Goal: Transaction & Acquisition: Purchase product/service

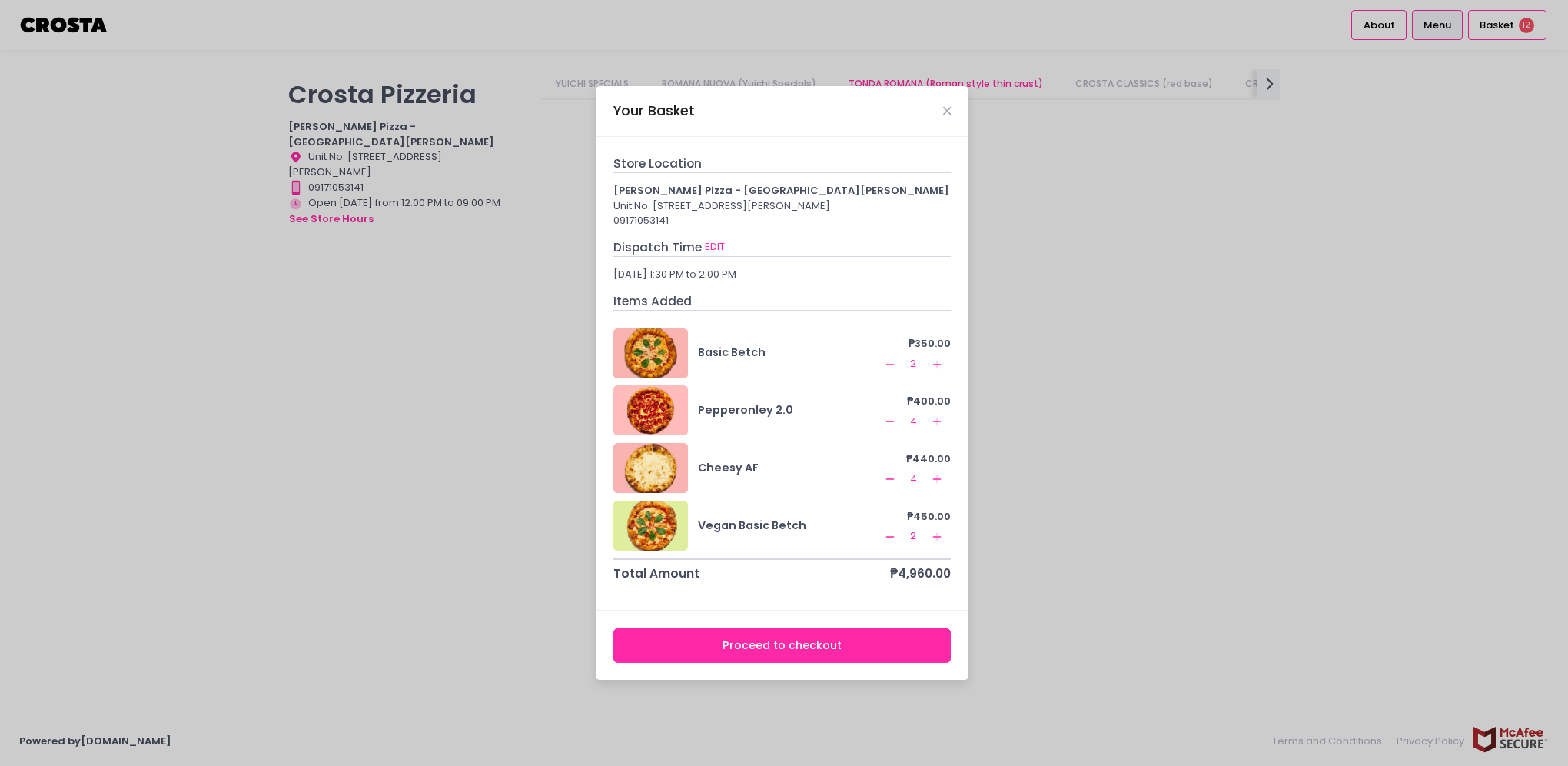
scroll to position [769, 0]
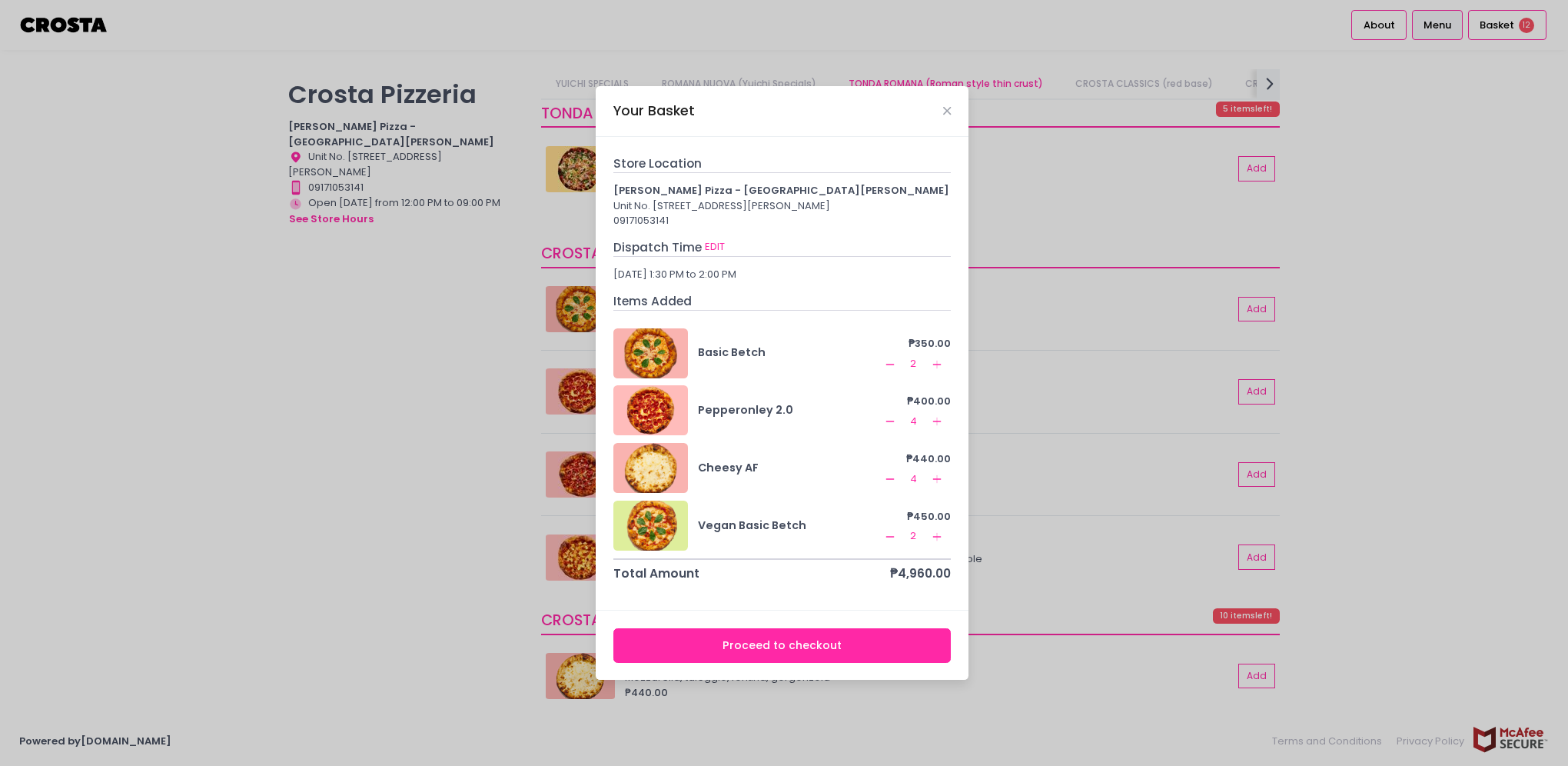
click at [933, 371] on icon "Add Created with Sketch." at bounding box center [937, 364] width 12 height 12
click at [896, 486] on icon "Remove Created with Sketch." at bounding box center [891, 479] width 12 height 12
click at [938, 543] on icon "Add Created with Sketch." at bounding box center [937, 537] width 12 height 12
click at [892, 543] on icon "Remove Created with Sketch." at bounding box center [891, 537] width 12 height 12
click at [940, 370] on icon "Add Created with Sketch." at bounding box center [937, 364] width 12 height 12
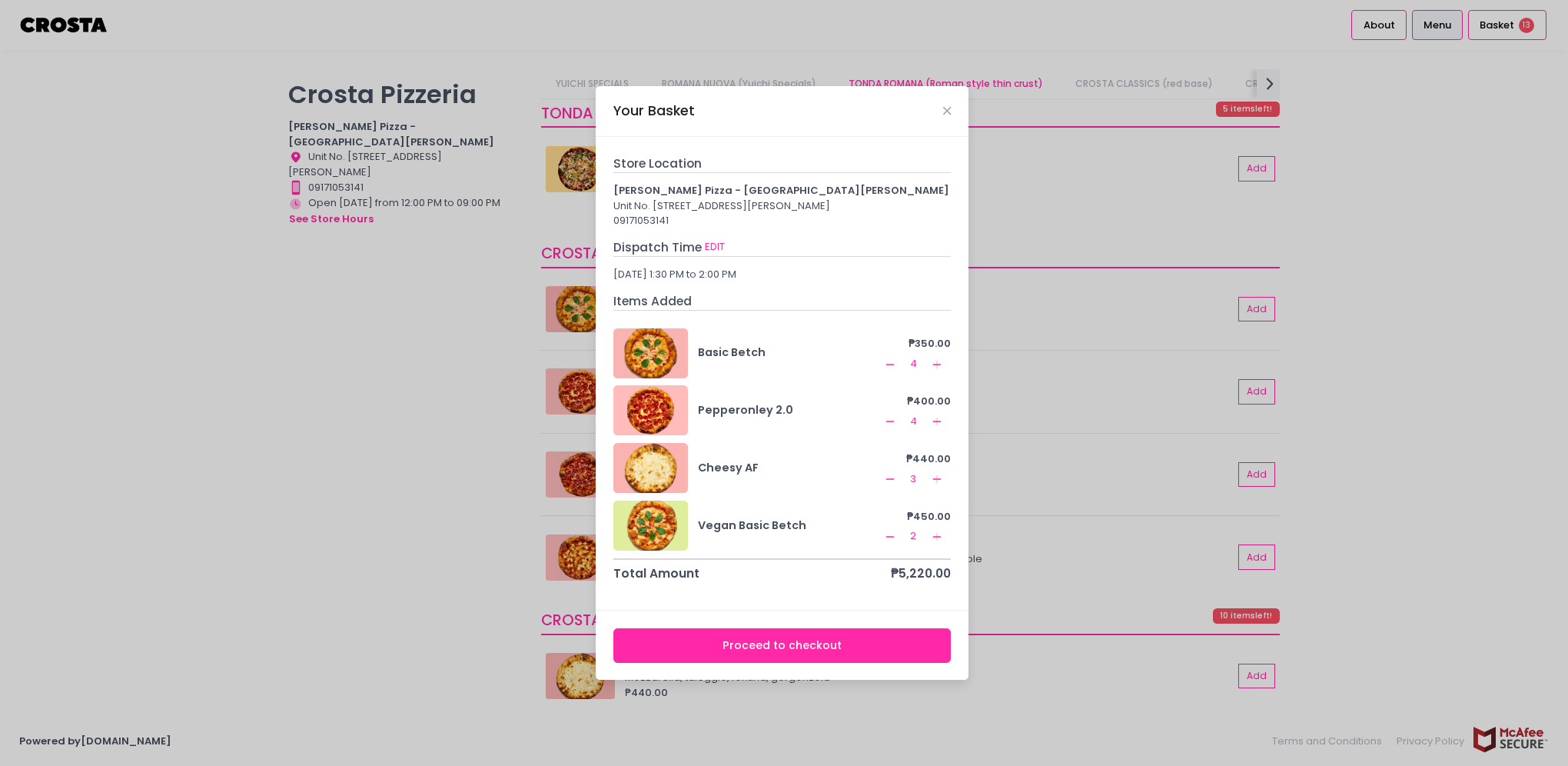
click at [892, 486] on icon "Remove Created with Sketch." at bounding box center [891, 479] width 12 height 12
click at [653, 367] on div at bounding box center [651, 354] width 75 height 50
drag, startPoint x: 716, startPoint y: 108, endPoint x: 771, endPoint y: 147, distance: 67.4
click at [771, 147] on div "Your Basket Store Location [PERSON_NAME] Pizza - [GEOGRAPHIC_DATA][PERSON_NAME]…" at bounding box center [783, 383] width 373 height 595
drag, startPoint x: 771, startPoint y: 147, endPoint x: 946, endPoint y: 104, distance: 180.2
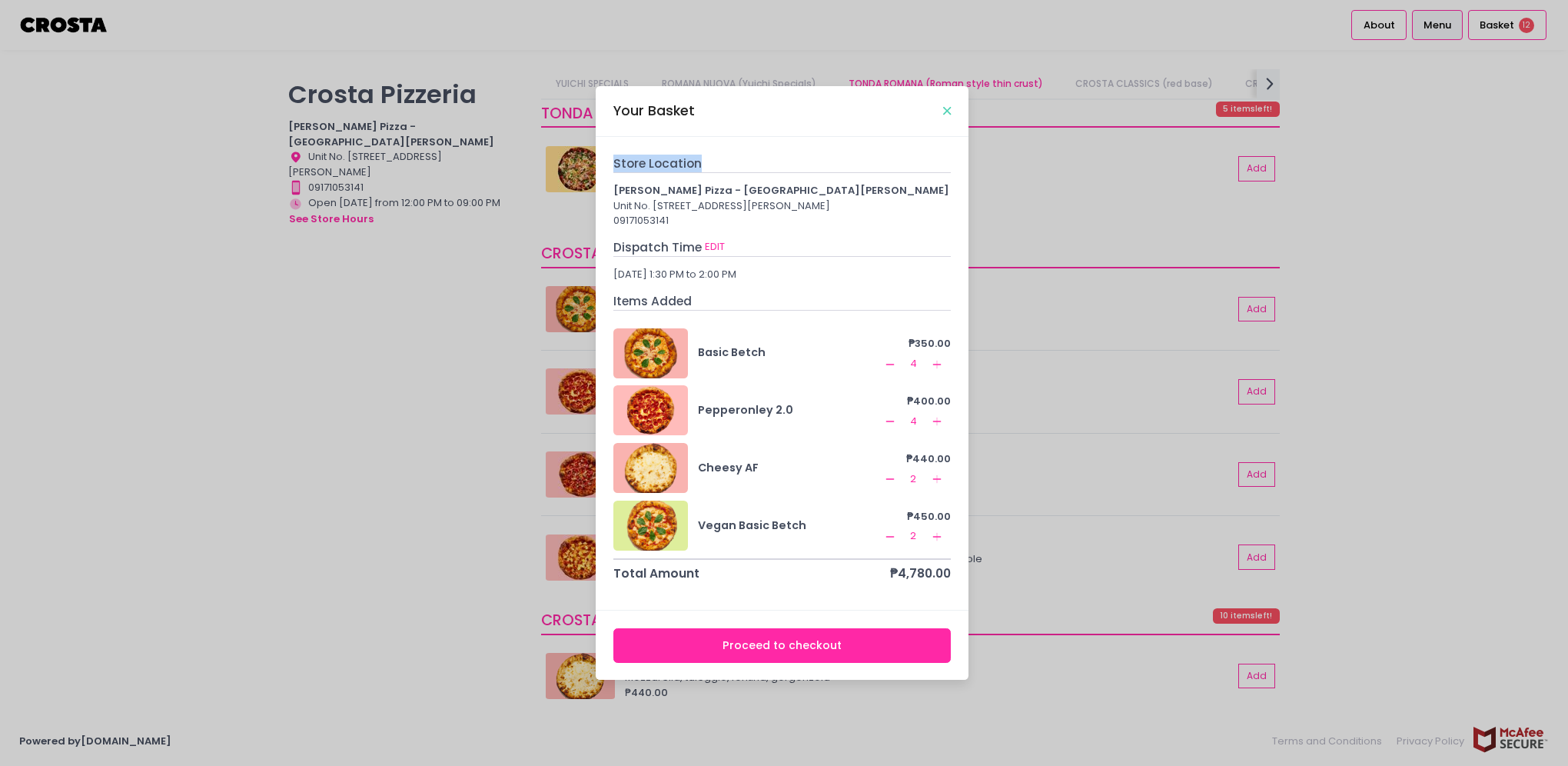
click at [946, 105] on icon "Close" at bounding box center [947, 111] width 8 height 12
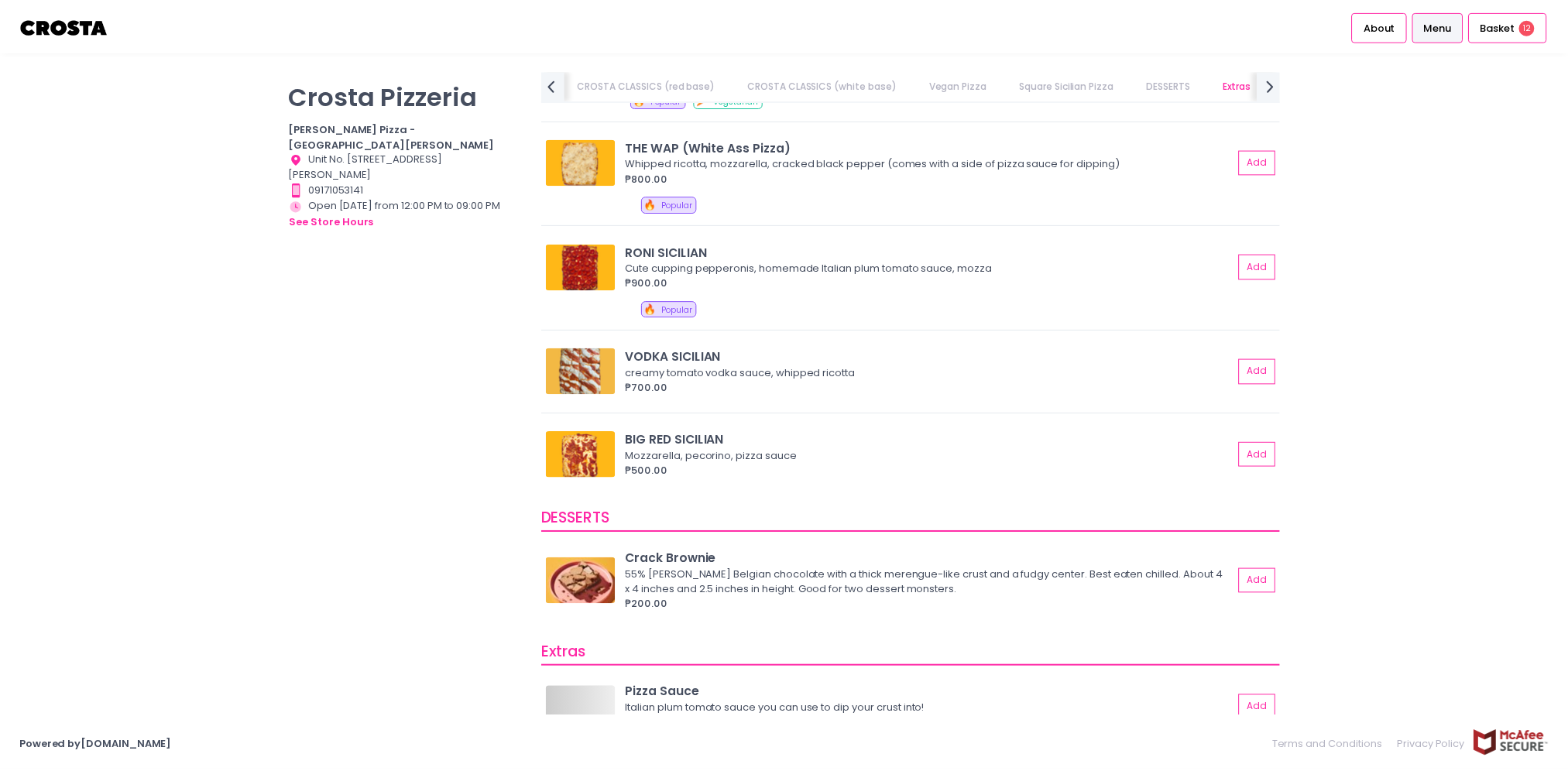
scroll to position [2013, 0]
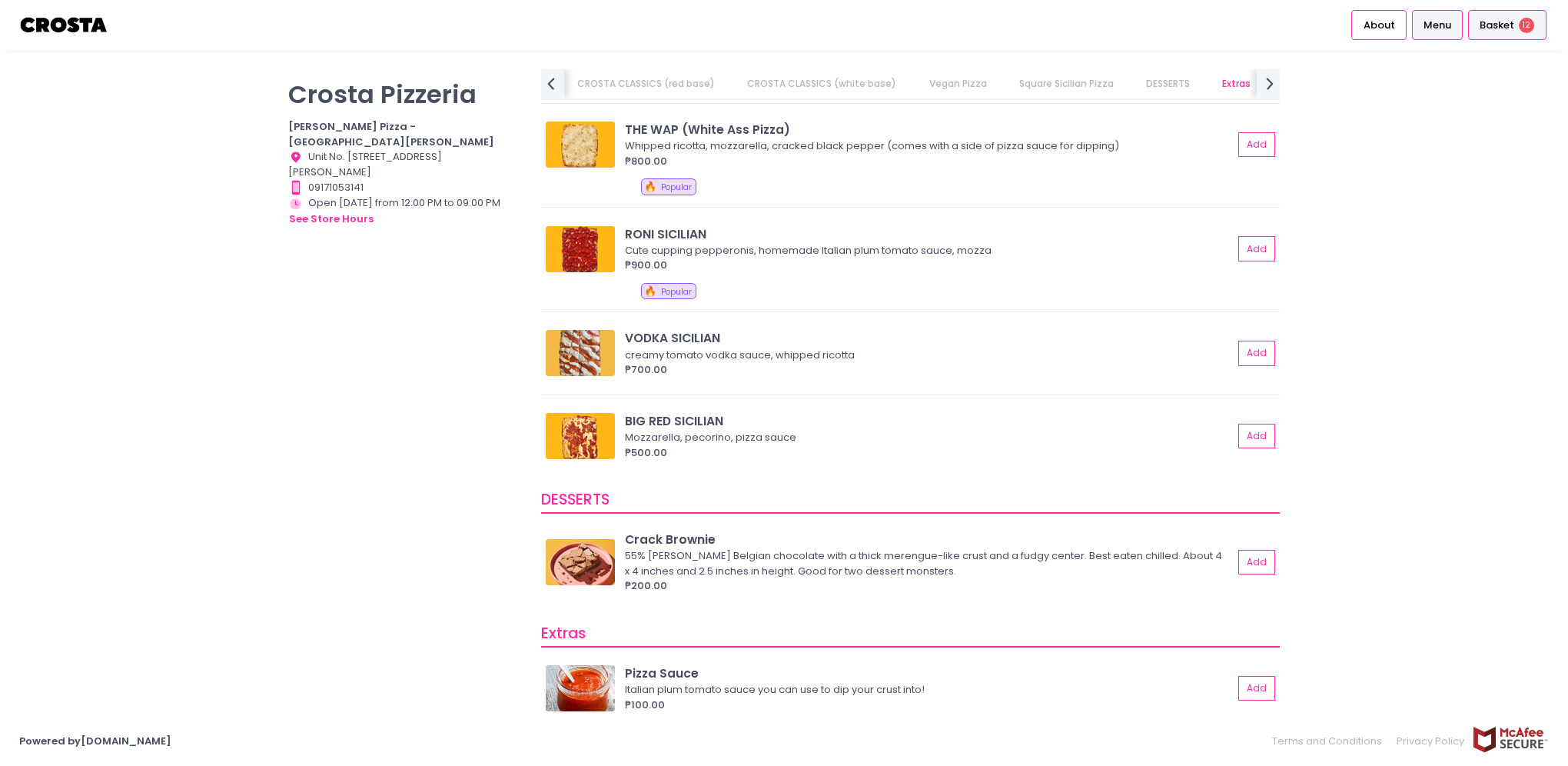
click at [1489, 25] on span "Basket" at bounding box center [1497, 25] width 35 height 15
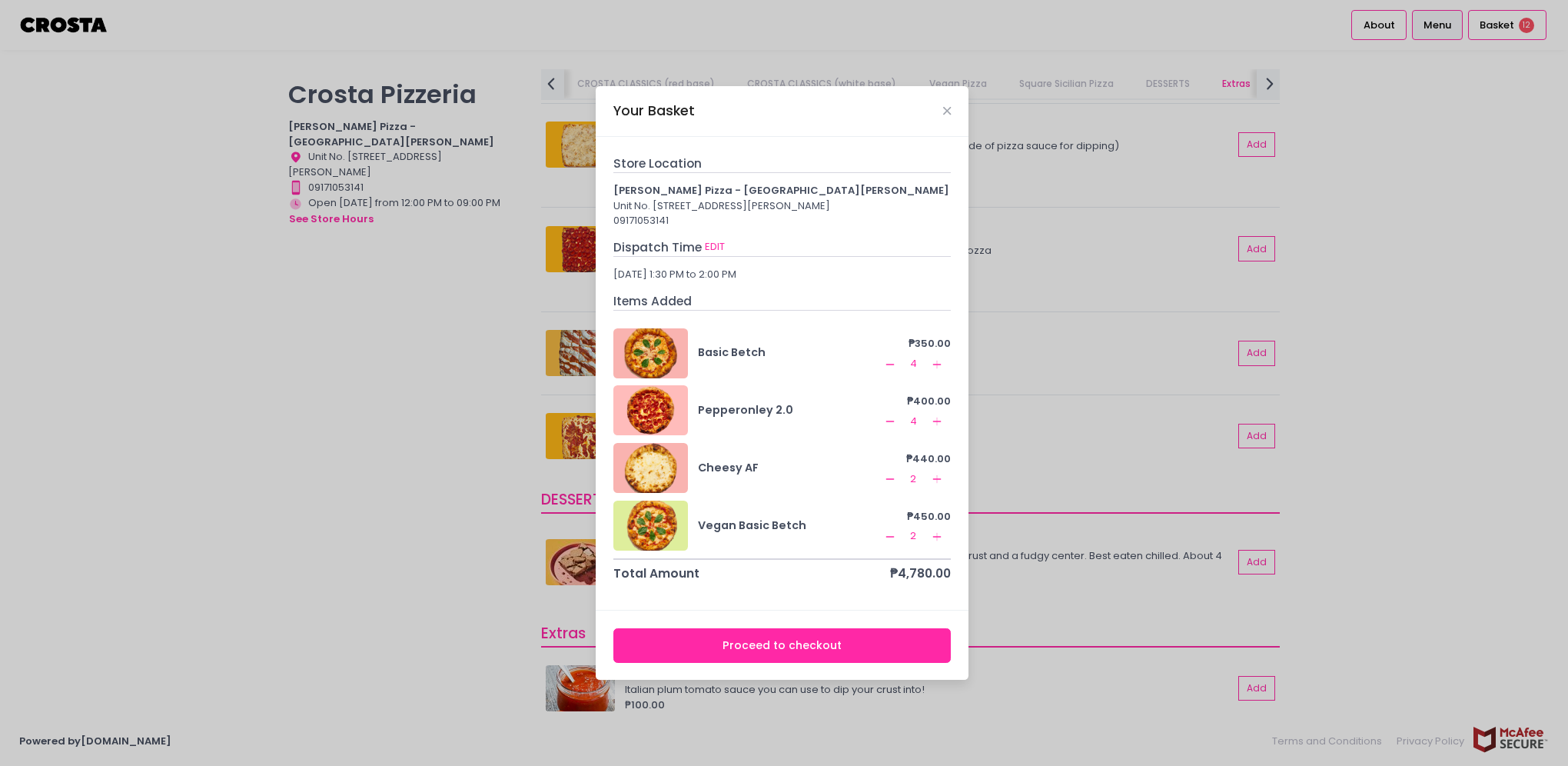
click at [816, 650] on button "Proceed to checkout" at bounding box center [782, 645] width 338 height 35
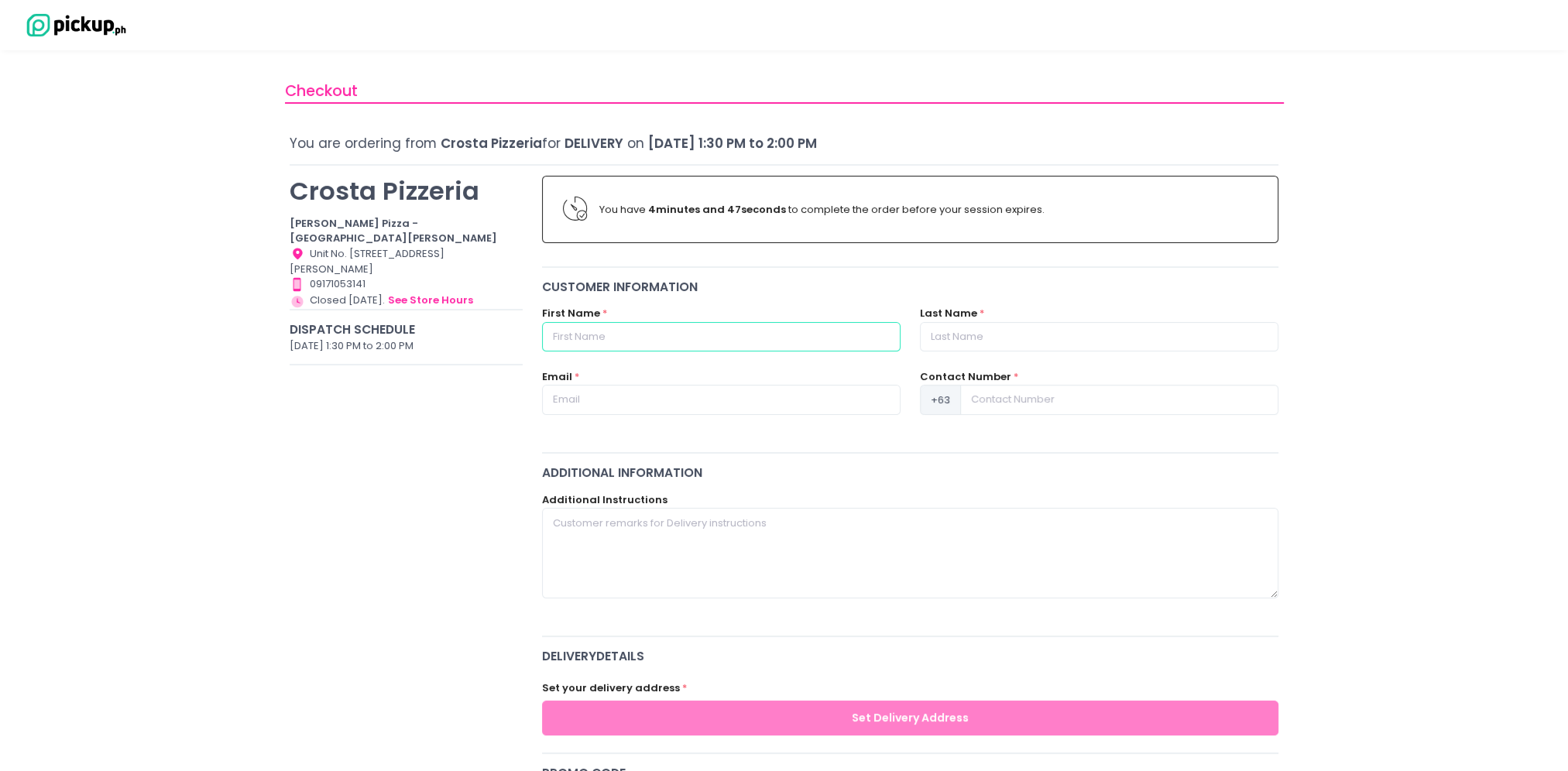
click at [623, 333] on input "text" at bounding box center [721, 336] width 359 height 30
type input "[PERSON_NAME]"
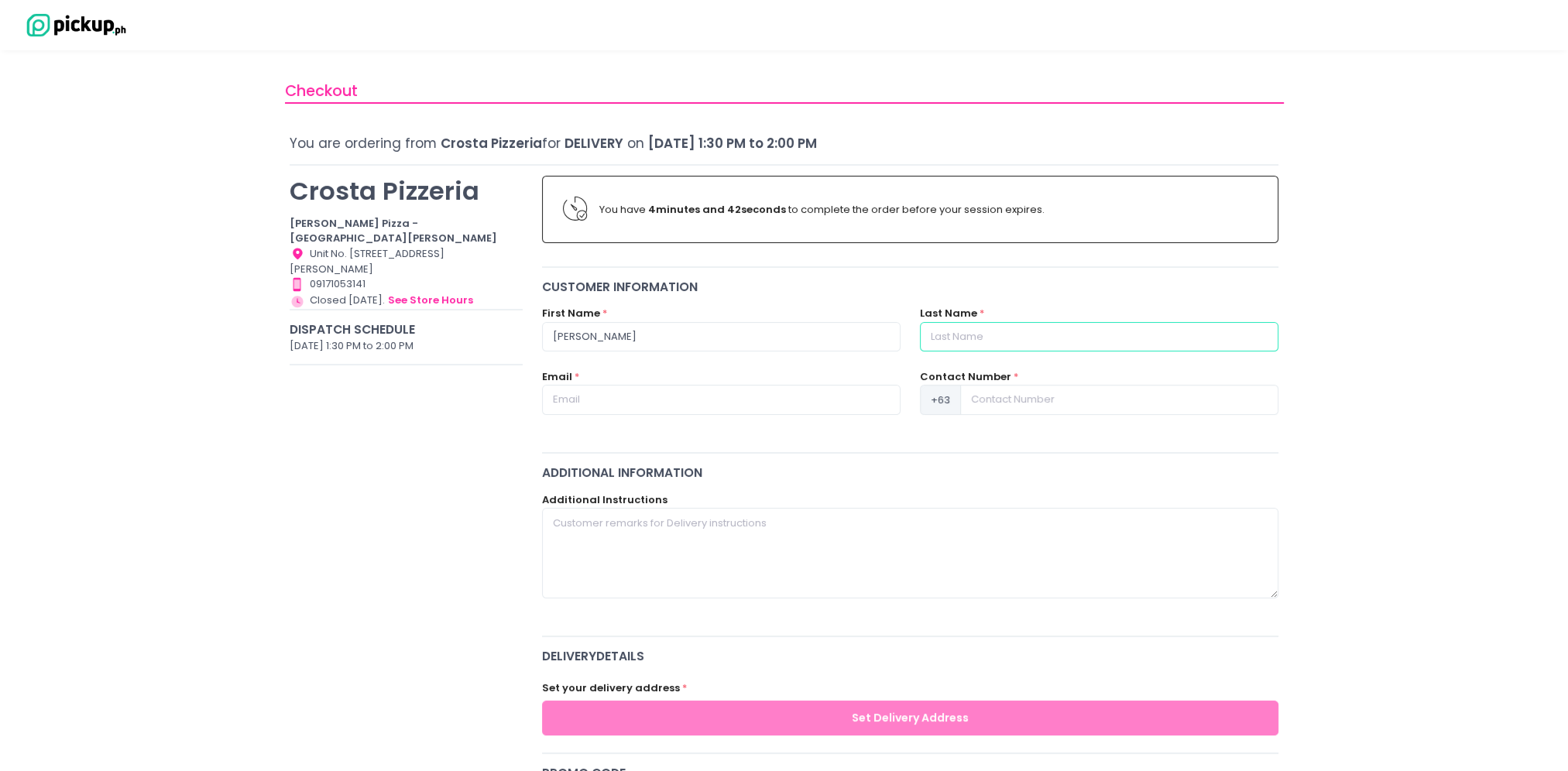
type input "[PERSON_NAME]"
type input "[EMAIL_ADDRESS][DOMAIN_NAME]"
type input "09173121212"
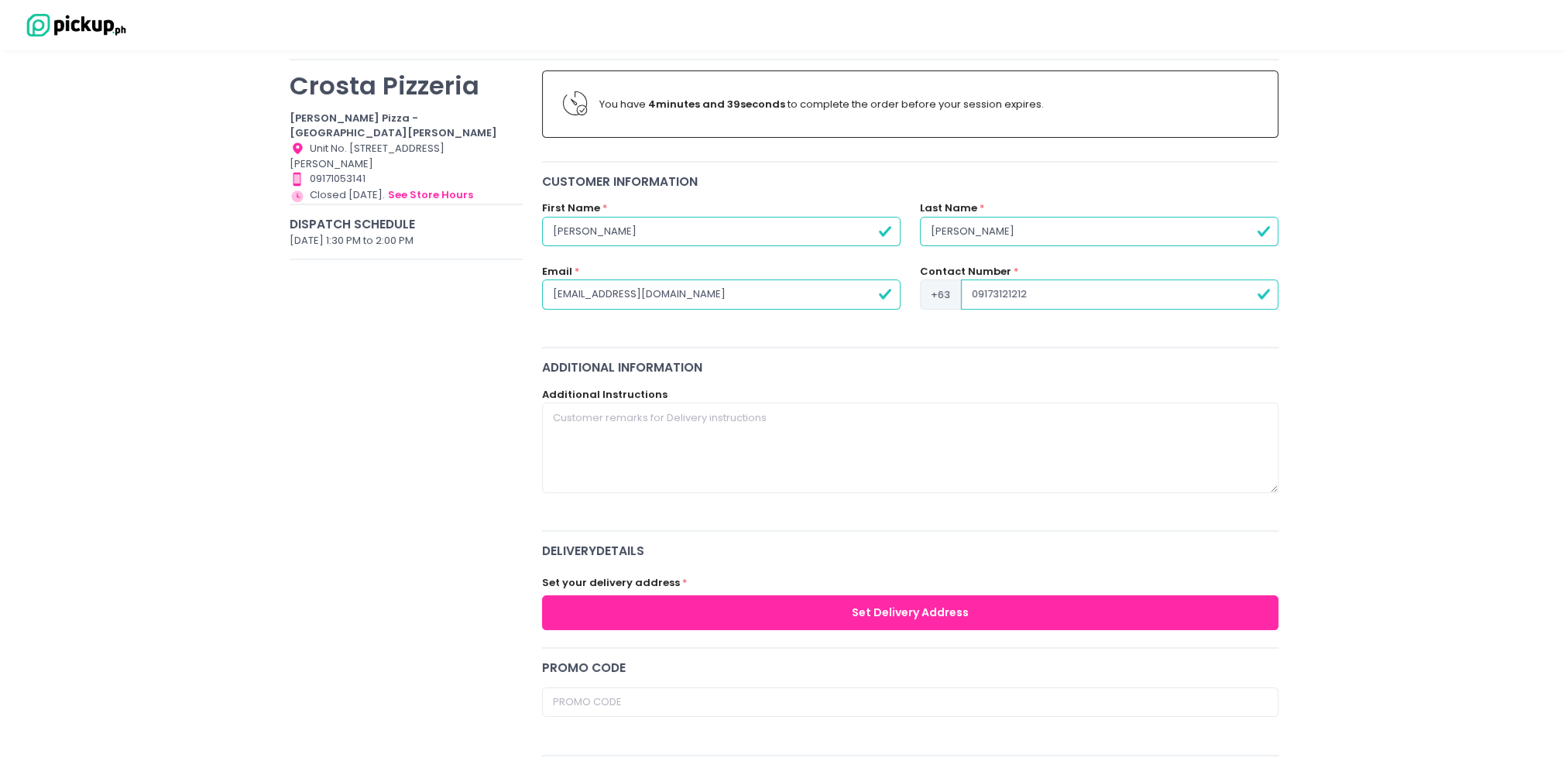
scroll to position [155, 0]
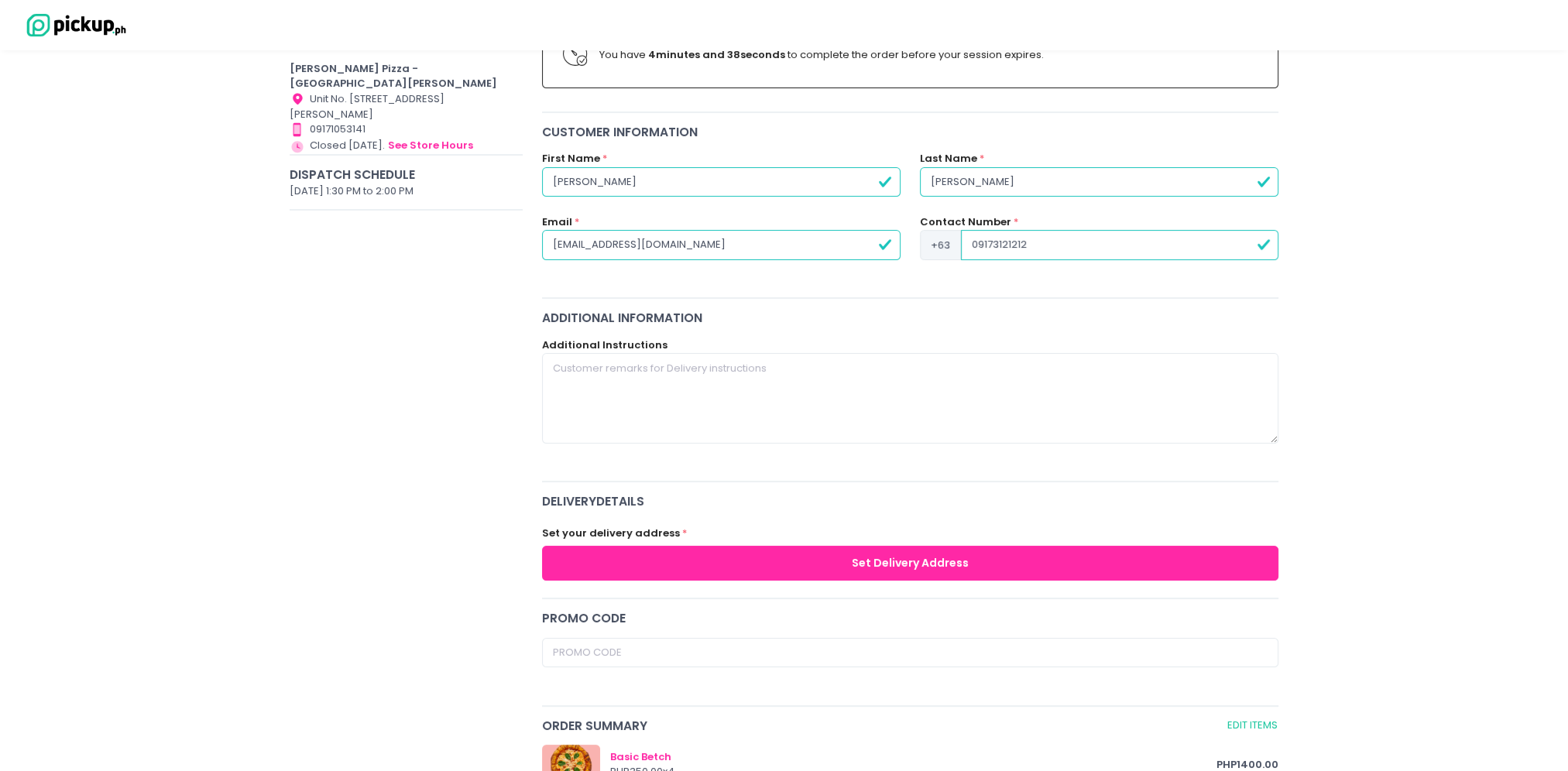
click at [919, 567] on button "Set Delivery Address" at bounding box center [910, 563] width 737 height 35
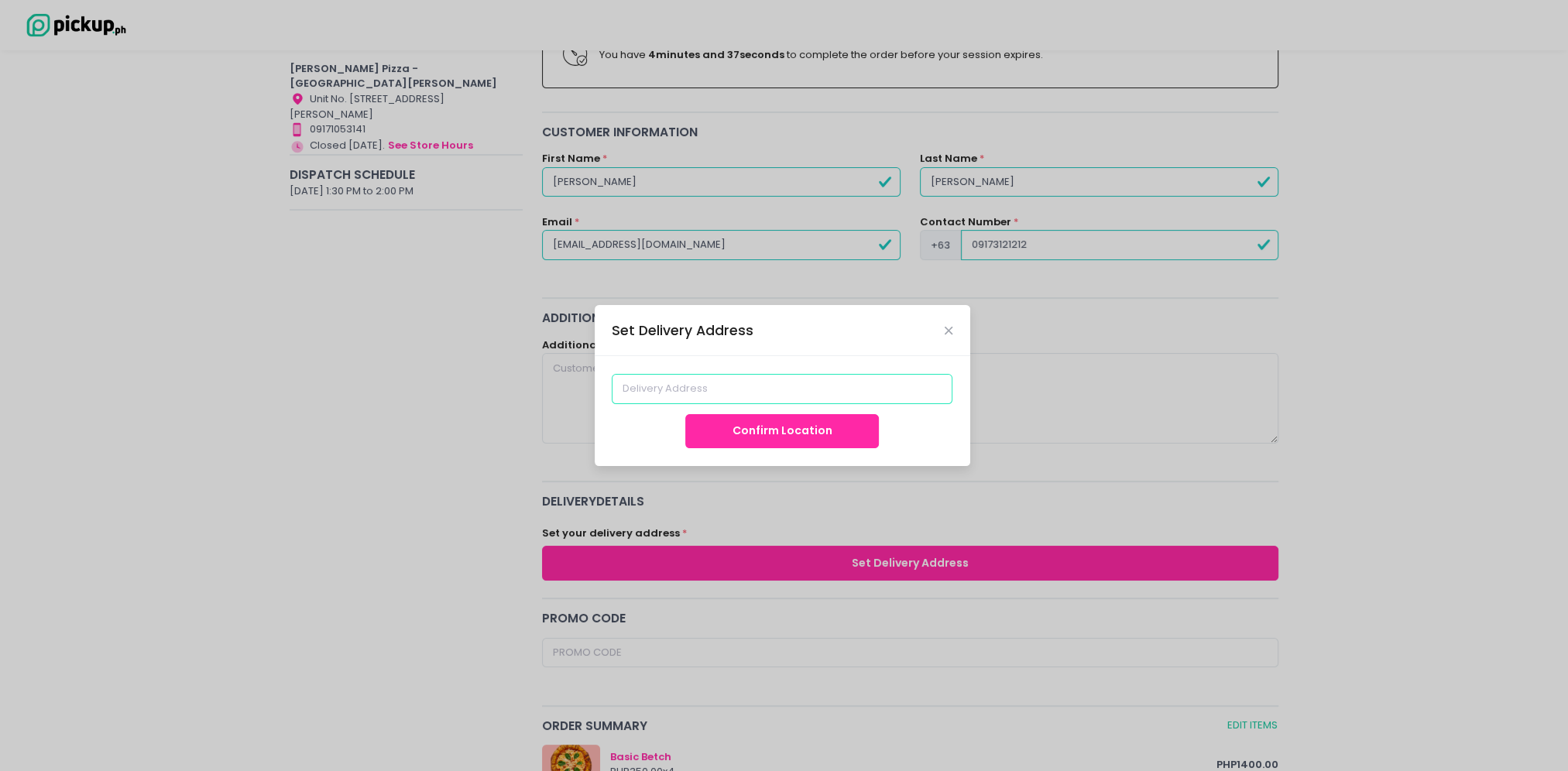
click at [723, 383] on input at bounding box center [782, 388] width 341 height 30
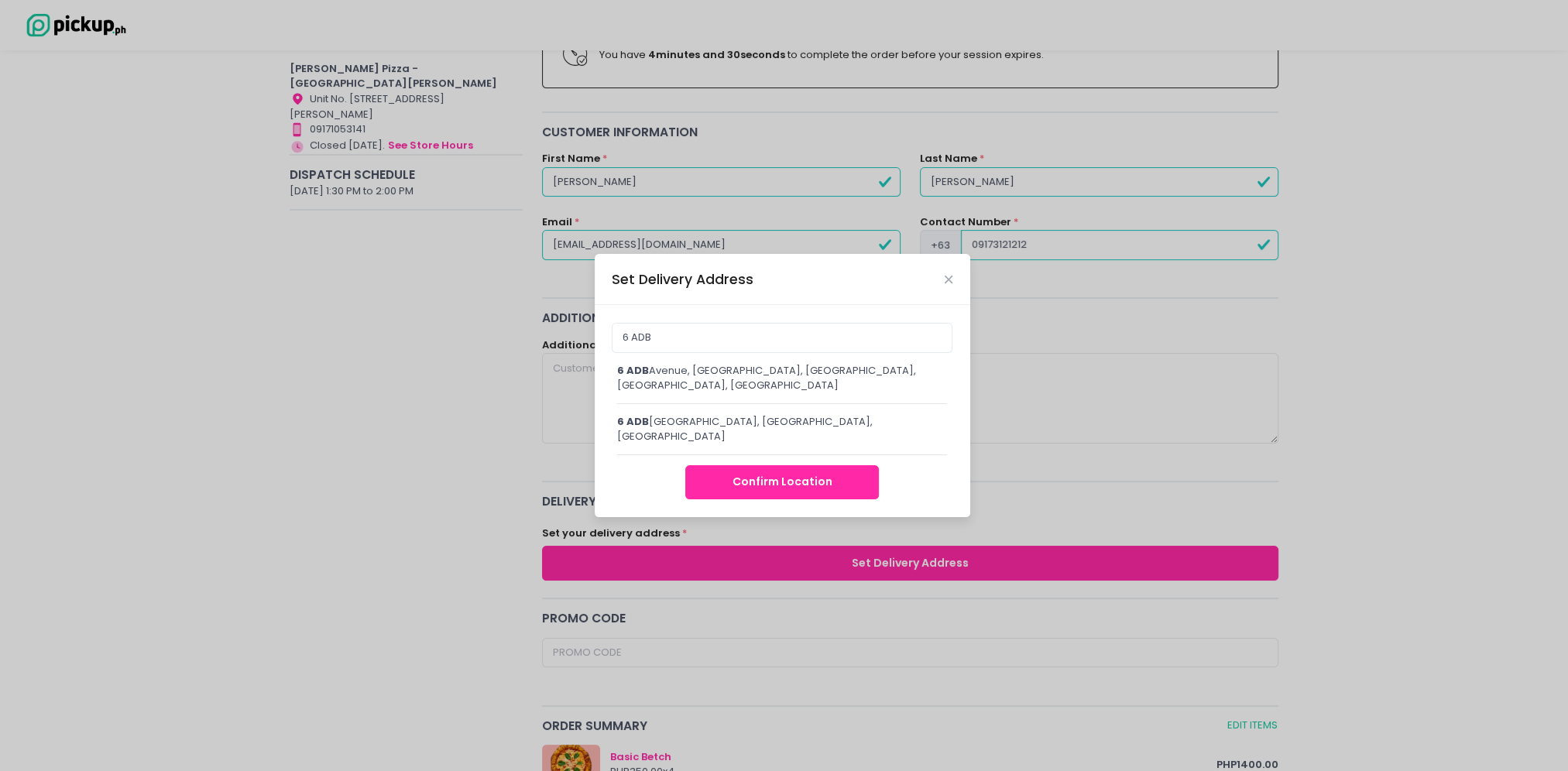
click at [723, 375] on div "[STREET_ADDRESS]" at bounding box center [783, 378] width 331 height 31
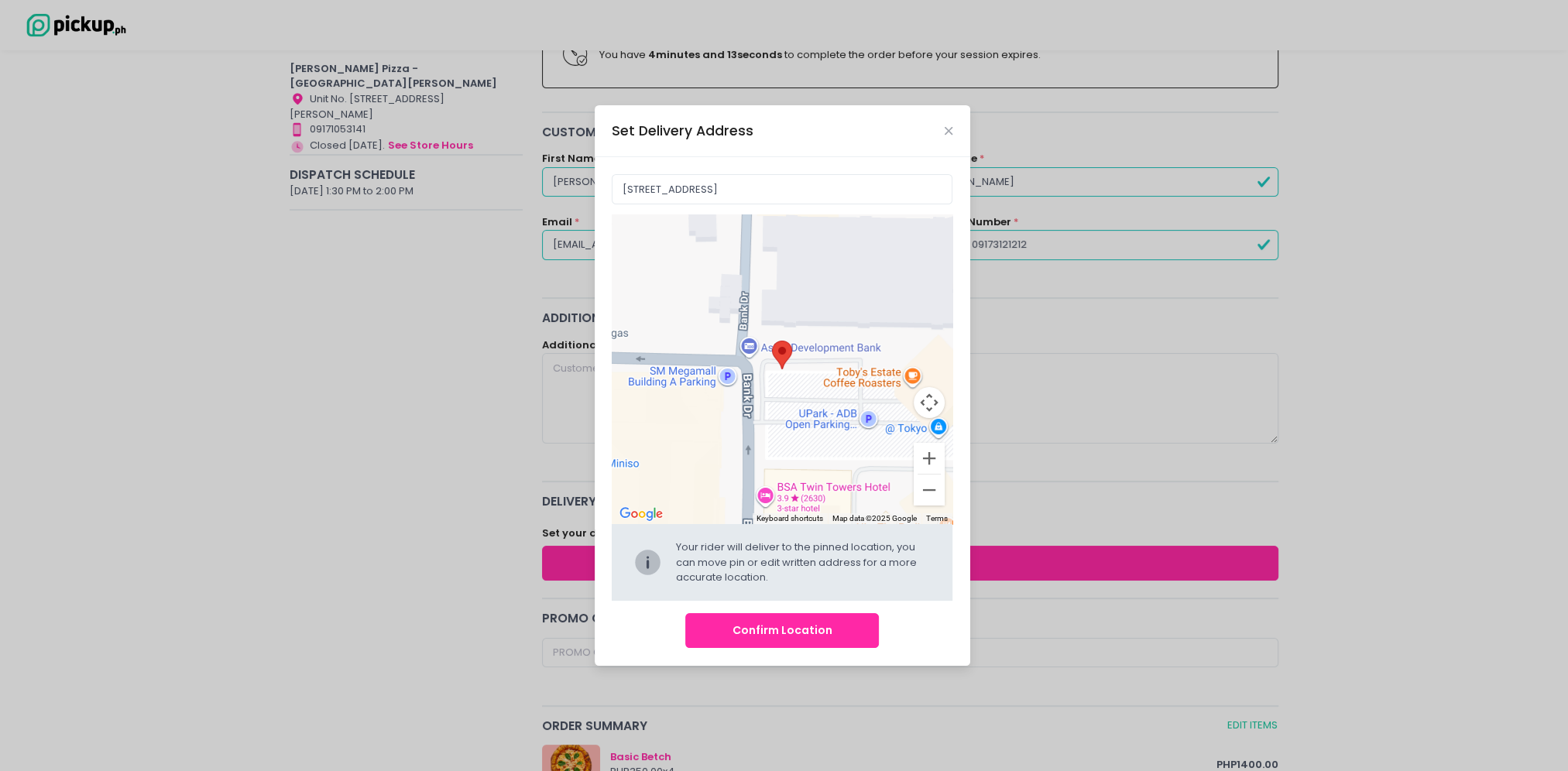
drag, startPoint x: 792, startPoint y: 430, endPoint x: 988, endPoint y: 264, distance: 256.9
click at [988, 264] on div "Set Delivery Address [STREET_ADDRESS] To navigate the map with touch gestures d…" at bounding box center [784, 386] width 1568 height 771
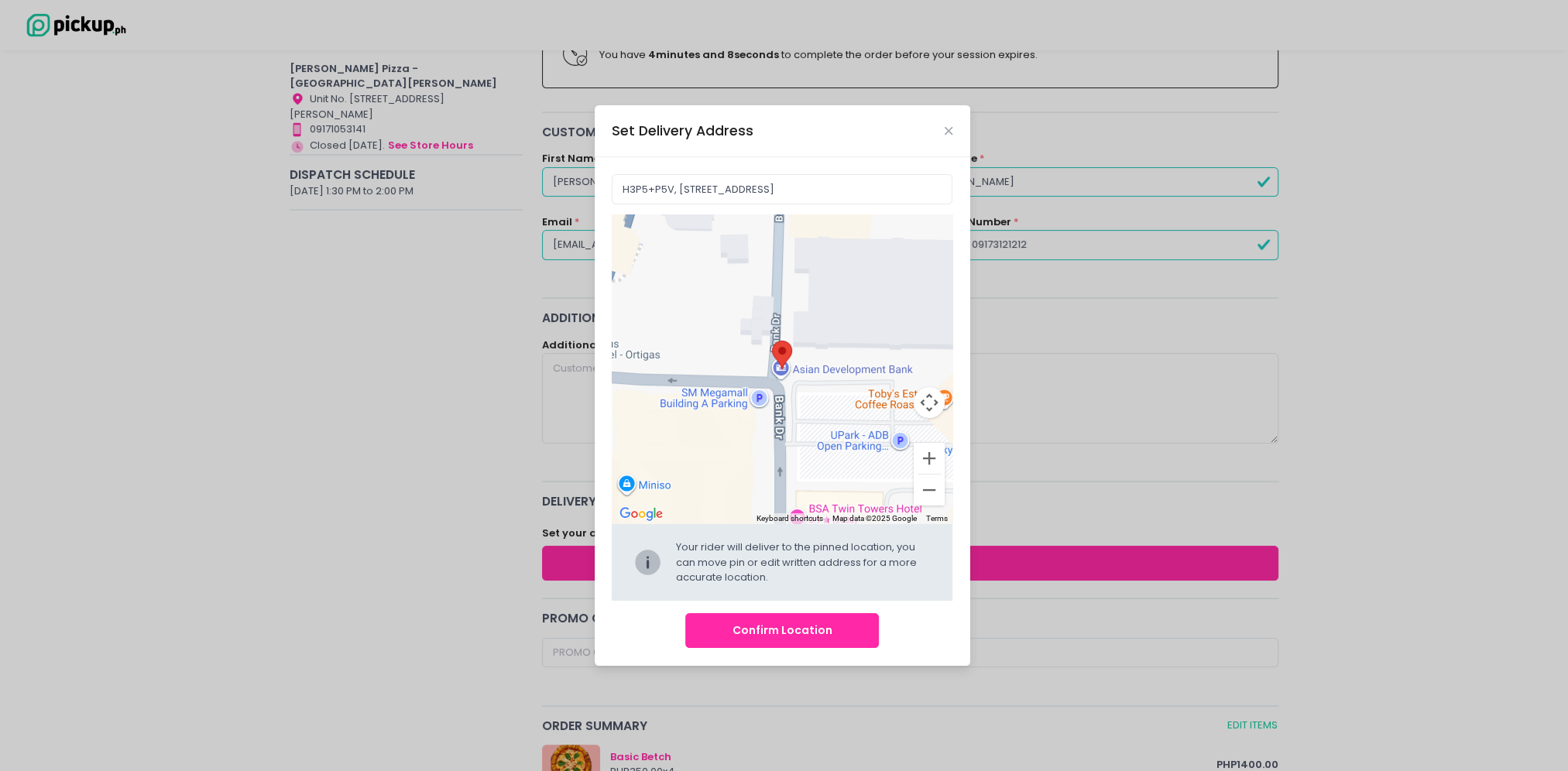
drag, startPoint x: 786, startPoint y: 356, endPoint x: 813, endPoint y: 377, distance: 34.2
click at [813, 377] on div at bounding box center [782, 369] width 341 height 310
drag, startPoint x: 811, startPoint y: 422, endPoint x: 800, endPoint y: 423, distance: 11.0
click at [800, 423] on div at bounding box center [782, 369] width 341 height 310
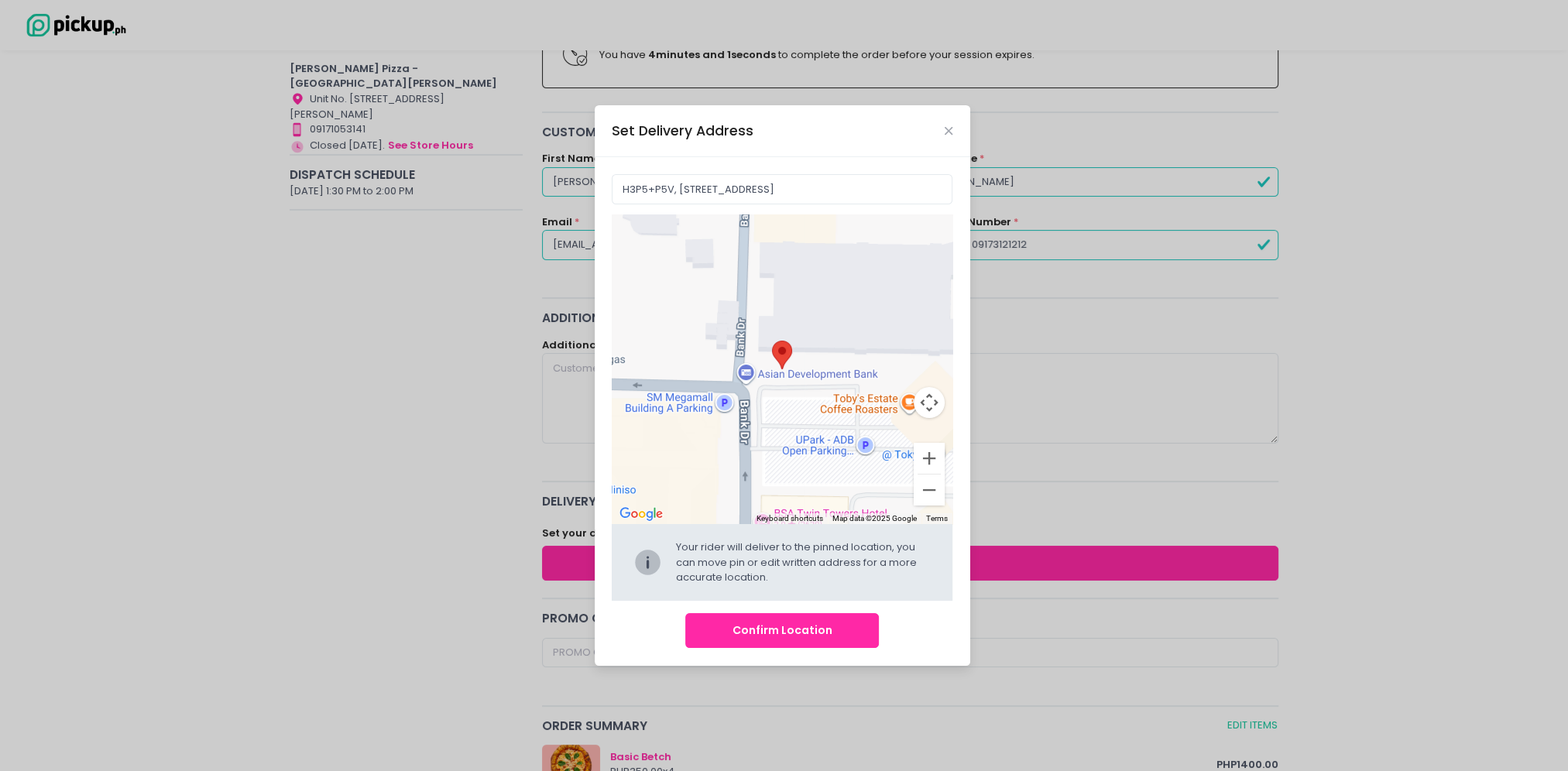
drag, startPoint x: 800, startPoint y: 423, endPoint x: 772, endPoint y: 428, distance: 28.4
click at [772, 428] on div at bounding box center [782, 369] width 341 height 310
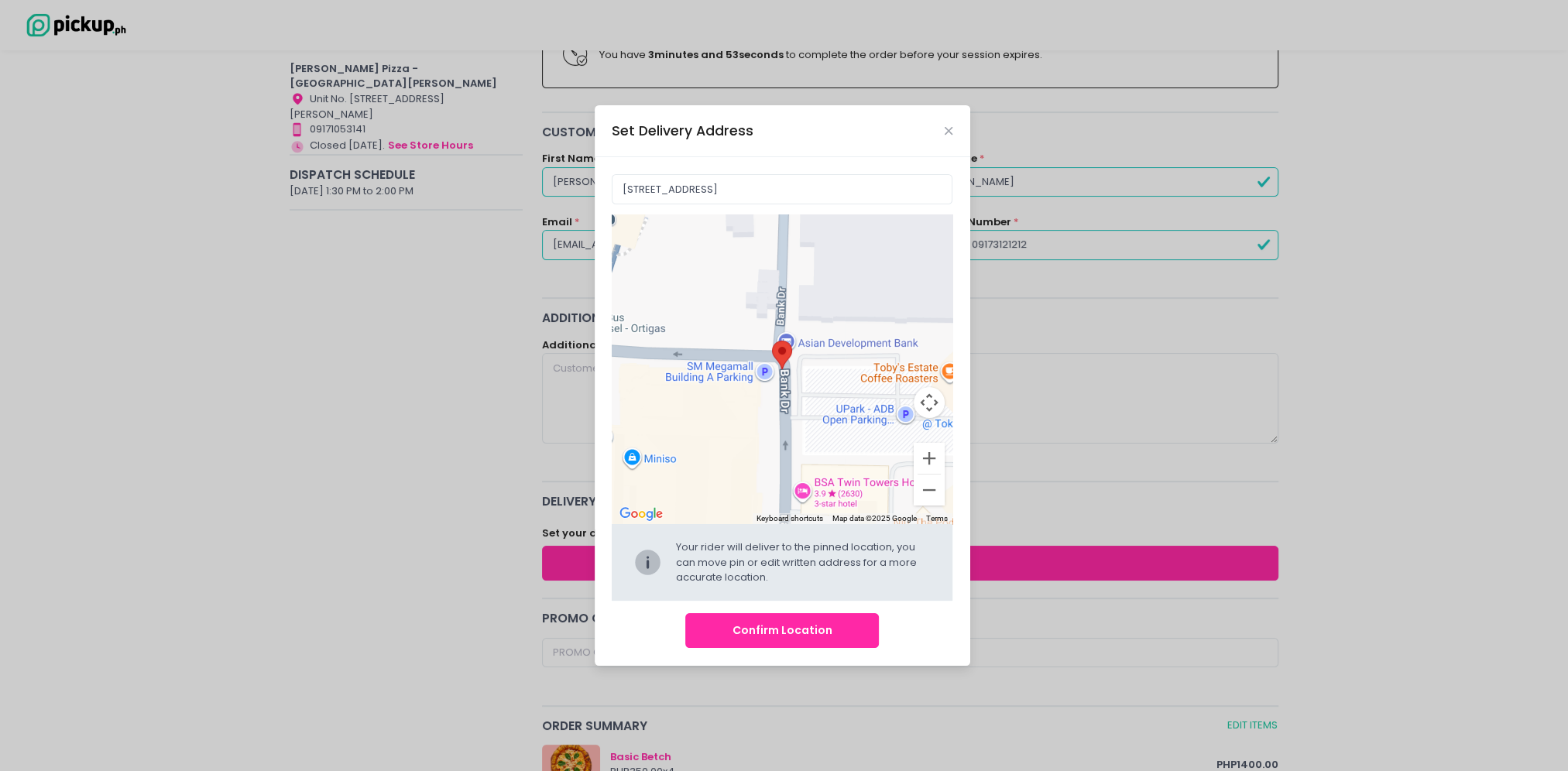
drag, startPoint x: 772, startPoint y: 428, endPoint x: 814, endPoint y: 396, distance: 52.8
click at [814, 396] on div at bounding box center [782, 369] width 341 height 310
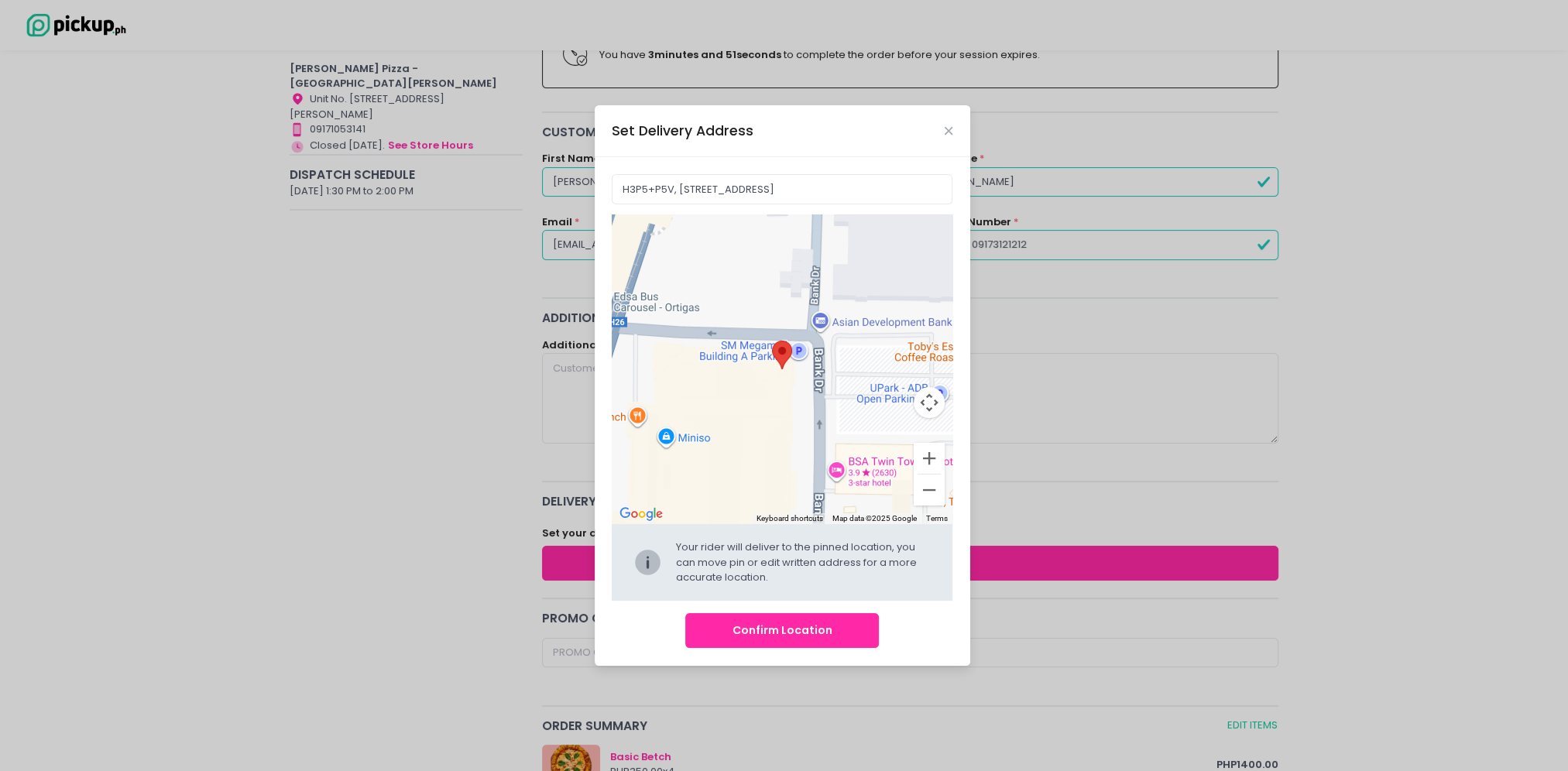
drag, startPoint x: 814, startPoint y: 396, endPoint x: 848, endPoint y: 373, distance: 41.0
click at [848, 373] on div at bounding box center [782, 369] width 341 height 310
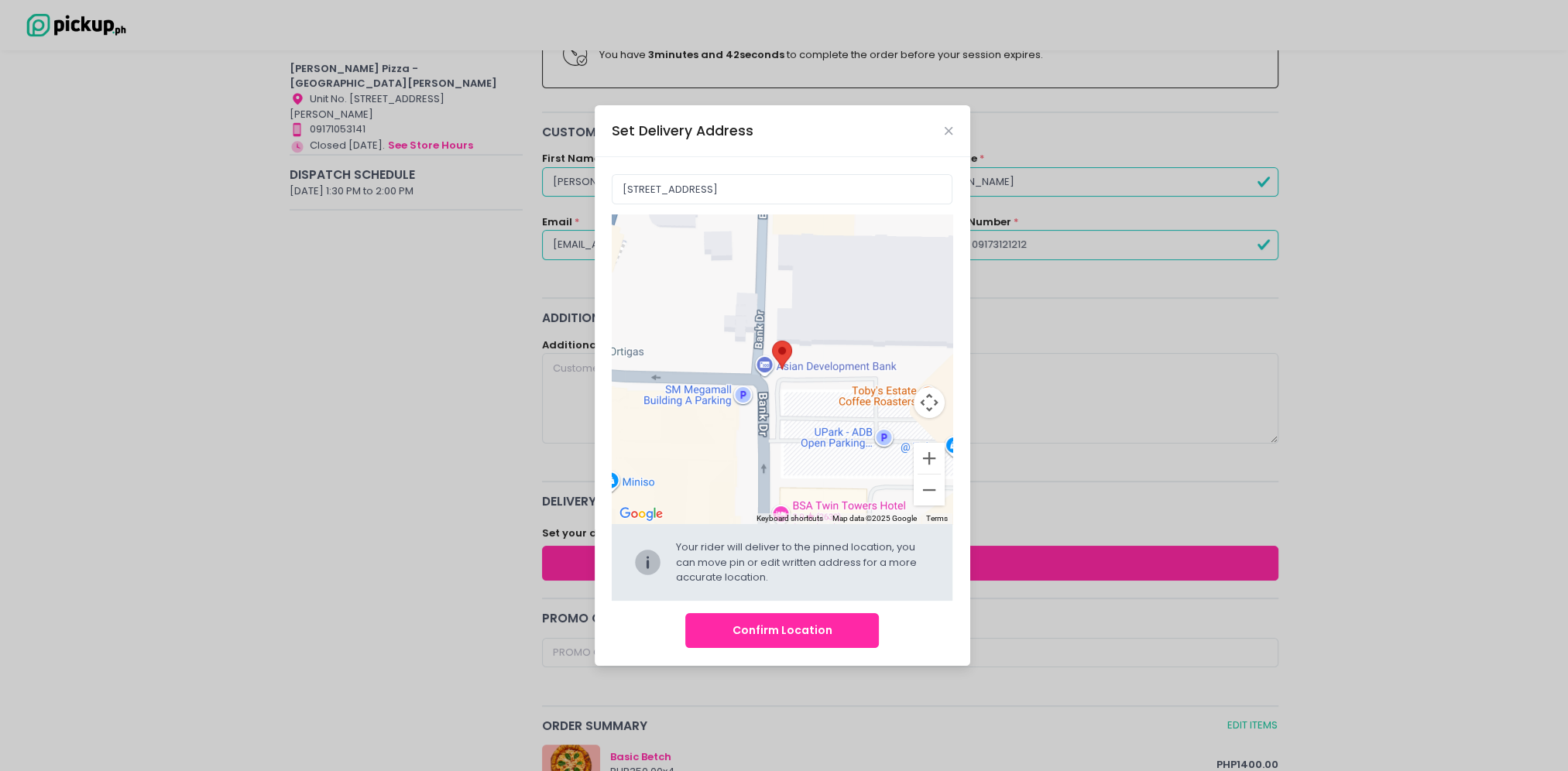
drag, startPoint x: 855, startPoint y: 390, endPoint x: 799, endPoint y: 437, distance: 73.1
click at [799, 437] on div at bounding box center [782, 369] width 341 height 310
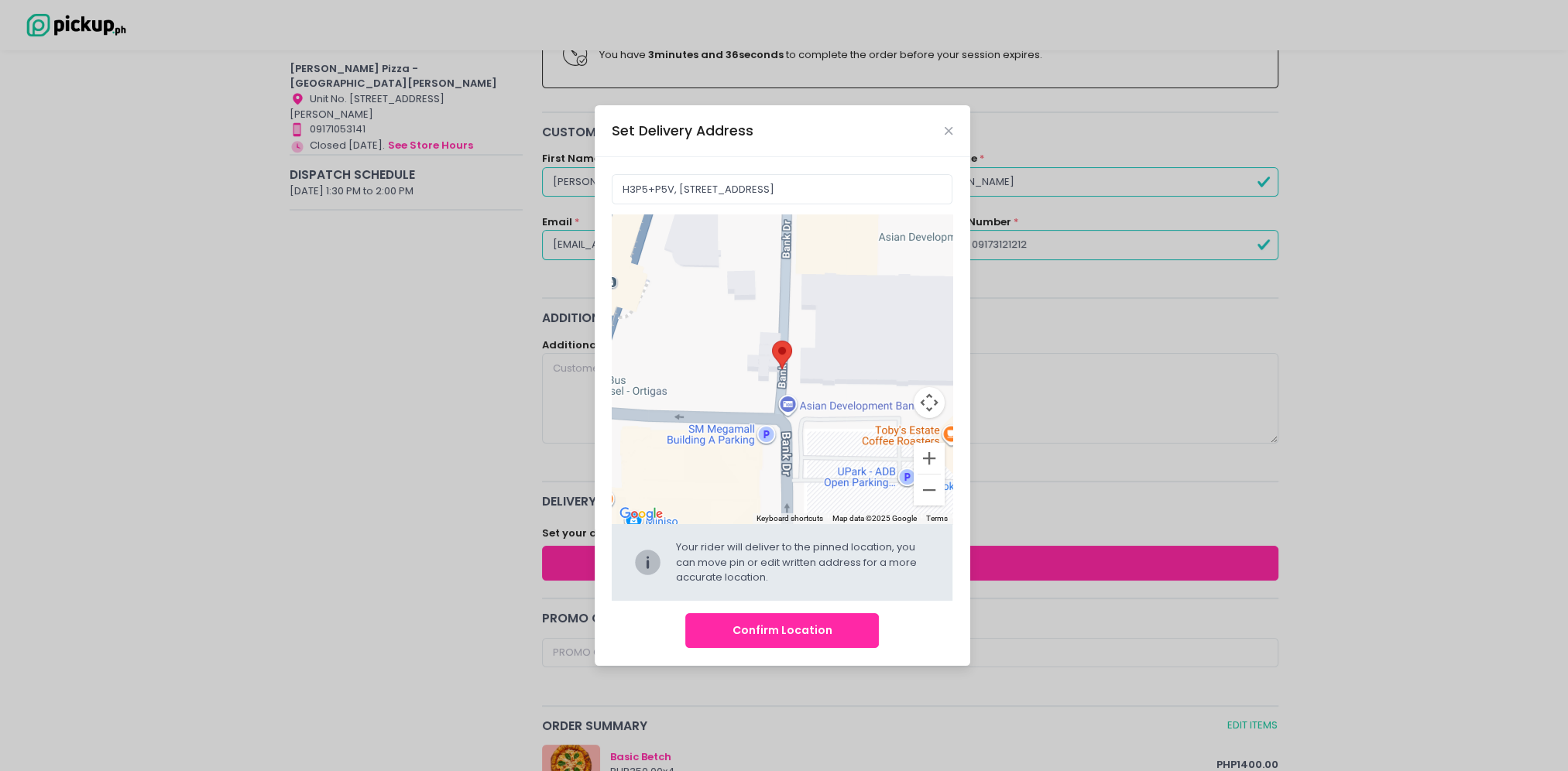
drag, startPoint x: 799, startPoint y: 436, endPoint x: 824, endPoint y: 475, distance: 46.3
click at [824, 475] on div at bounding box center [782, 369] width 341 height 310
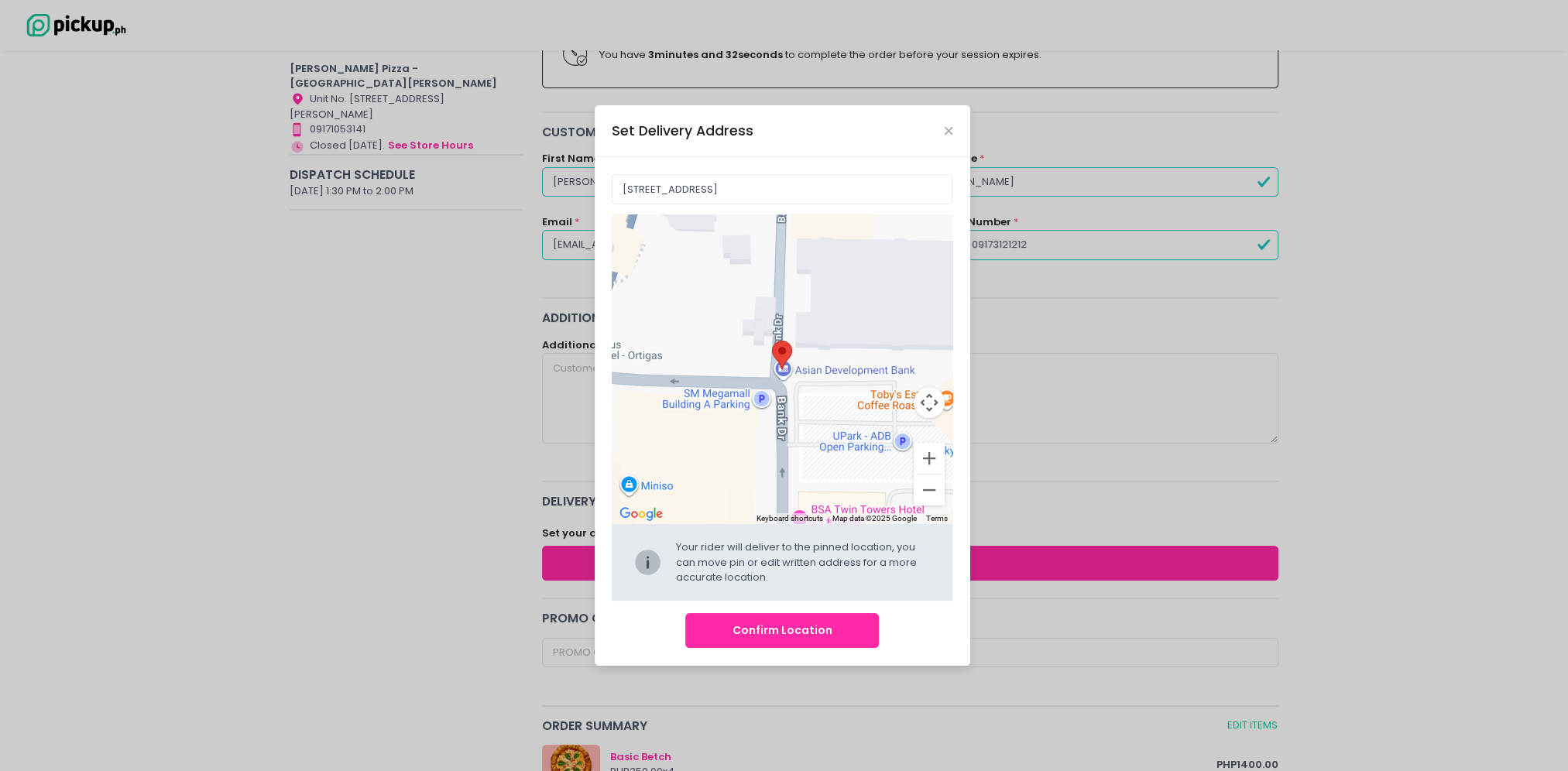
drag, startPoint x: 824, startPoint y: 475, endPoint x: 818, endPoint y: 439, distance: 36.5
click at [818, 439] on div at bounding box center [782, 369] width 341 height 310
type input "H3P5+P5V, [STREET_ADDRESS]"
click at [769, 627] on button "Confirm Location" at bounding box center [781, 630] width 193 height 35
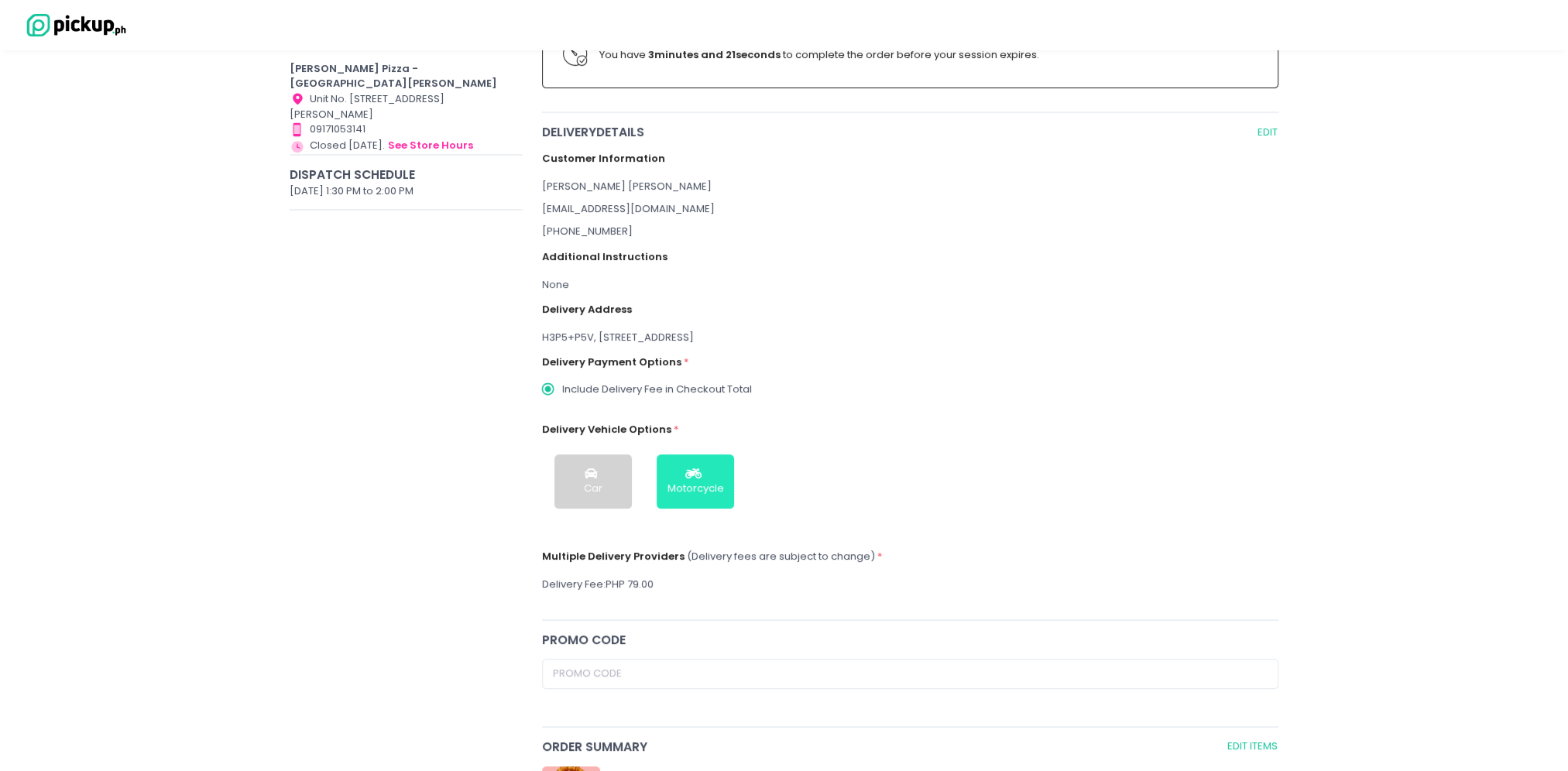
click at [701, 481] on div "Motorcycle" at bounding box center [695, 488] width 57 height 15
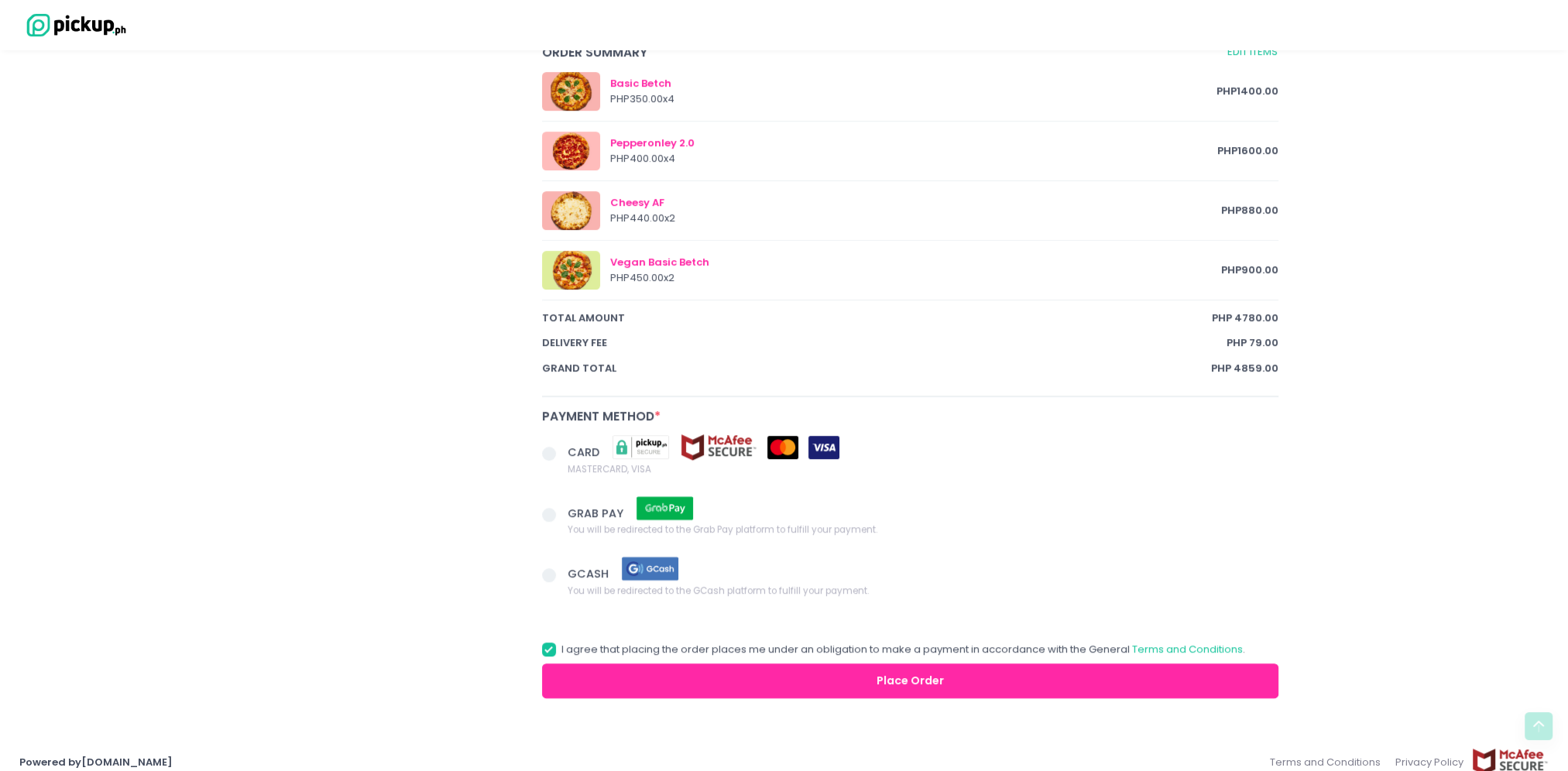
scroll to position [852, 0]
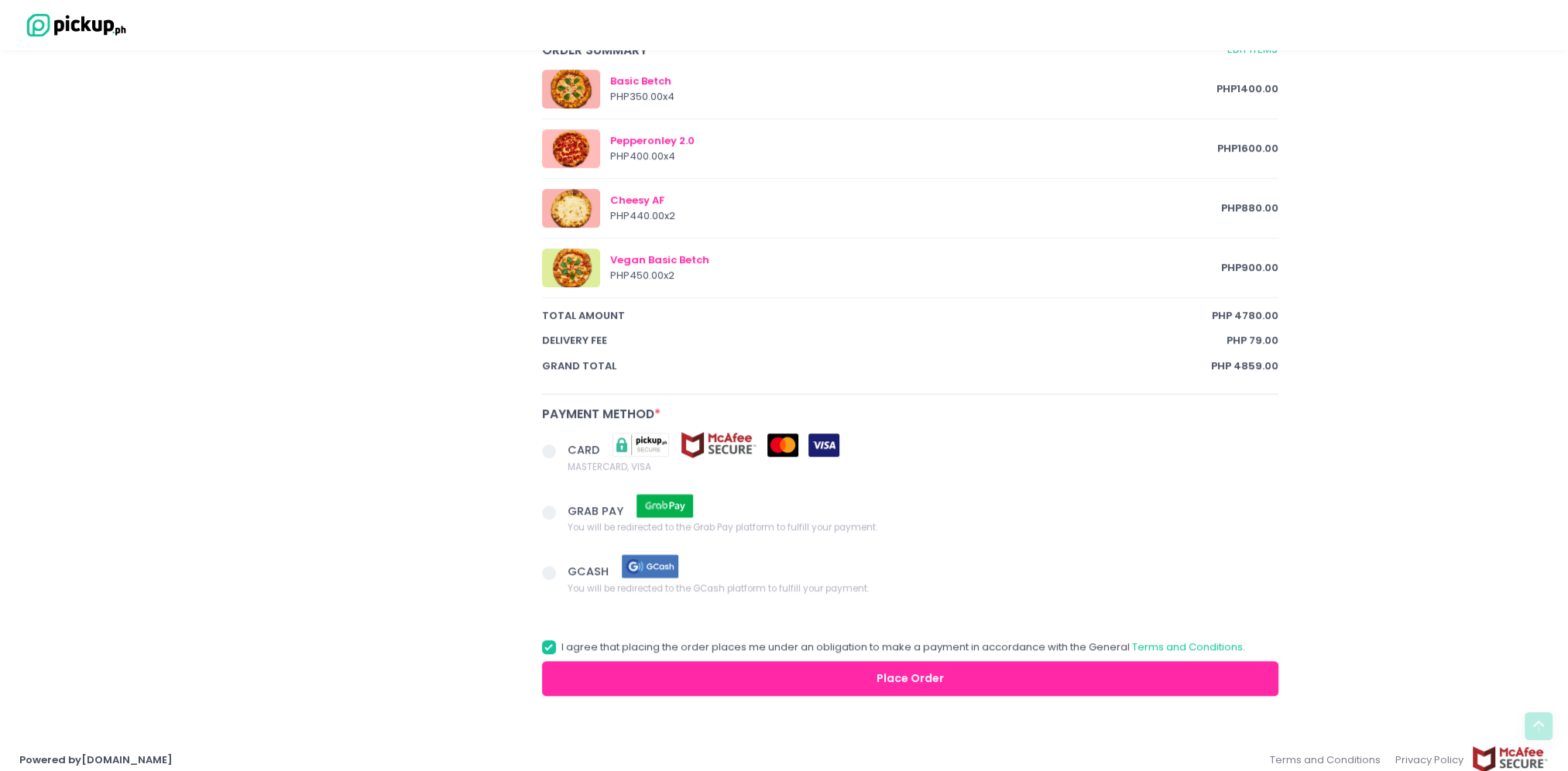
click at [553, 446] on span at bounding box center [549, 451] width 14 height 14
click at [562, 446] on input "CARD MASTERCARD, VISA" at bounding box center [566, 448] width 10 height 10
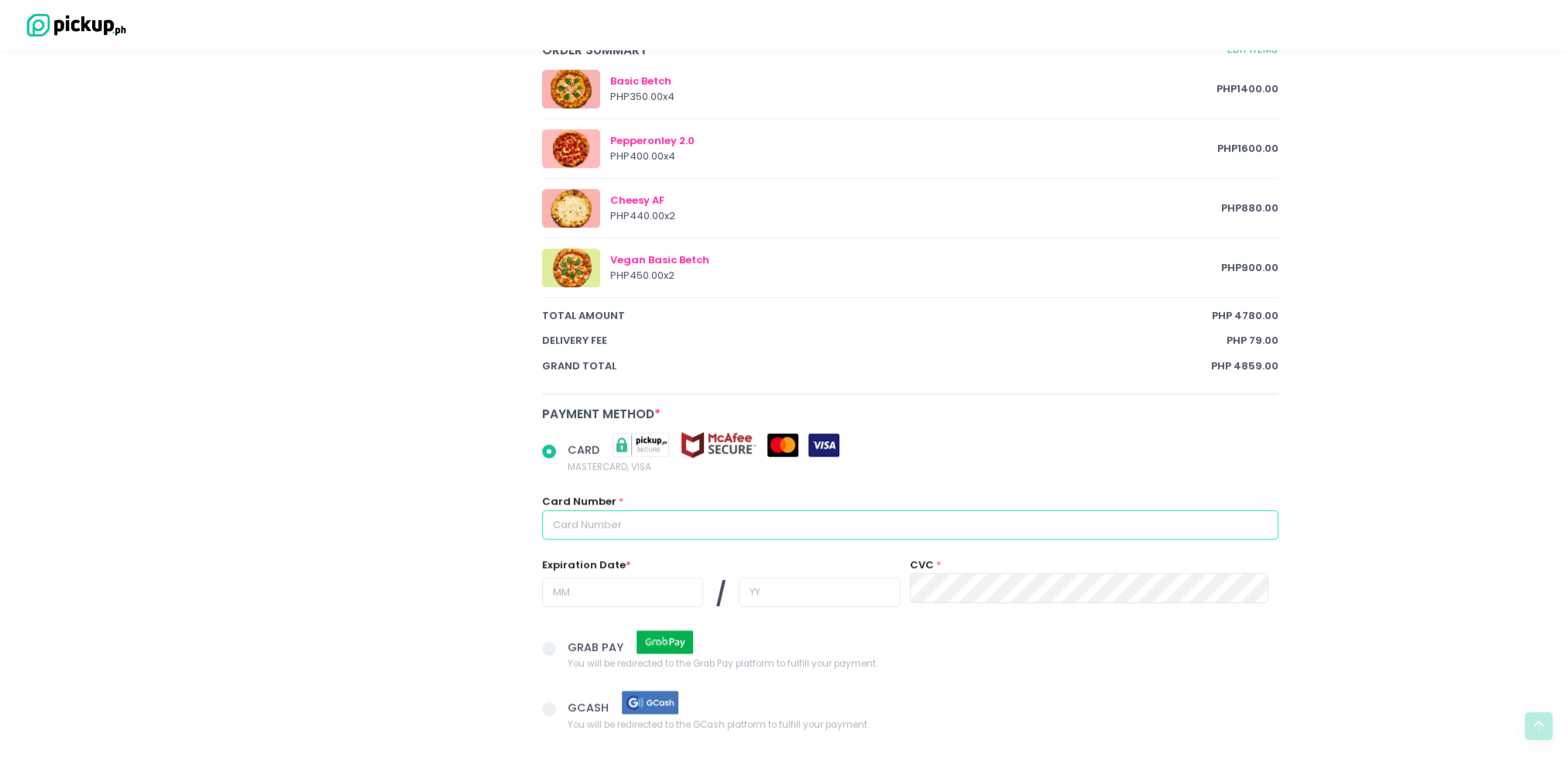
radio input "true"
click at [592, 514] on input "text" at bounding box center [910, 525] width 737 height 30
type input "54"
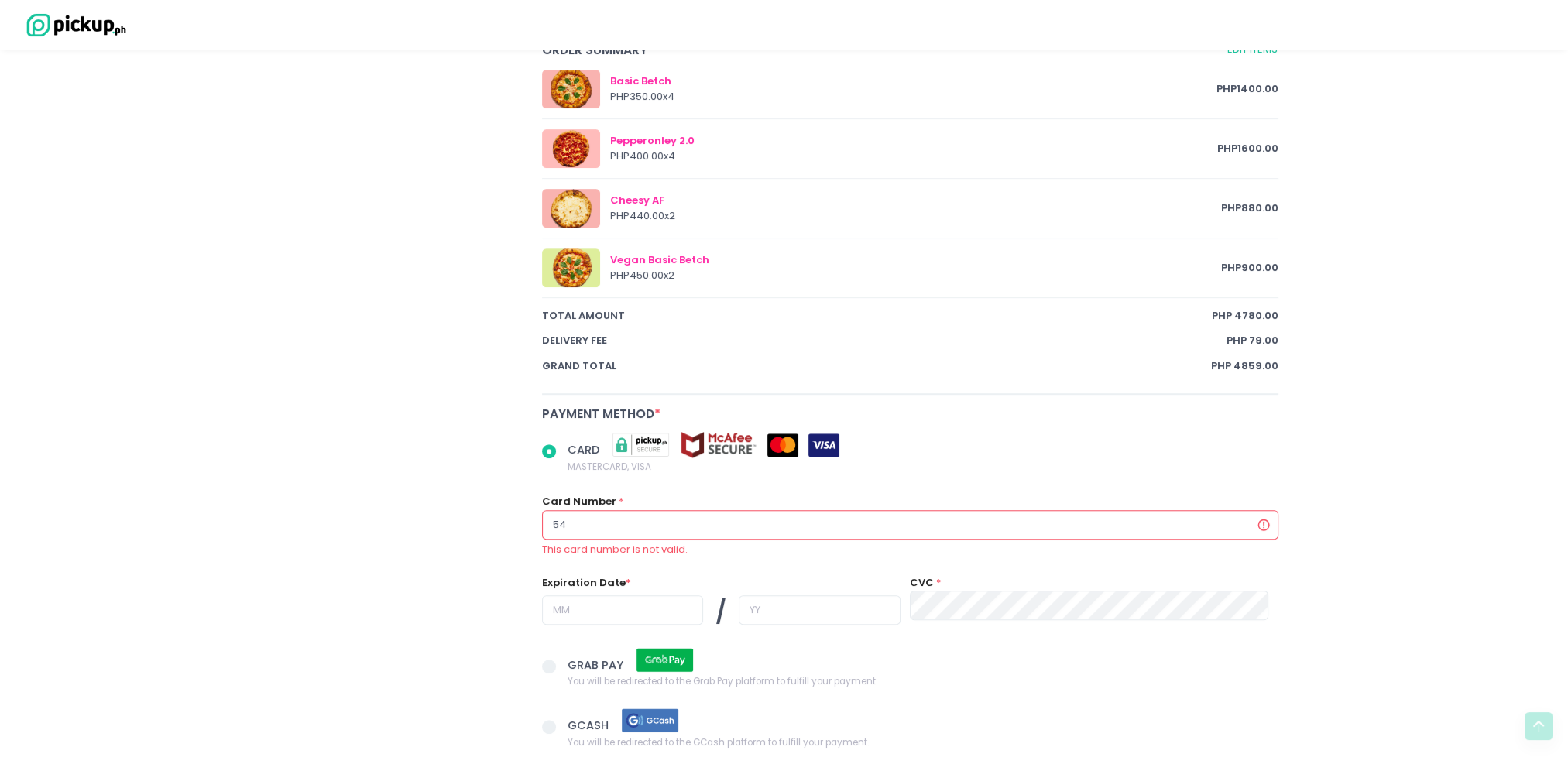
radio input "true"
type input "546"
radio input "true"
type input "5464"
radio input "true"
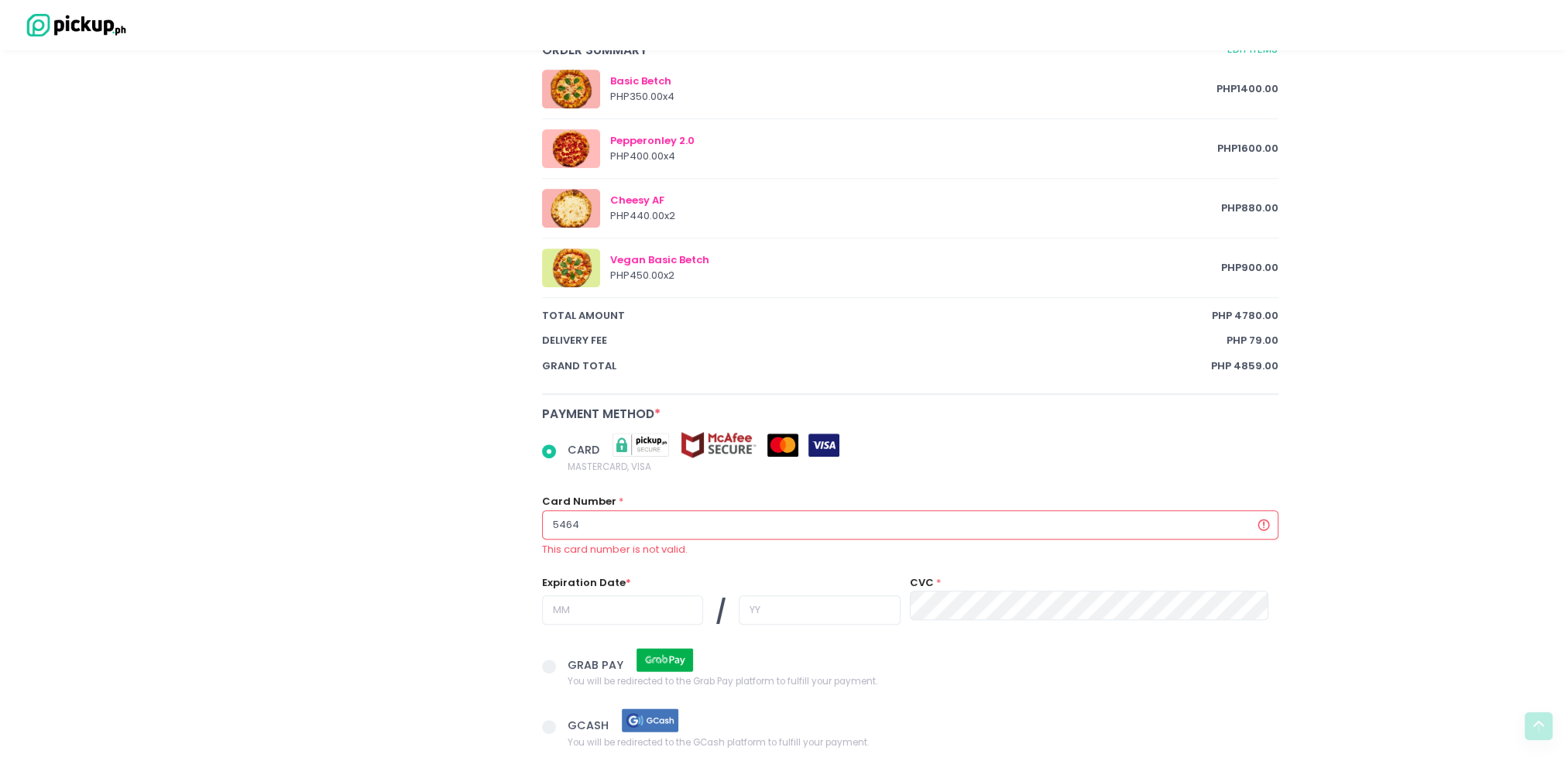
type input "54649"
radio input "true"
type input "546498"
radio input "true"
type input "5464985"
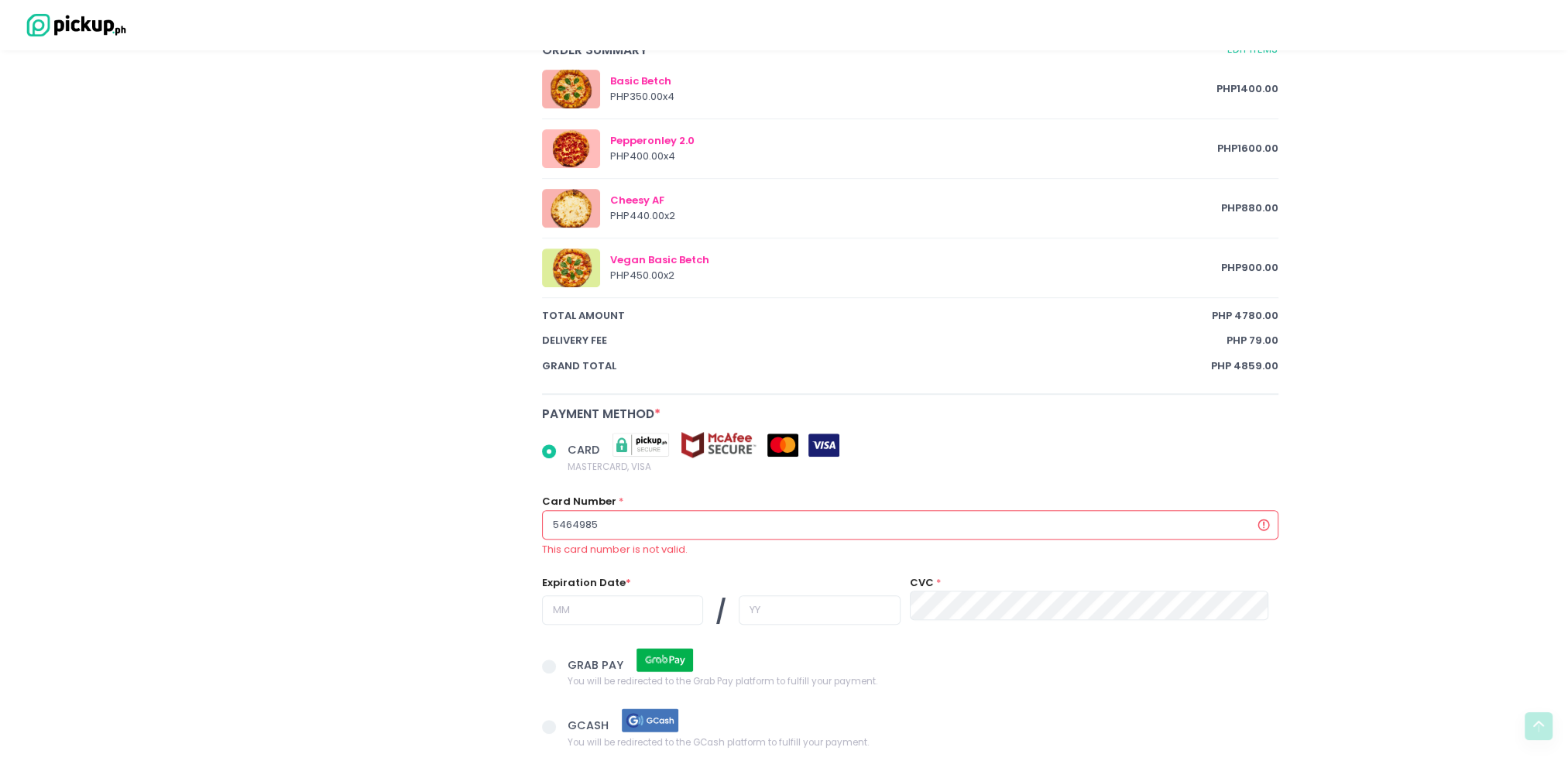
radio input "true"
type input "54649851"
radio input "true"
type input "546498514"
radio input "true"
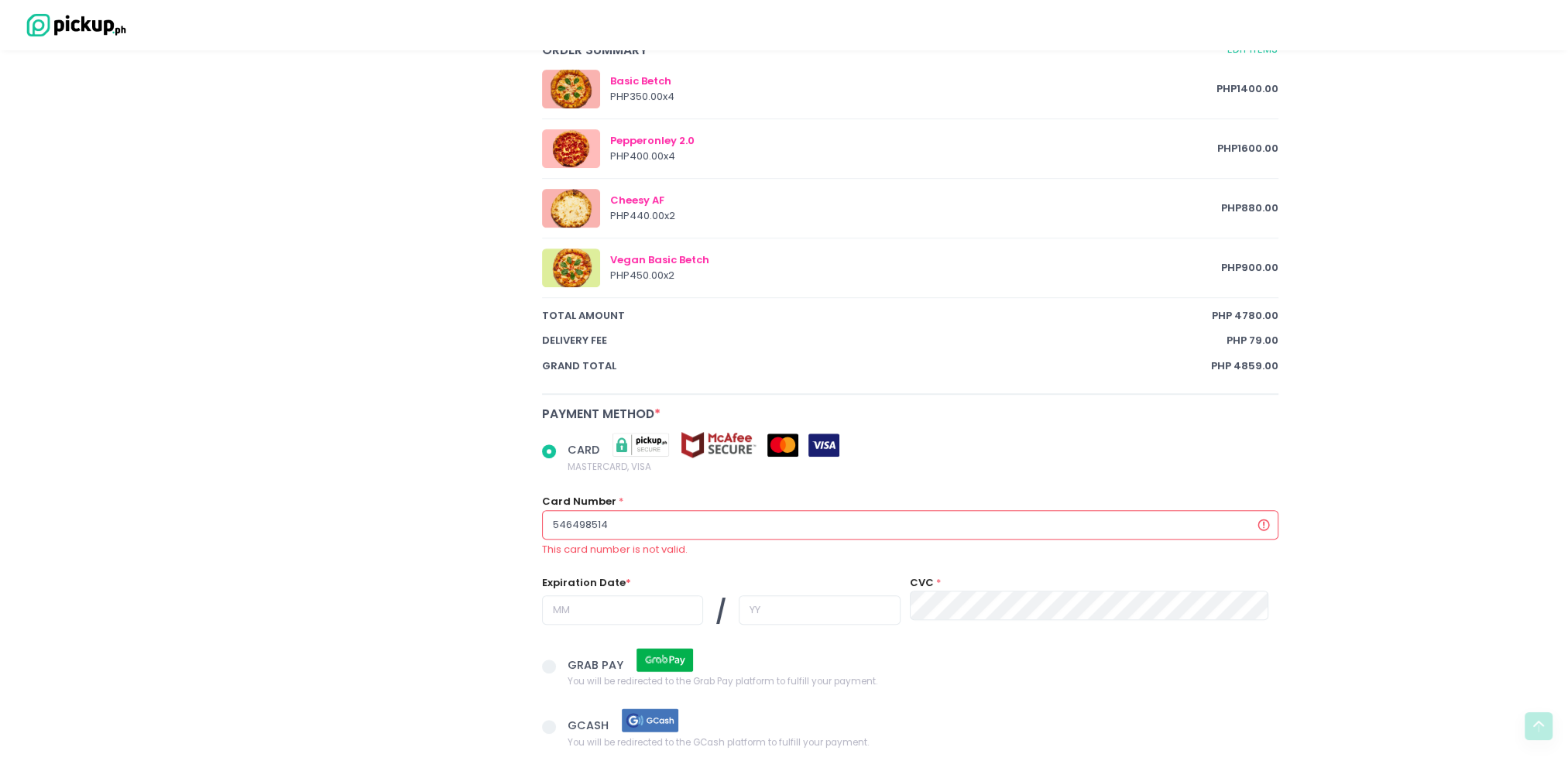
type input "5464985143"
radio input "true"
type input "54649851434"
radio input "true"
type input "546498514349"
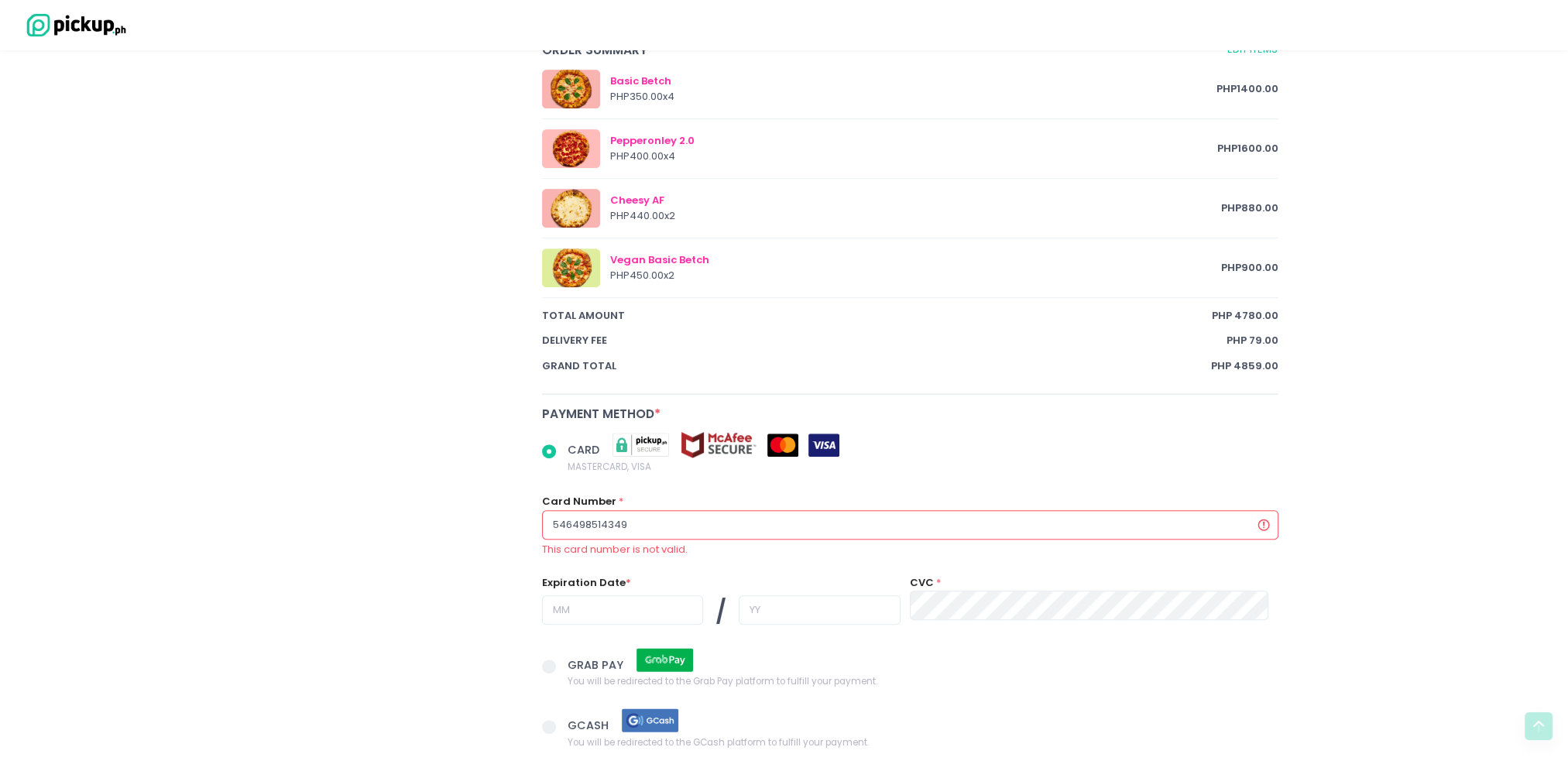
radio input "true"
type input "5464985143496"
radio input "true"
type input "54649851434969"
radio input "true"
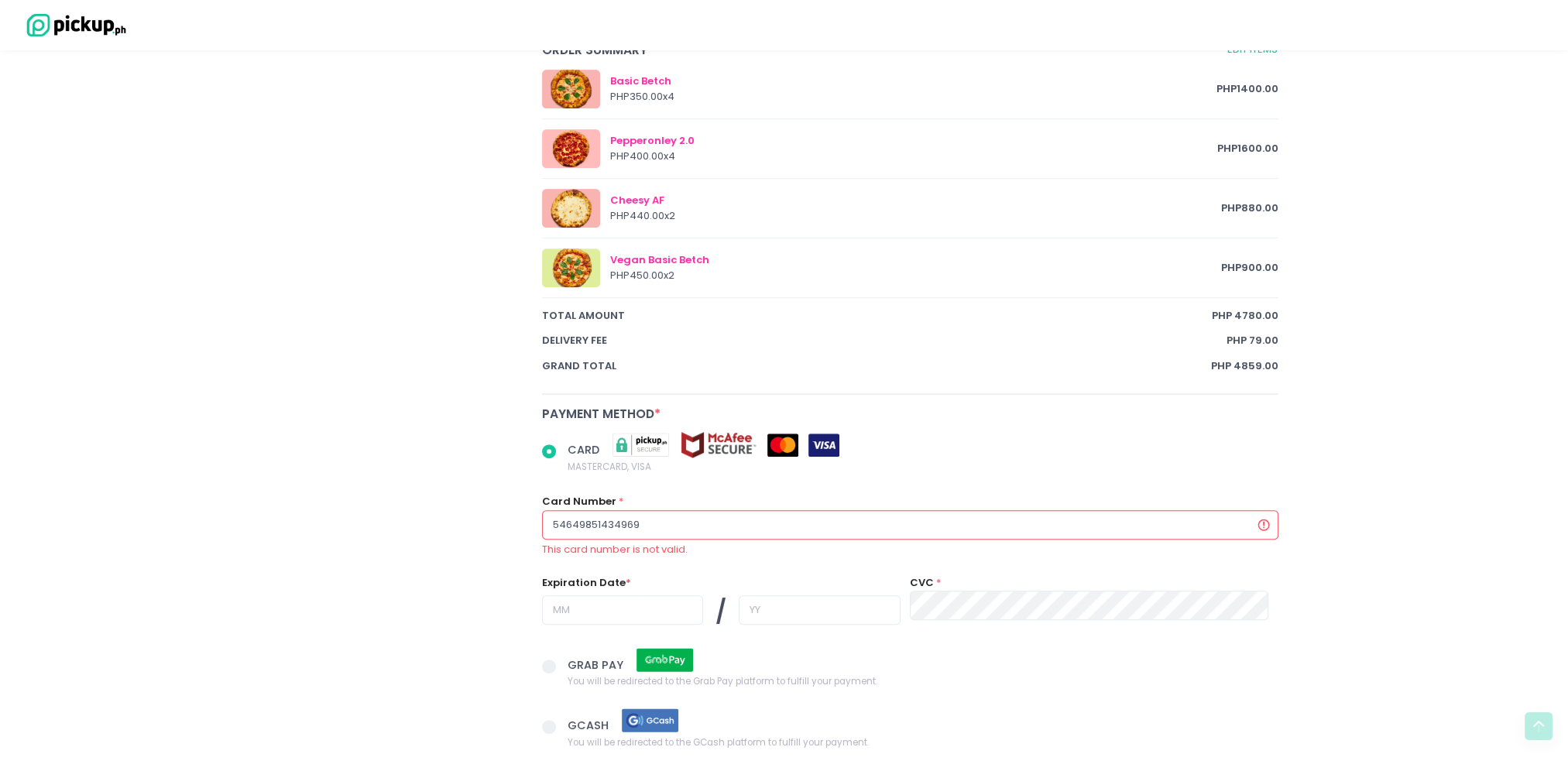
type input "546498514349695"
radio input "true"
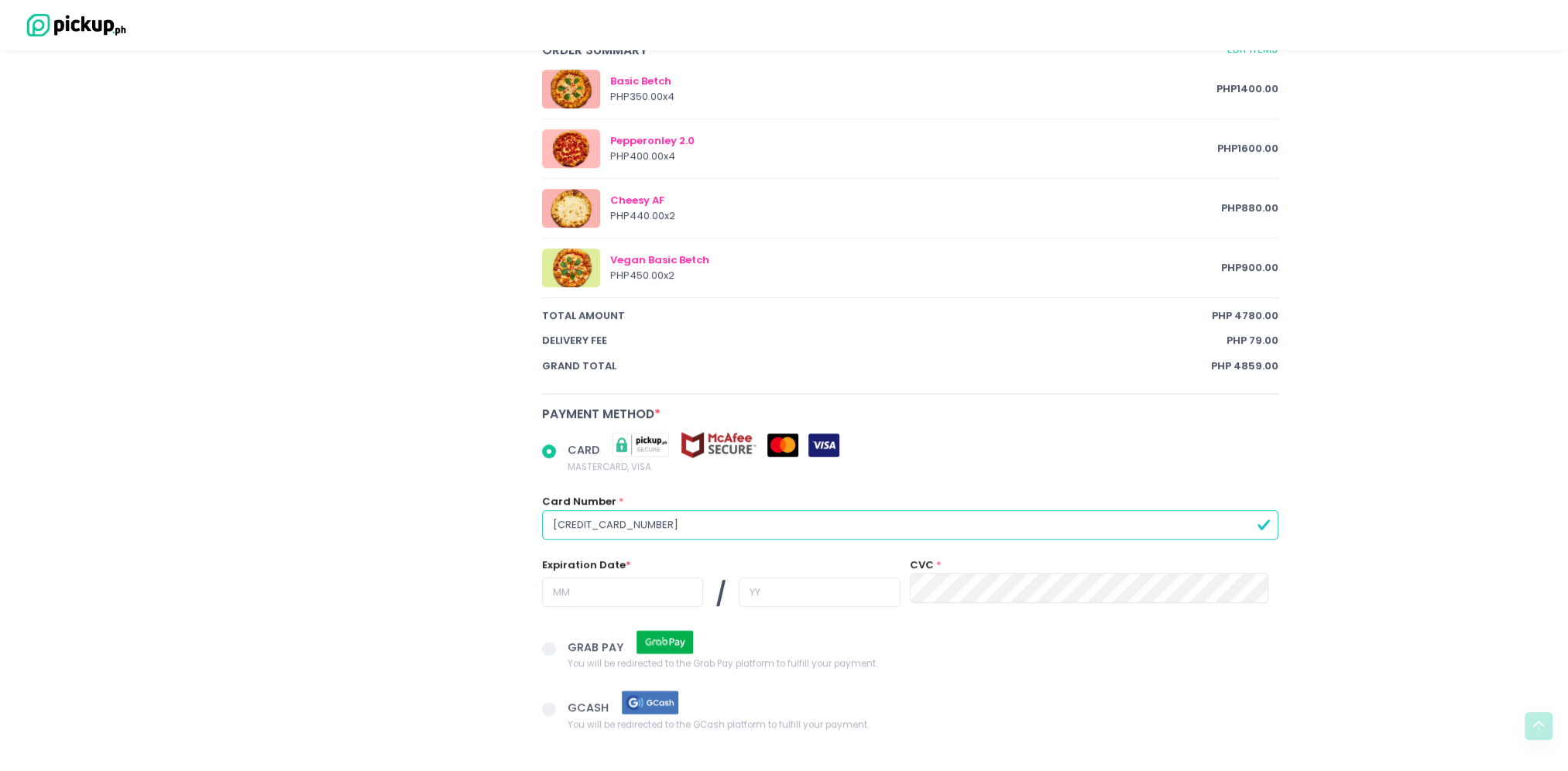
type input "[CREDIT_CARD_NUMBER]"
click at [577, 586] on input "text" at bounding box center [622, 592] width 161 height 30
radio input "true"
type input "0"
radio input "true"
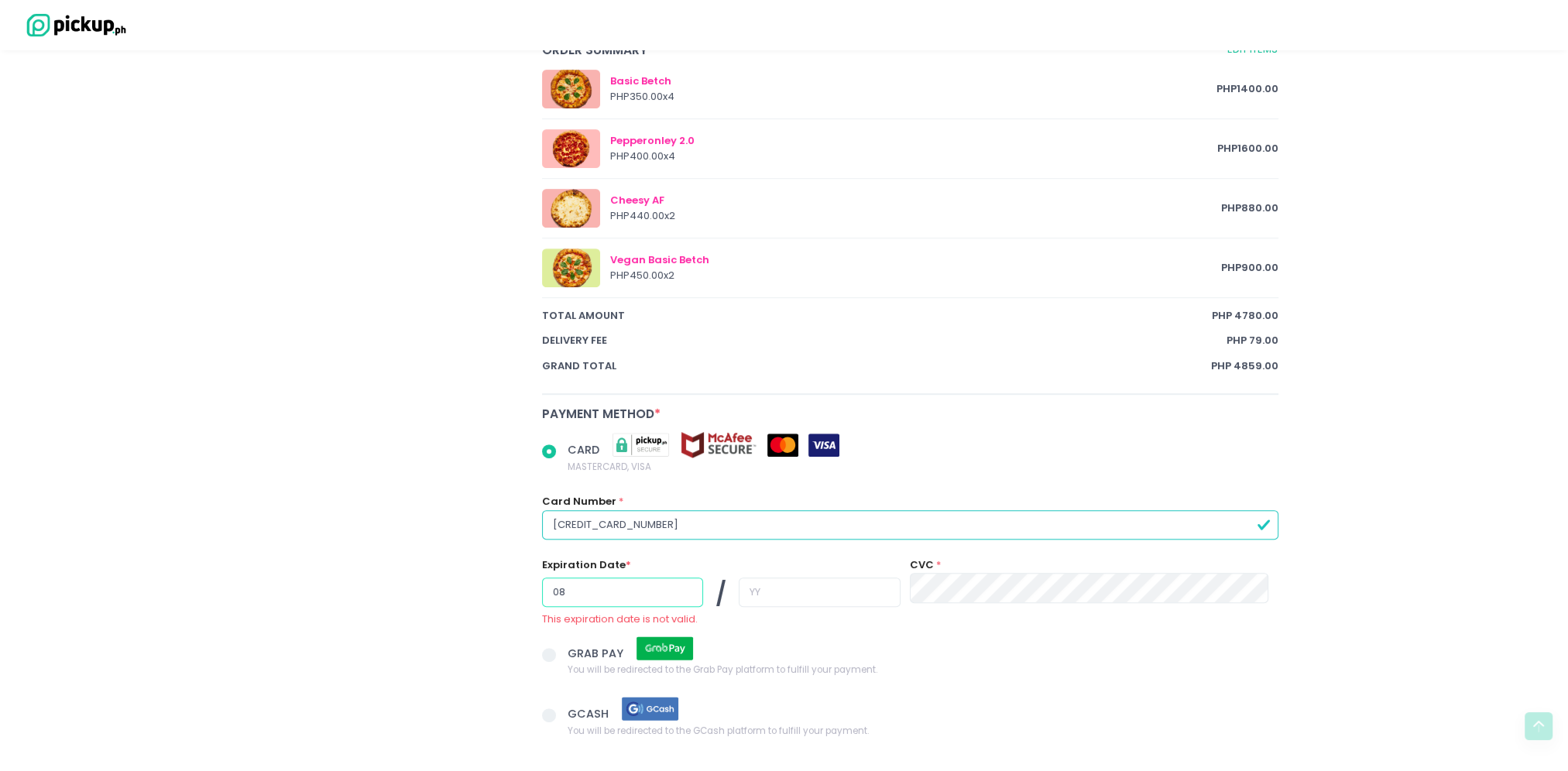
type input "08"
click at [752, 587] on input "text" at bounding box center [819, 592] width 161 height 30
radio input "true"
type input "3"
radio input "true"
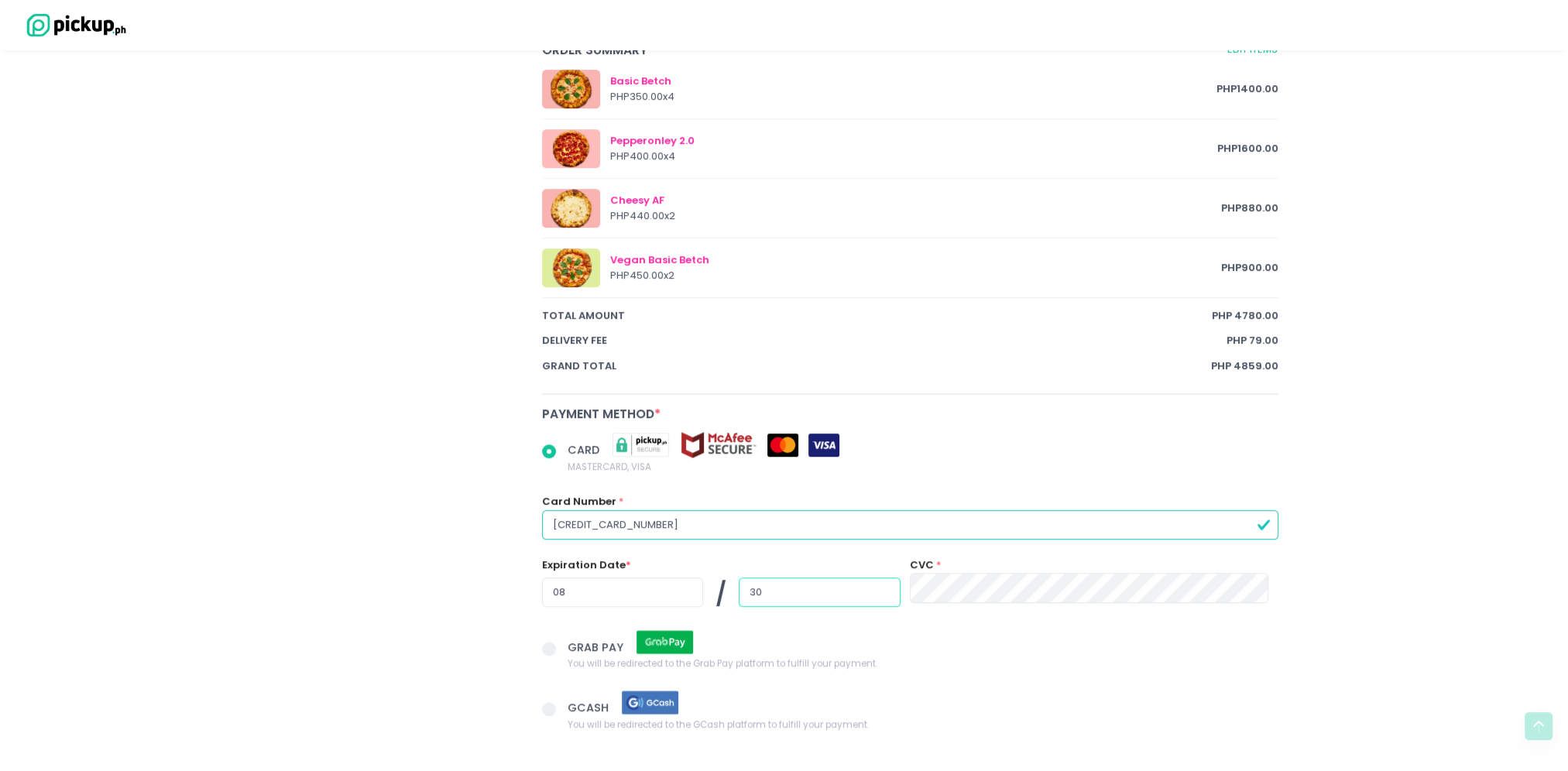
type input "30"
radio input "true"
click at [1020, 707] on span "GCASH You will be redirected to the GCash platform to fulfill your payment." at bounding box center [922, 710] width 711 height 42
click at [571, 707] on input "GCASH You will be redirected to the GCash platform to fulfill your payment." at bounding box center [566, 706] width 10 height 10
radio input "true"
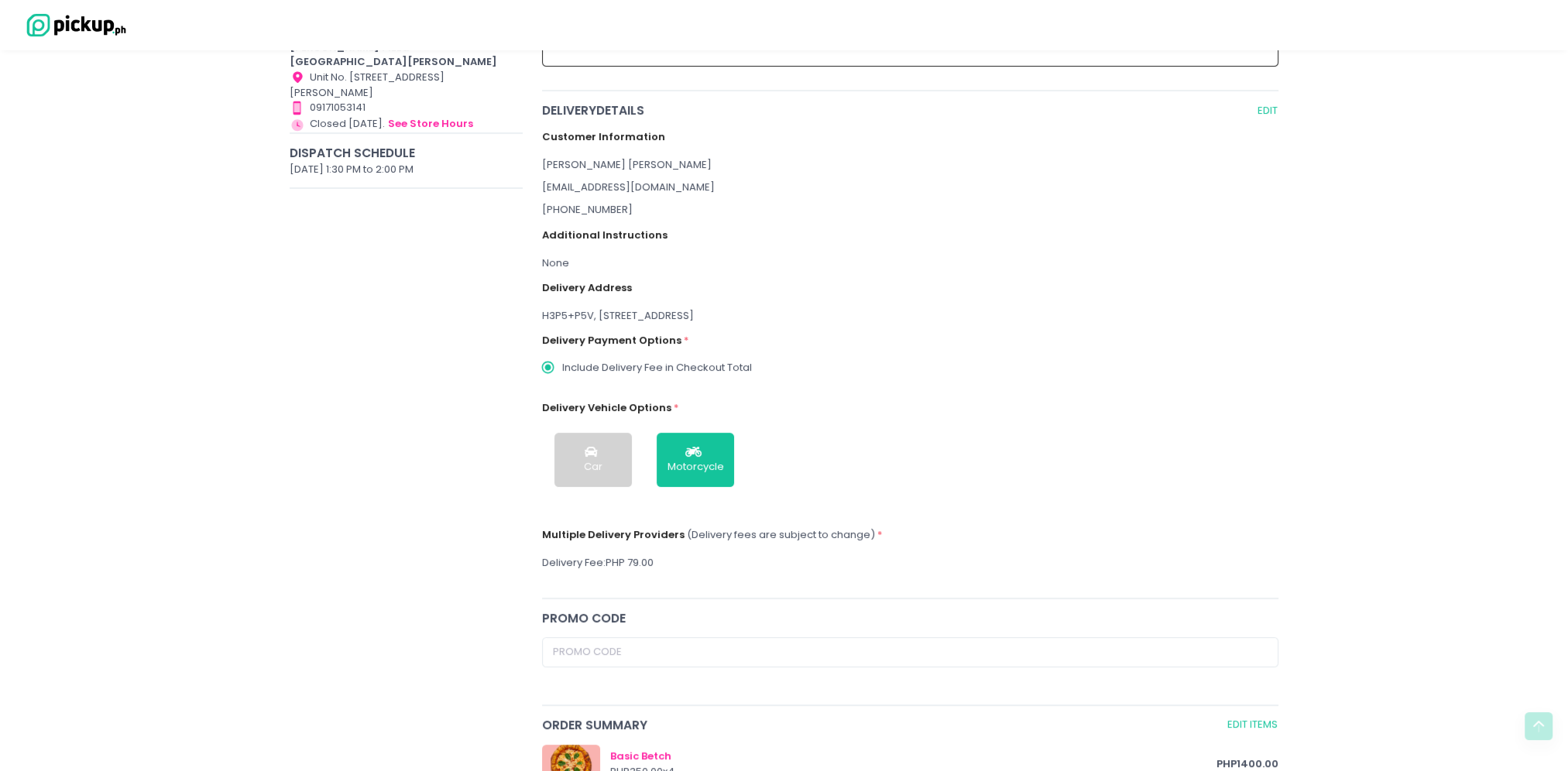
scroll to position [165, 0]
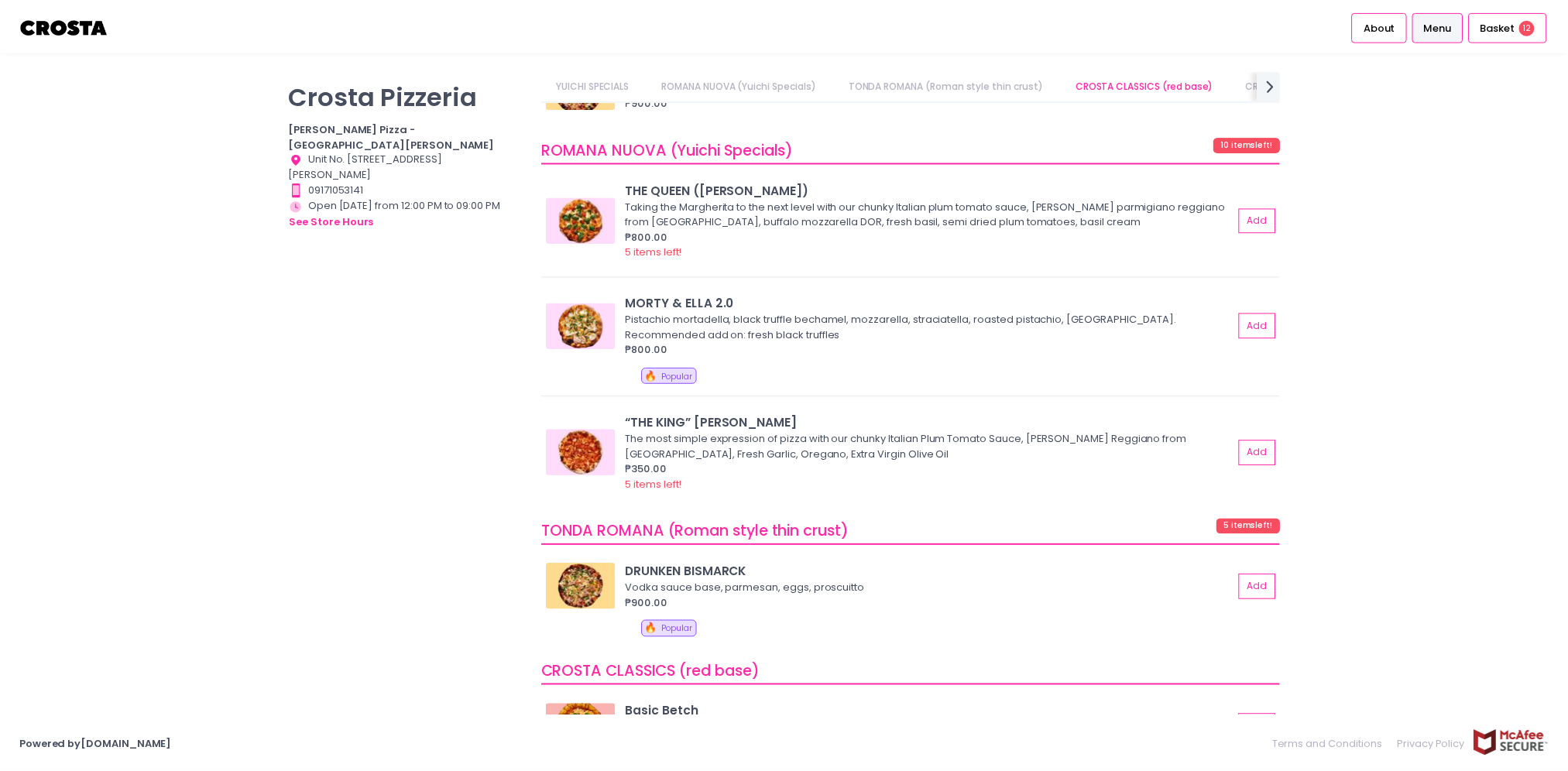
scroll to position [619, 0]
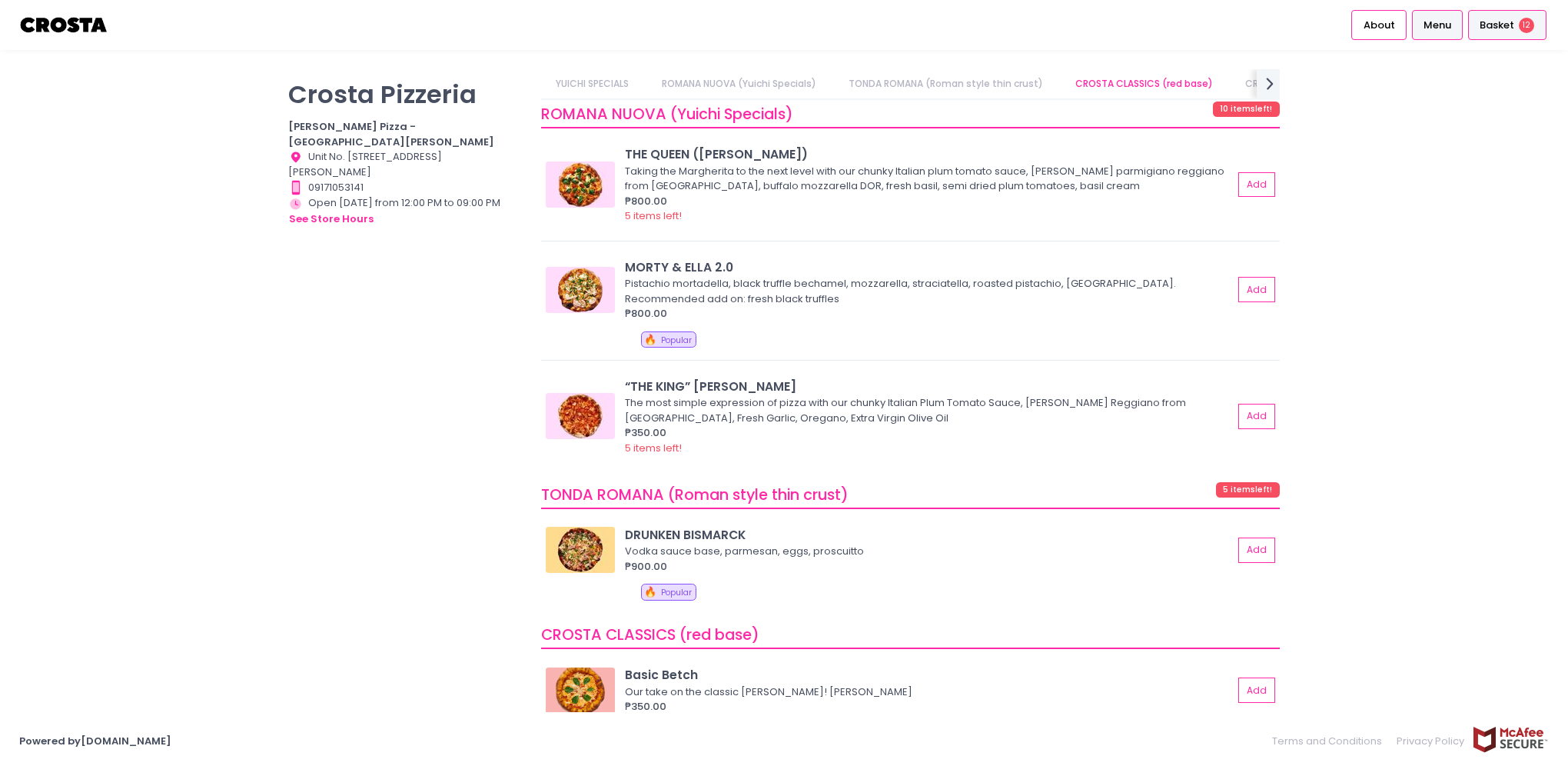
click at [1513, 21] on span "Basket" at bounding box center [1497, 25] width 35 height 15
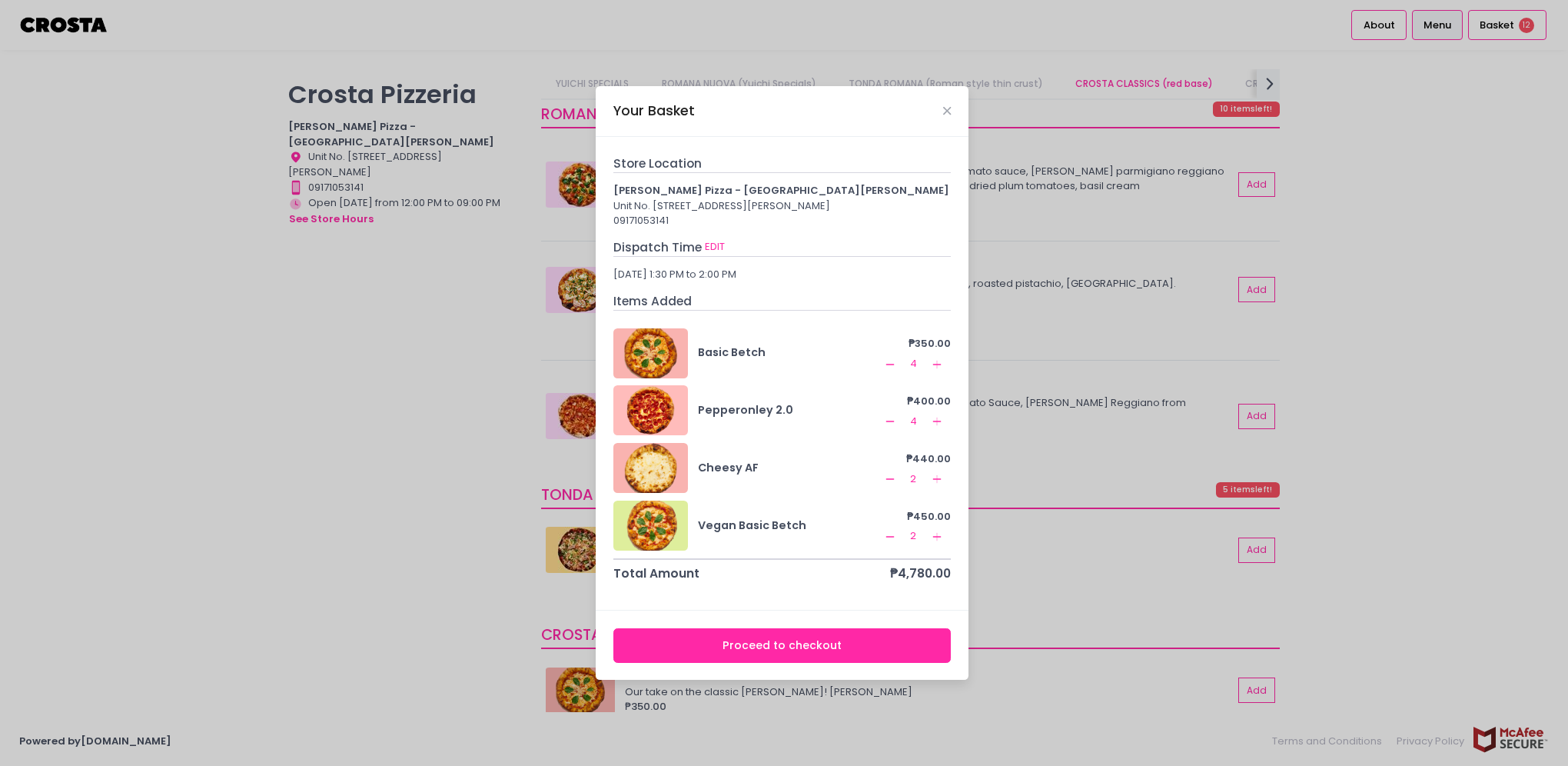
click at [802, 653] on button "Proceed to checkout" at bounding box center [782, 645] width 338 height 35
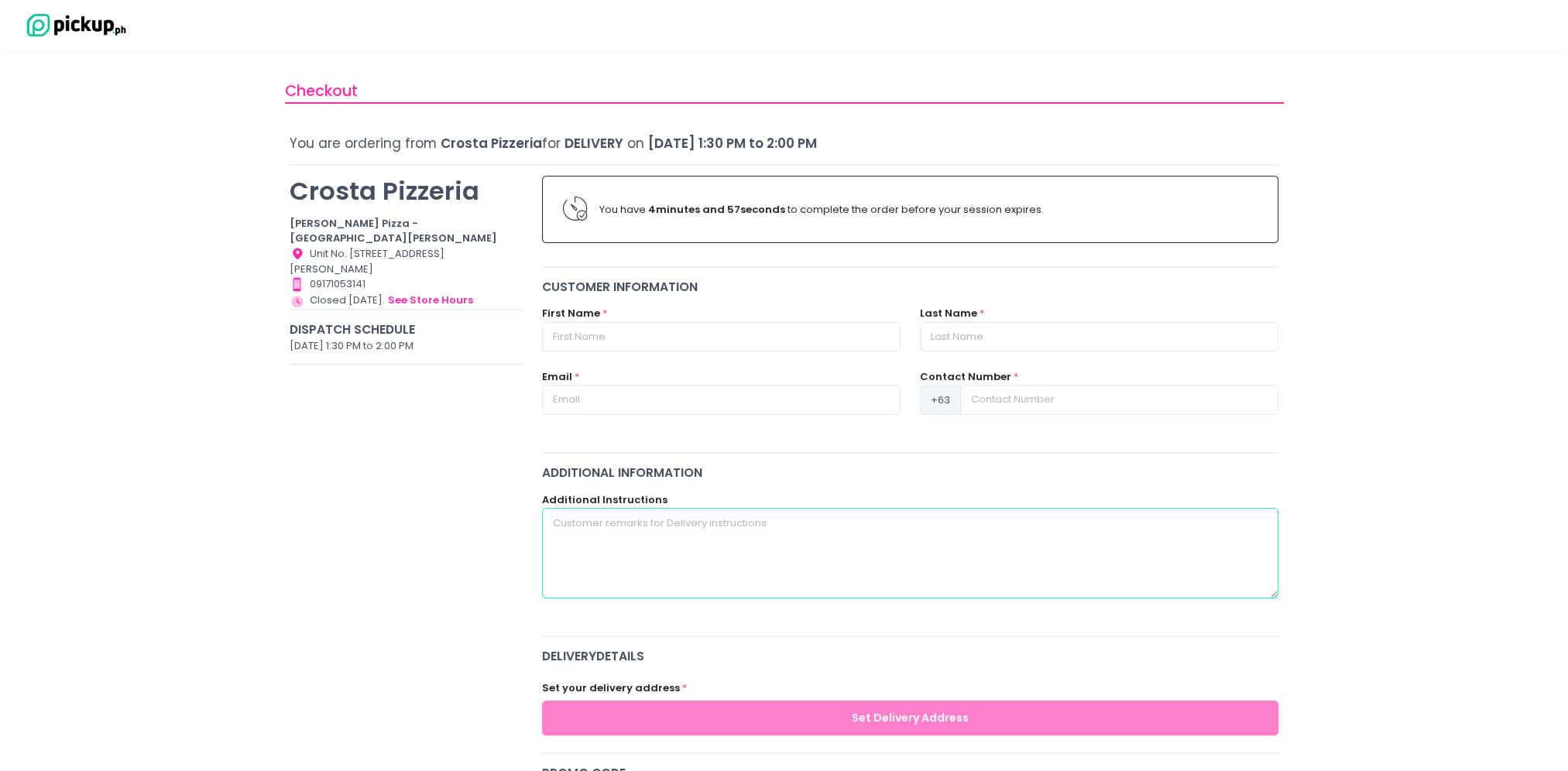
click at [560, 527] on textarea at bounding box center [910, 553] width 737 height 90
type textarea "Asian Development Bank Bank Drive [GEOGRAPHIC_DATA] (back of [GEOGRAPHIC_DATA] …"
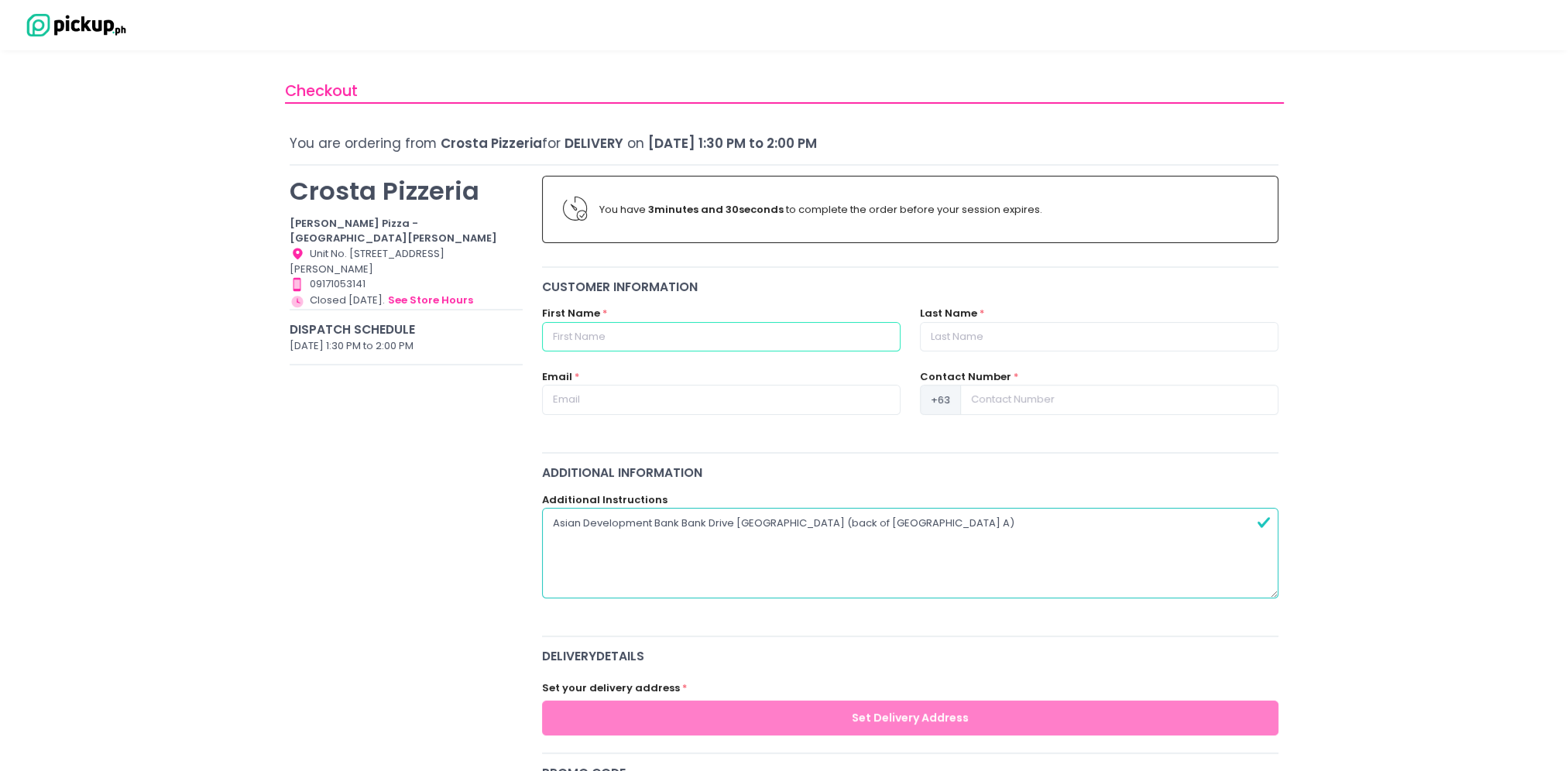
click at [605, 334] on input "text" at bounding box center [721, 336] width 359 height 30
type input "[PERSON_NAME]"
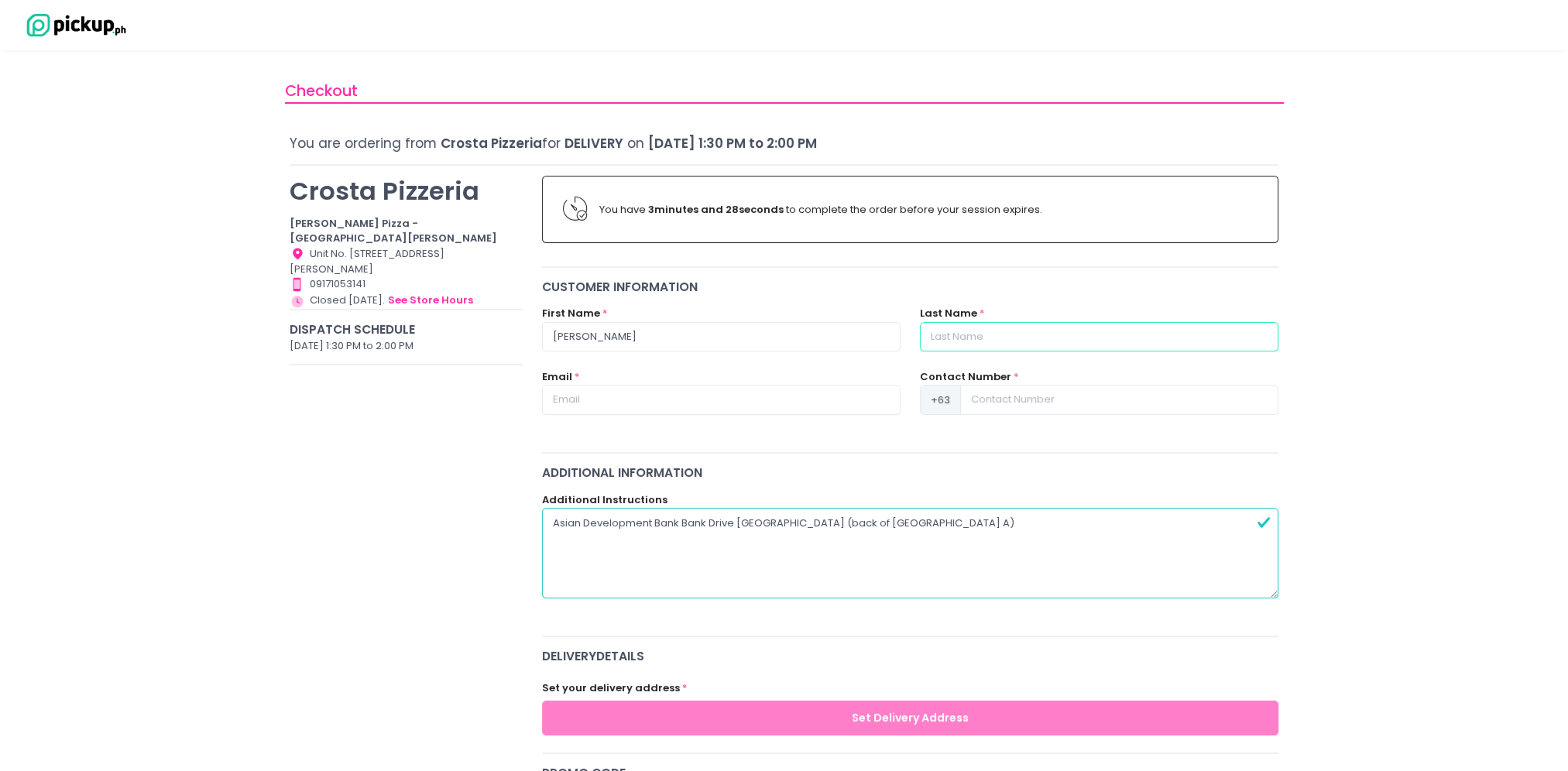
type input "[PERSON_NAME]"
type input "[EMAIL_ADDRESS][DOMAIN_NAME]"
type input "09173121212"
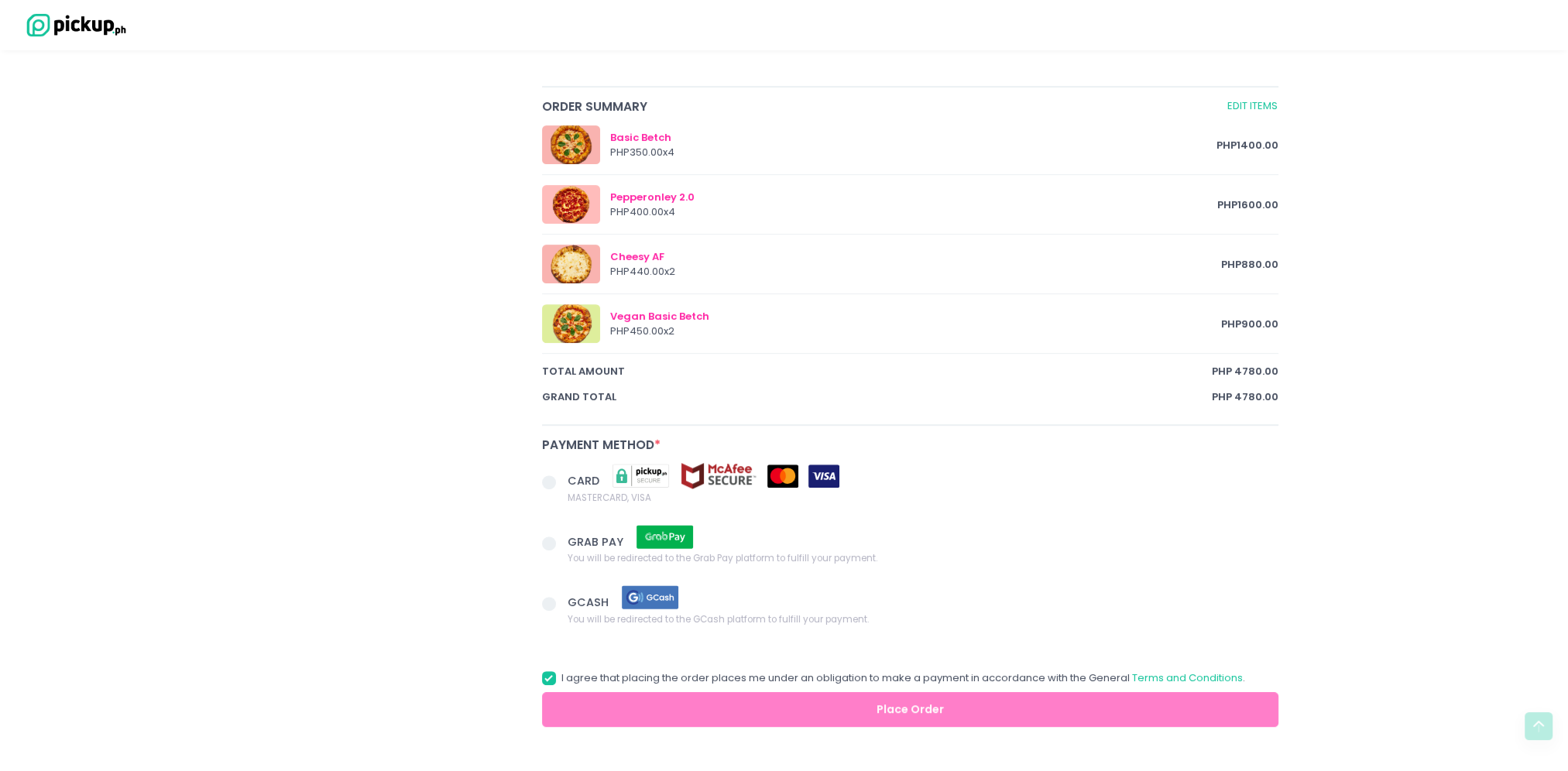
scroll to position [387, 0]
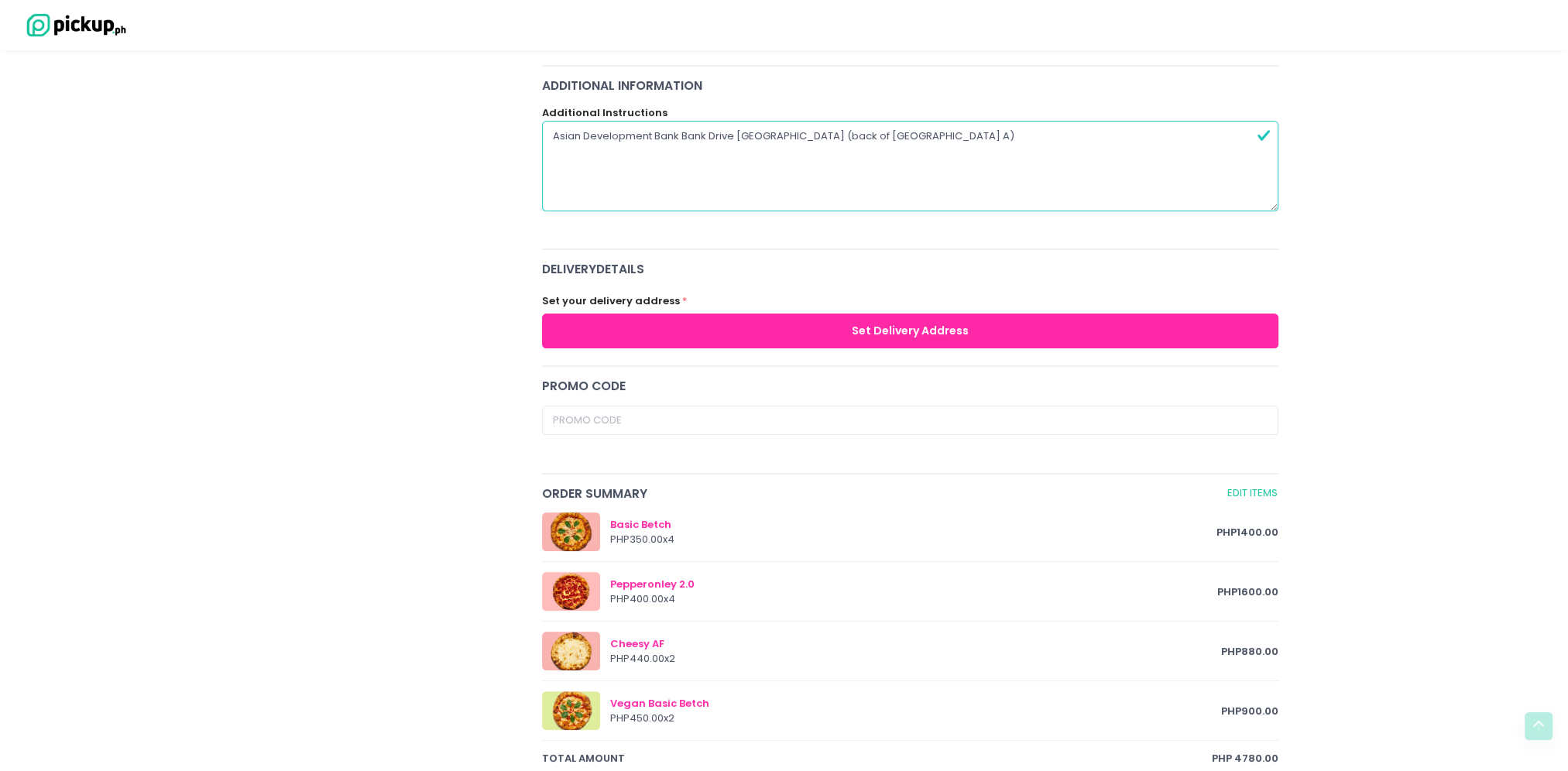
click at [908, 326] on button "Set Delivery Address" at bounding box center [910, 331] width 737 height 35
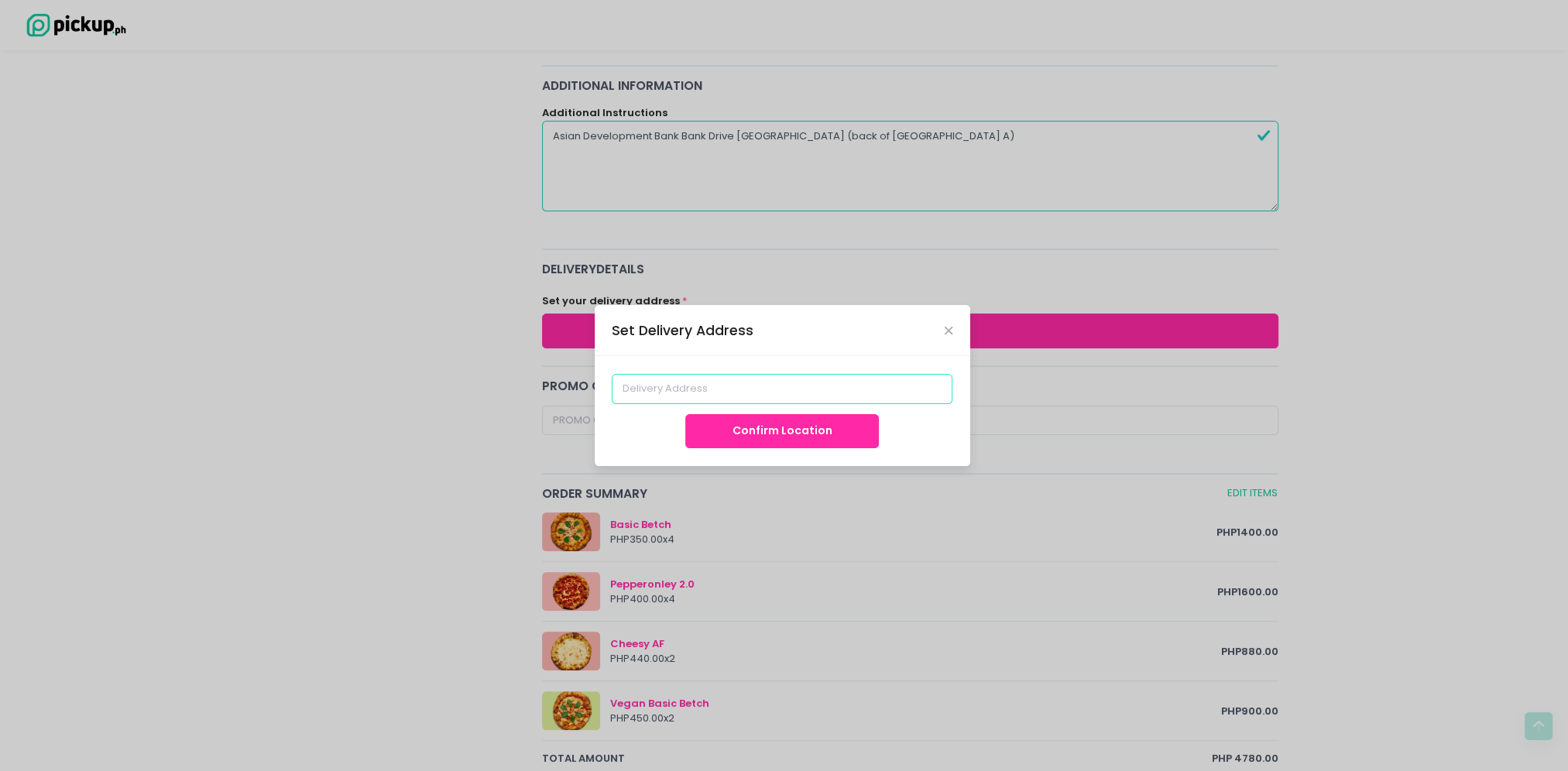
click at [807, 396] on input at bounding box center [782, 388] width 341 height 30
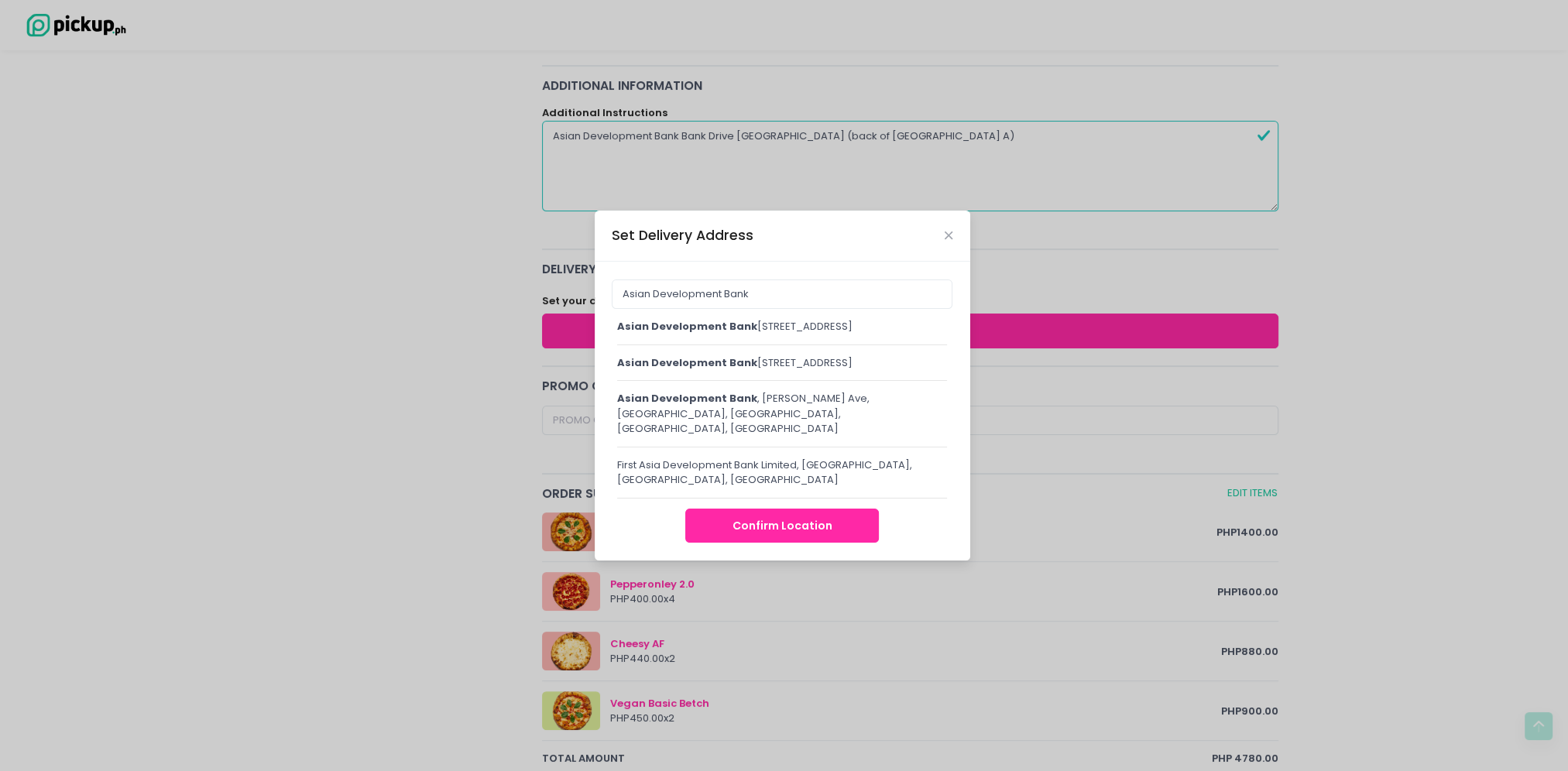
click at [776, 370] on div "Asian Development Bank , [GEOGRAPHIC_DATA], [GEOGRAPHIC_DATA], [GEOGRAPHIC_DATA…" at bounding box center [783, 362] width 331 height 15
type input "Asian Development Bank, [GEOGRAPHIC_DATA], [GEOGRAPHIC_DATA], [GEOGRAPHIC_DATA]…"
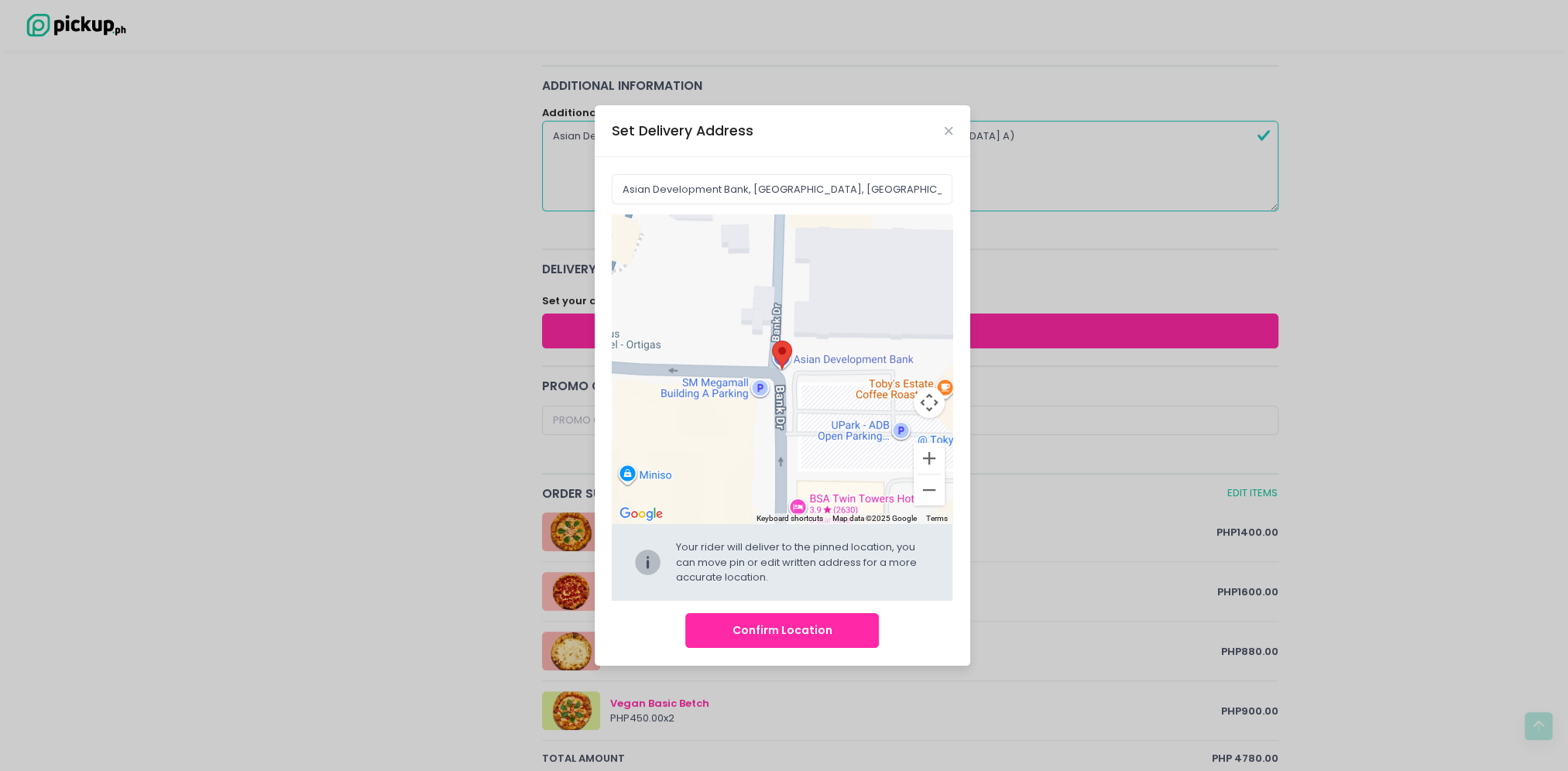
click at [802, 625] on button "Confirm Location" at bounding box center [781, 630] width 193 height 35
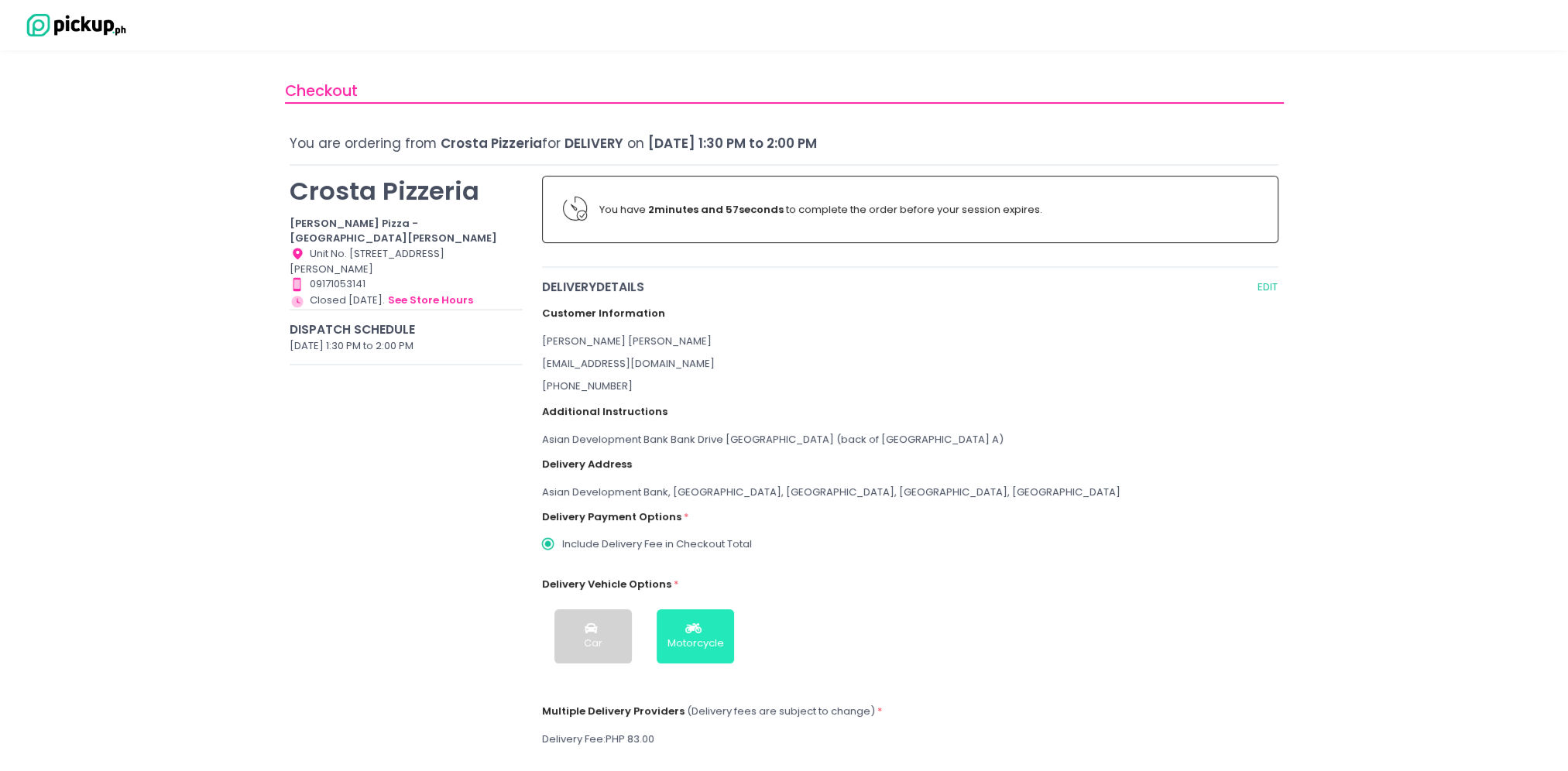
click at [700, 626] on icon "button" at bounding box center [695, 629] width 20 height 13
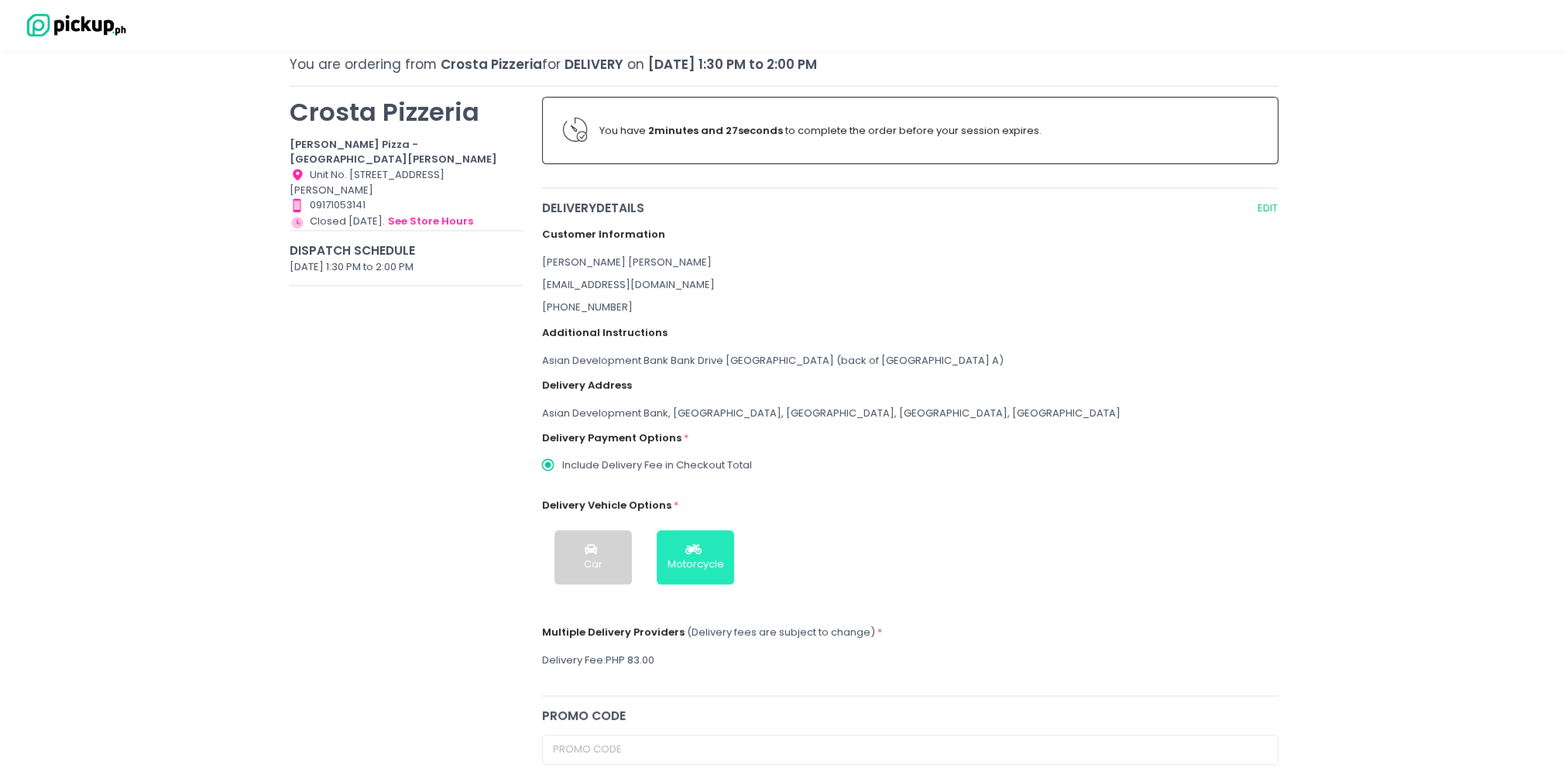
scroll to position [11, 0]
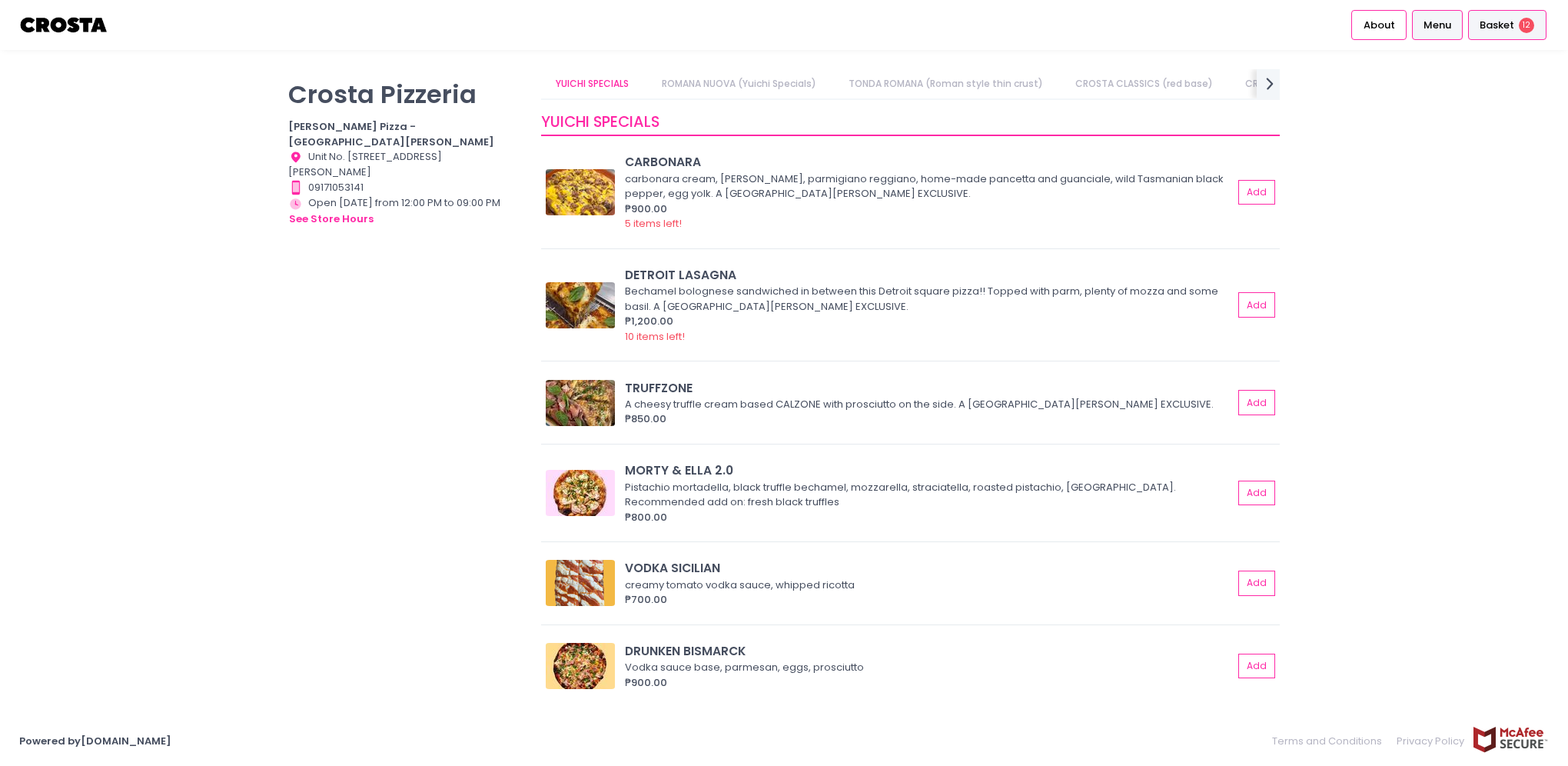
click at [1488, 20] on span "Basket" at bounding box center [1497, 25] width 35 height 15
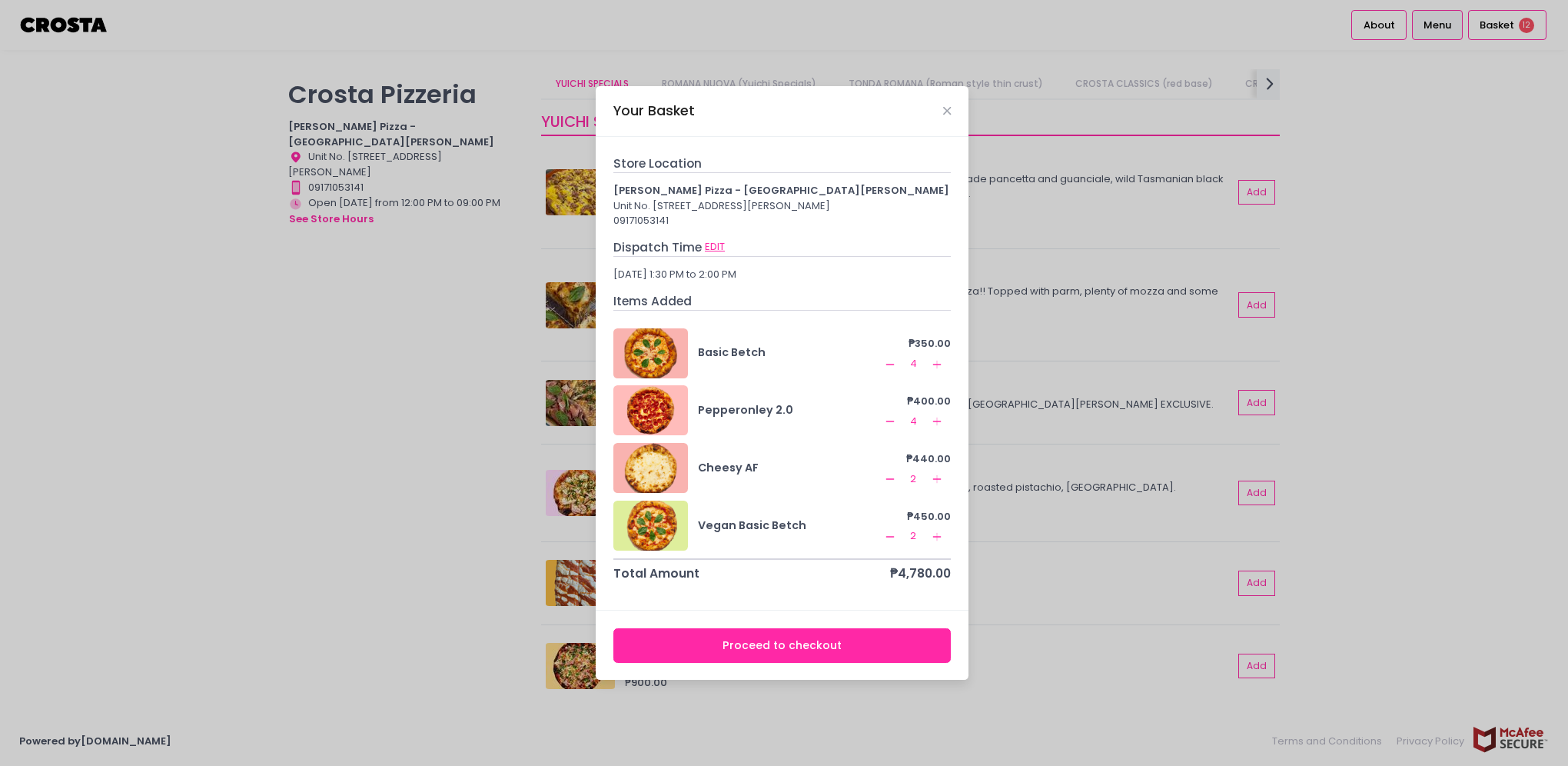
click at [717, 251] on button "EDIT" at bounding box center [715, 246] width 21 height 17
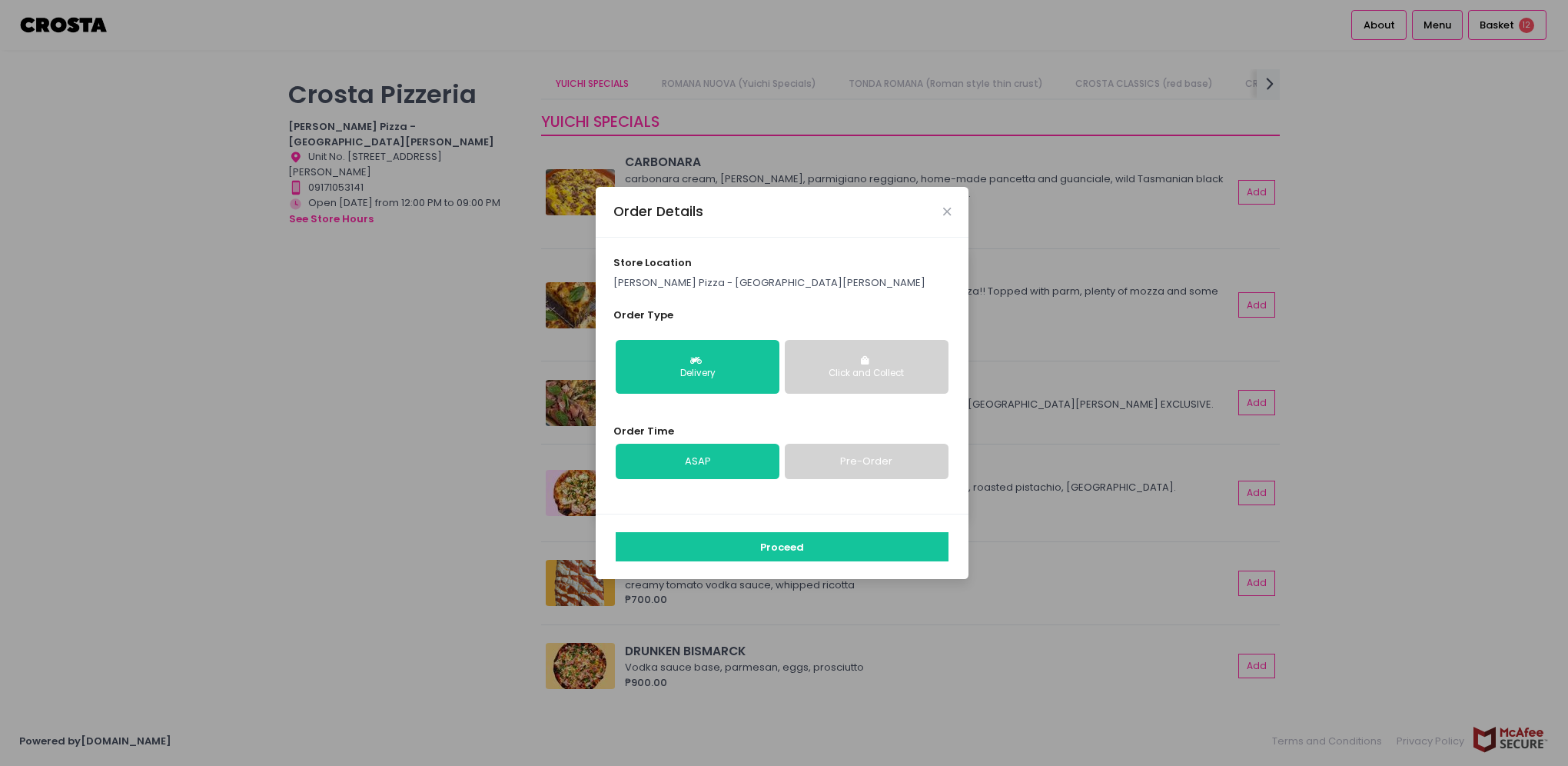
click at [852, 463] on link "Pre-Order" at bounding box center [867, 462] width 163 height 36
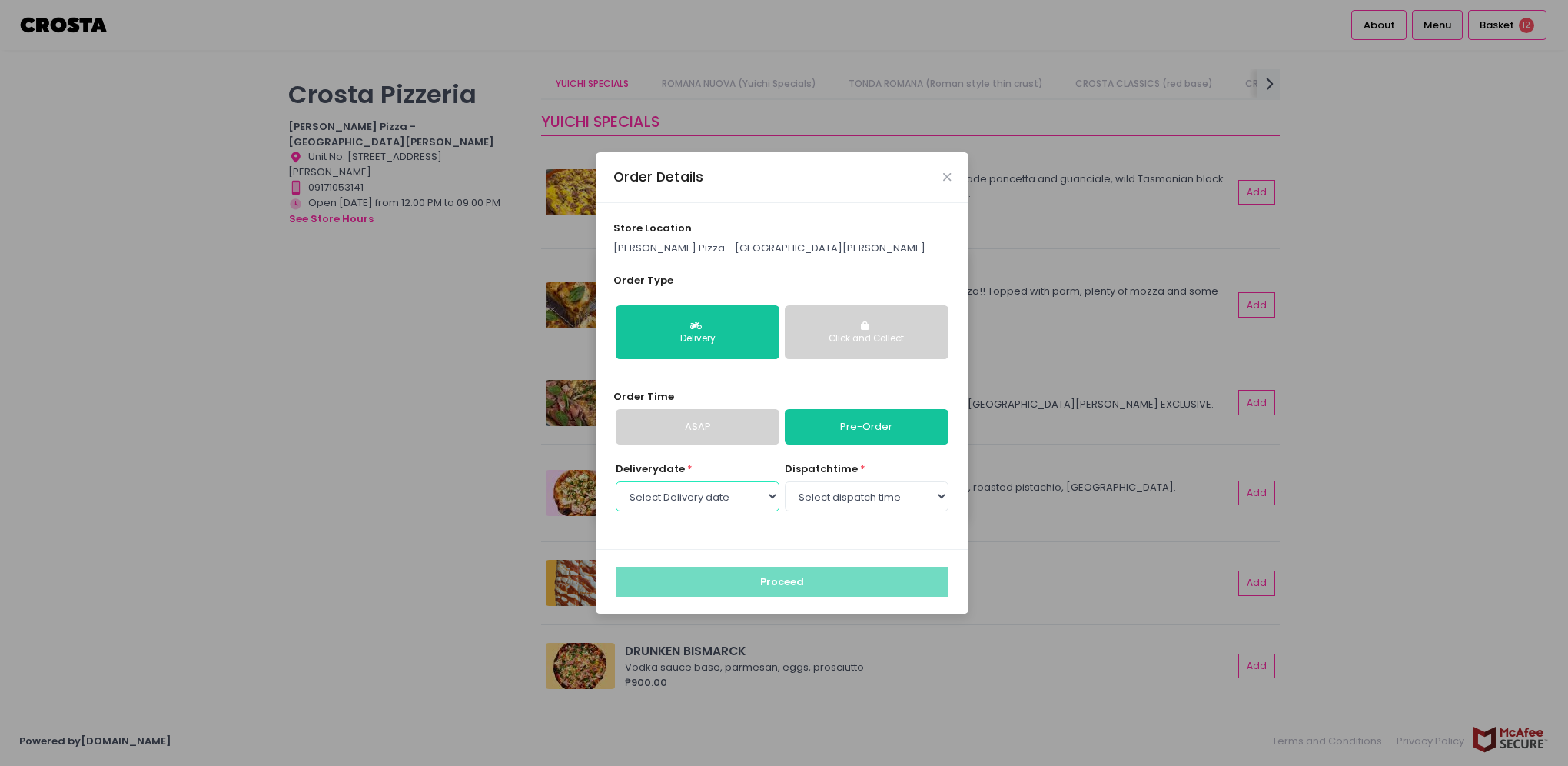
click at [769, 498] on select "Select Delivery date [DATE] [DATE] [DATE] [DATE] [DATE] [DATE]" at bounding box center [697, 495] width 163 height 29
select select "[DATE]"
click at [616, 481] on select "Select Delivery date [DATE] [DATE] [DATE] [DATE] [DATE] [DATE]" at bounding box center [697, 495] width 163 height 29
click at [940, 492] on select "Select dispatch time 12:00 PM - 12:30 PM 12:30 PM - 01:00 PM 01:00 PM - 01:30 P…" at bounding box center [867, 495] width 163 height 29
select select "14:00"
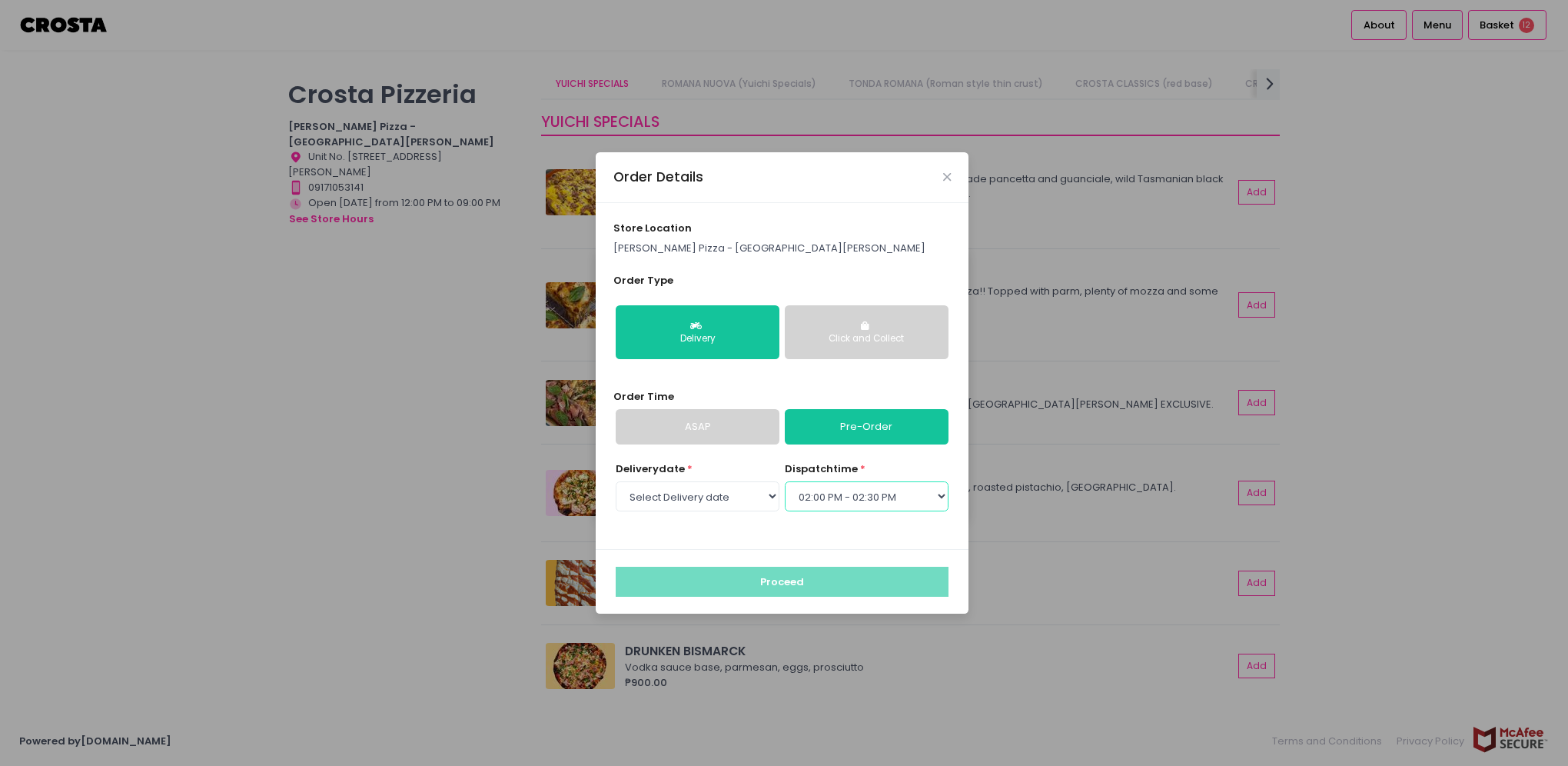
click at [785, 481] on select "Select dispatch time 12:00 PM - 12:30 PM 12:30 PM - 01:00 PM 01:00 PM - 01:30 P…" at bounding box center [867, 495] width 163 height 29
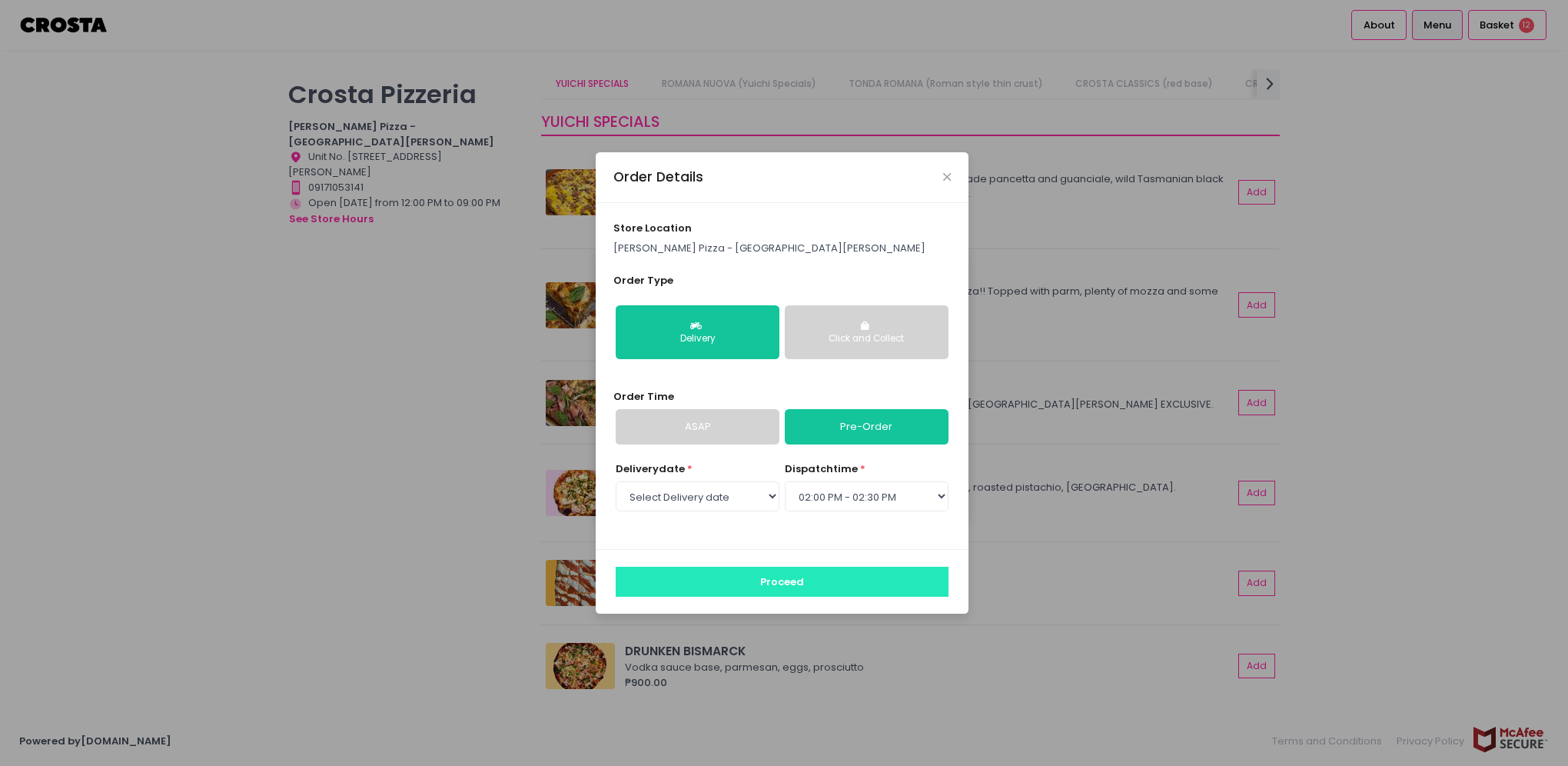
click at [797, 582] on button "Proceed" at bounding box center [782, 581] width 333 height 29
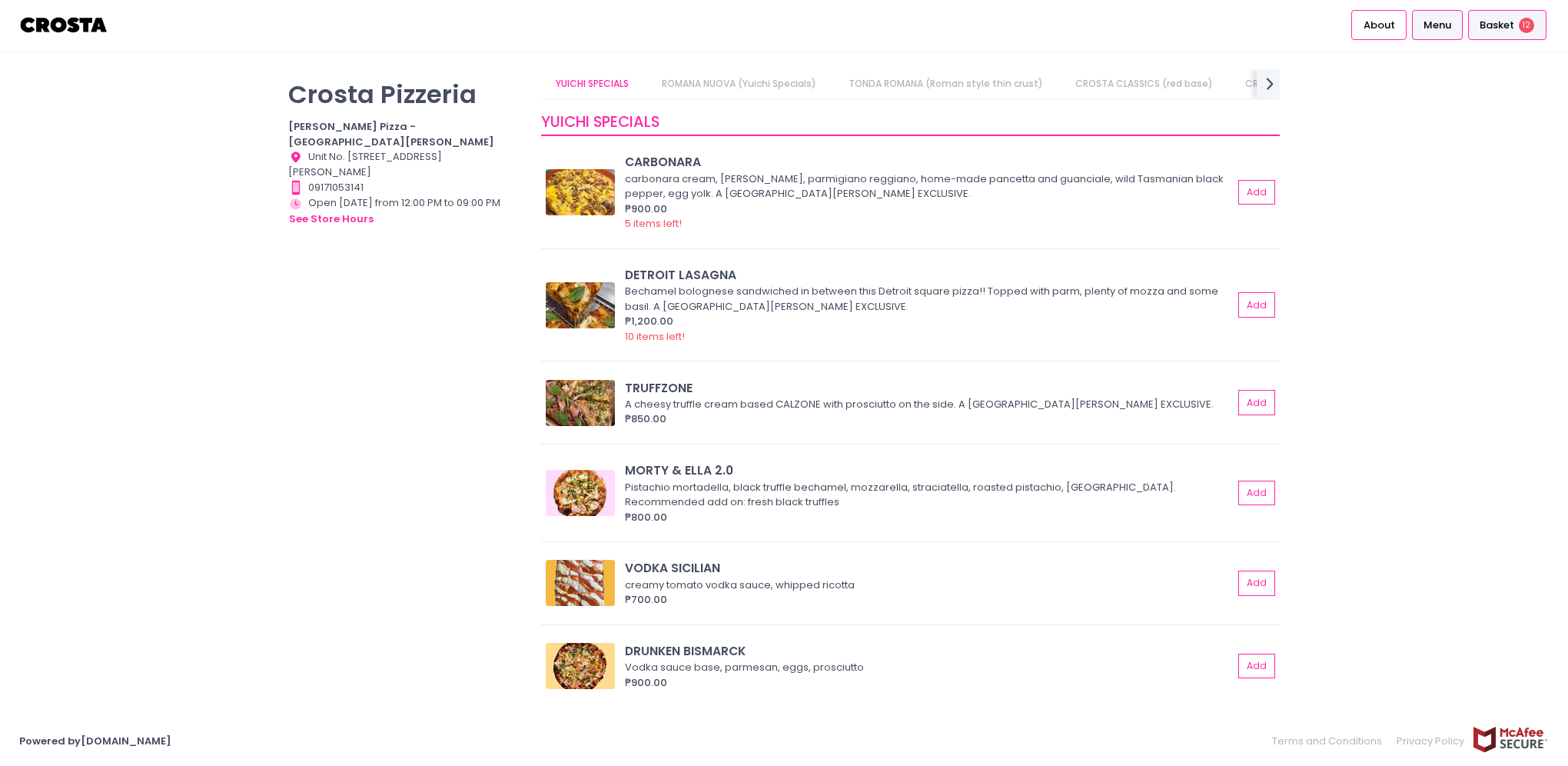
click at [1497, 20] on span "Basket" at bounding box center [1497, 25] width 35 height 15
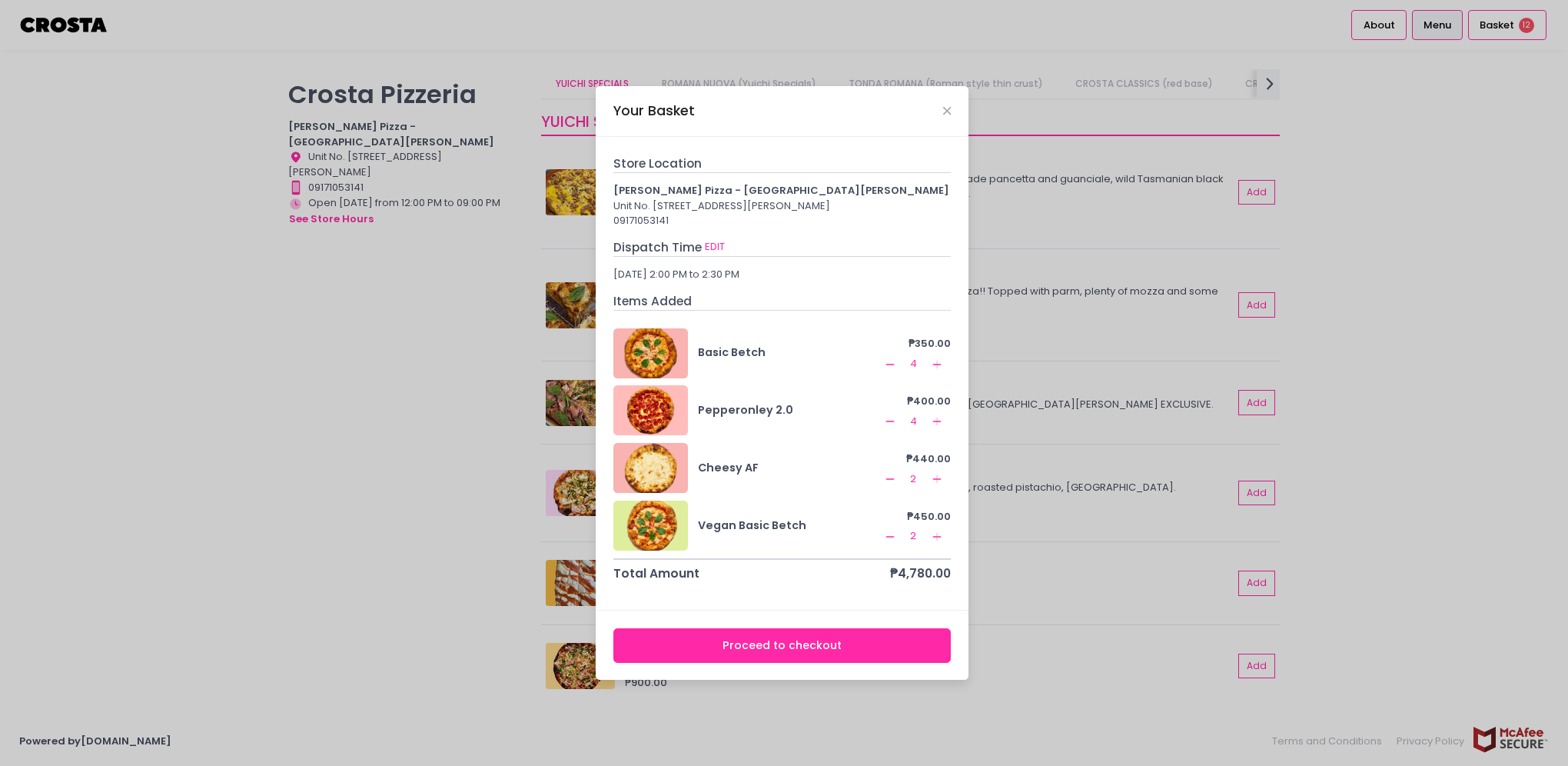
click at [777, 649] on button "Proceed to checkout" at bounding box center [782, 645] width 338 height 35
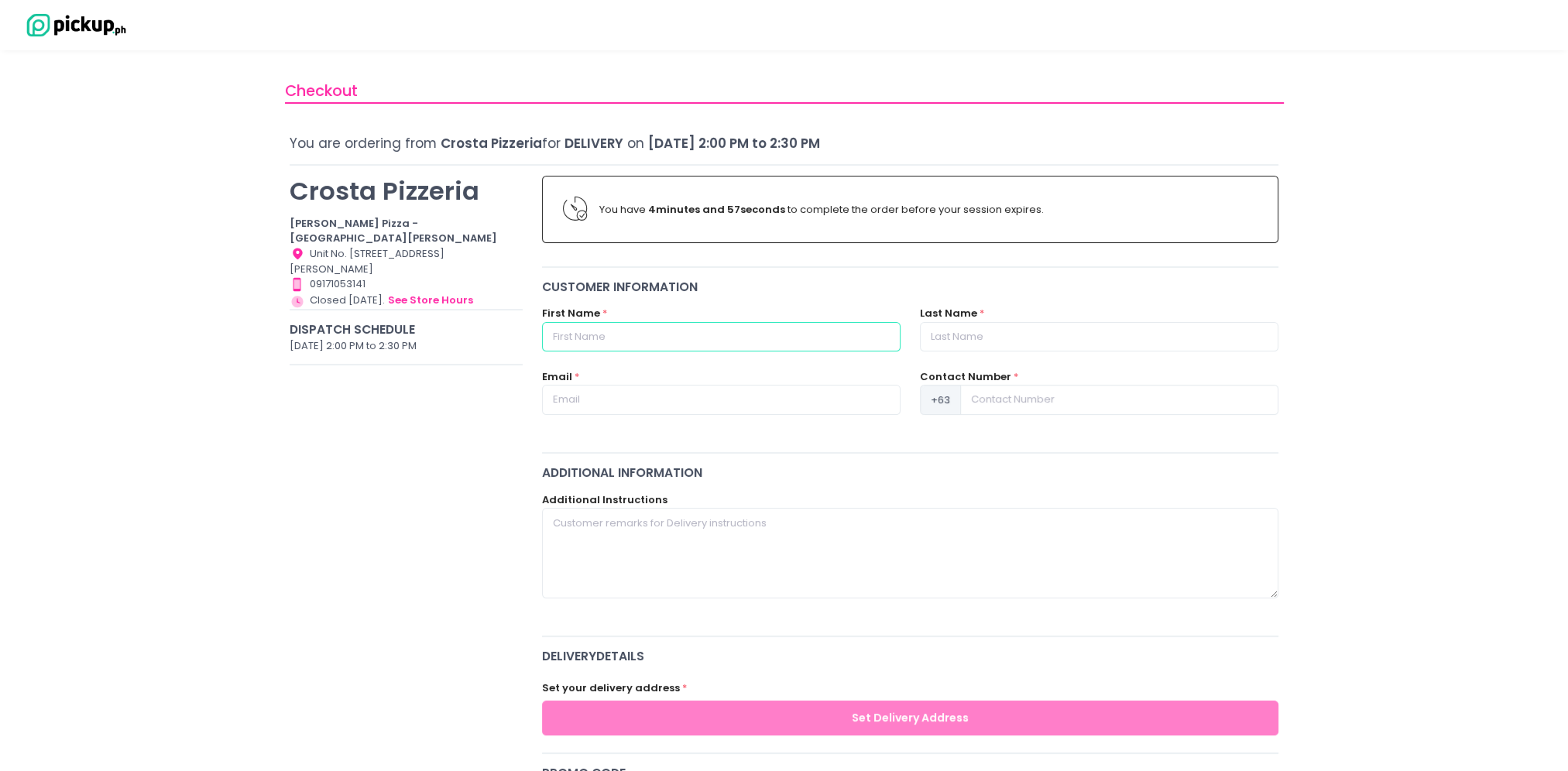
click at [571, 332] on input "text" at bounding box center [721, 336] width 359 height 30
type input "[PERSON_NAME]"
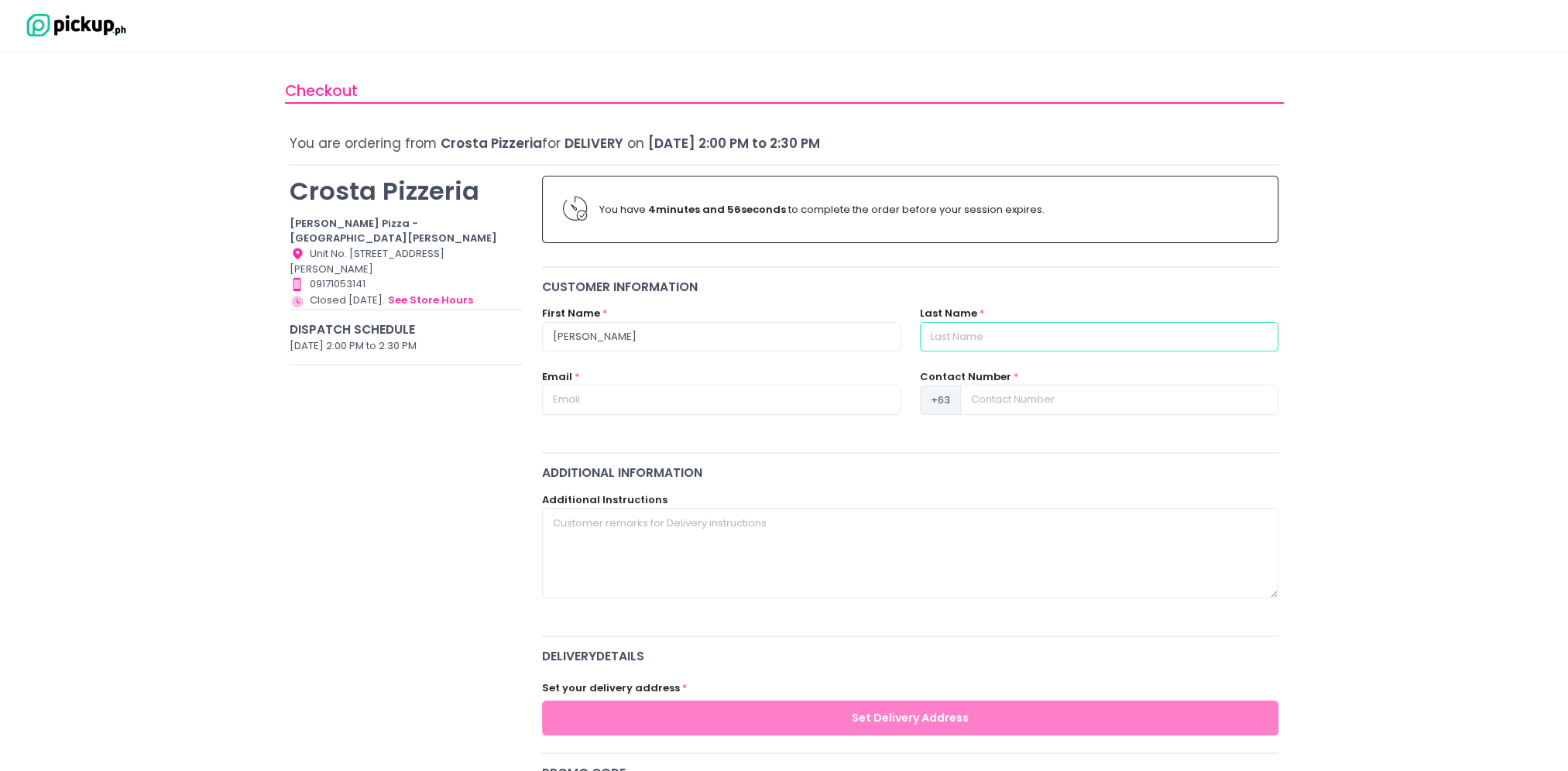
type input "[PERSON_NAME]"
type input "[EMAIL_ADDRESS][DOMAIN_NAME]"
type input "09173121212"
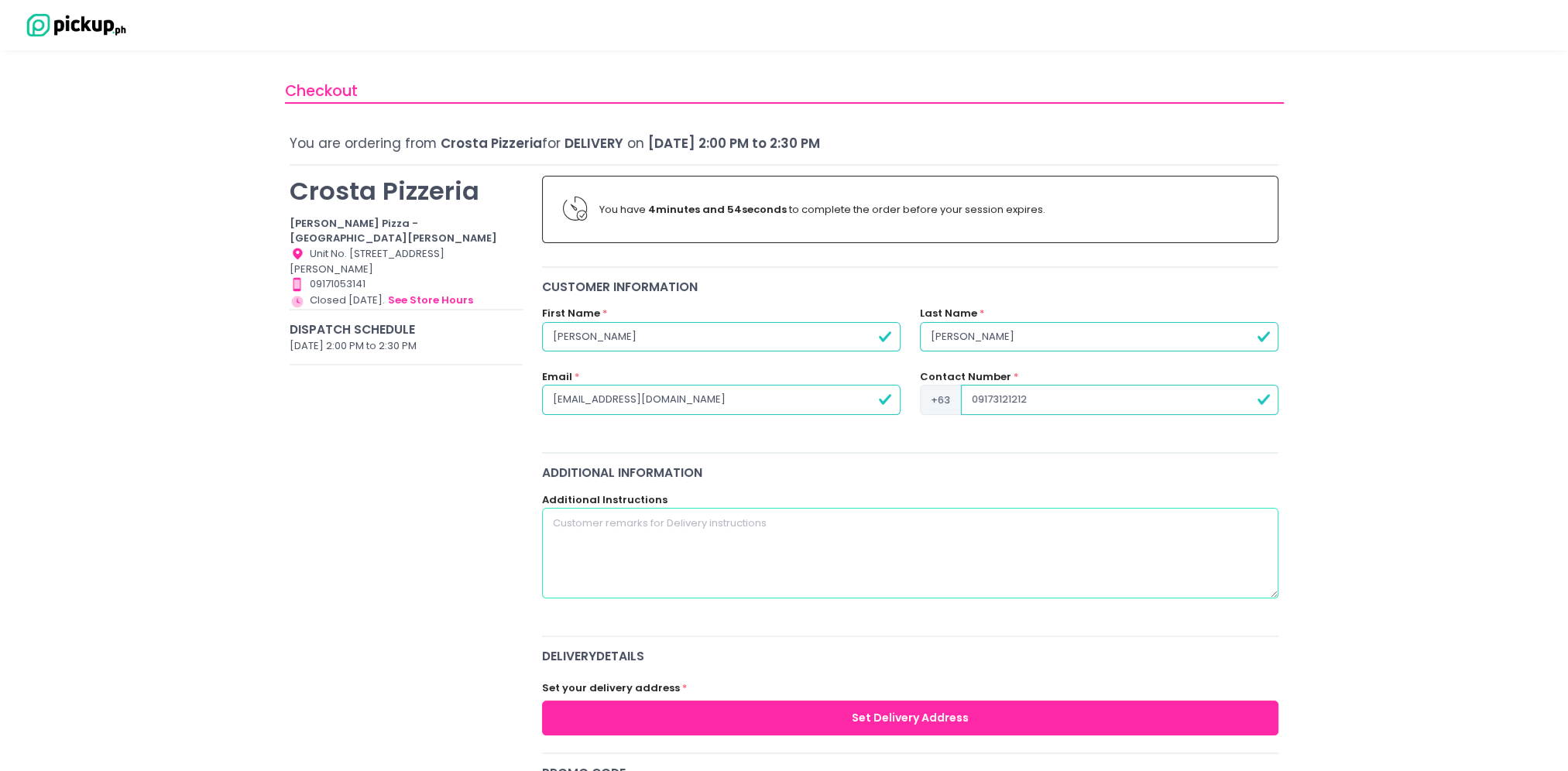
click at [607, 531] on textarea at bounding box center [910, 553] width 737 height 90
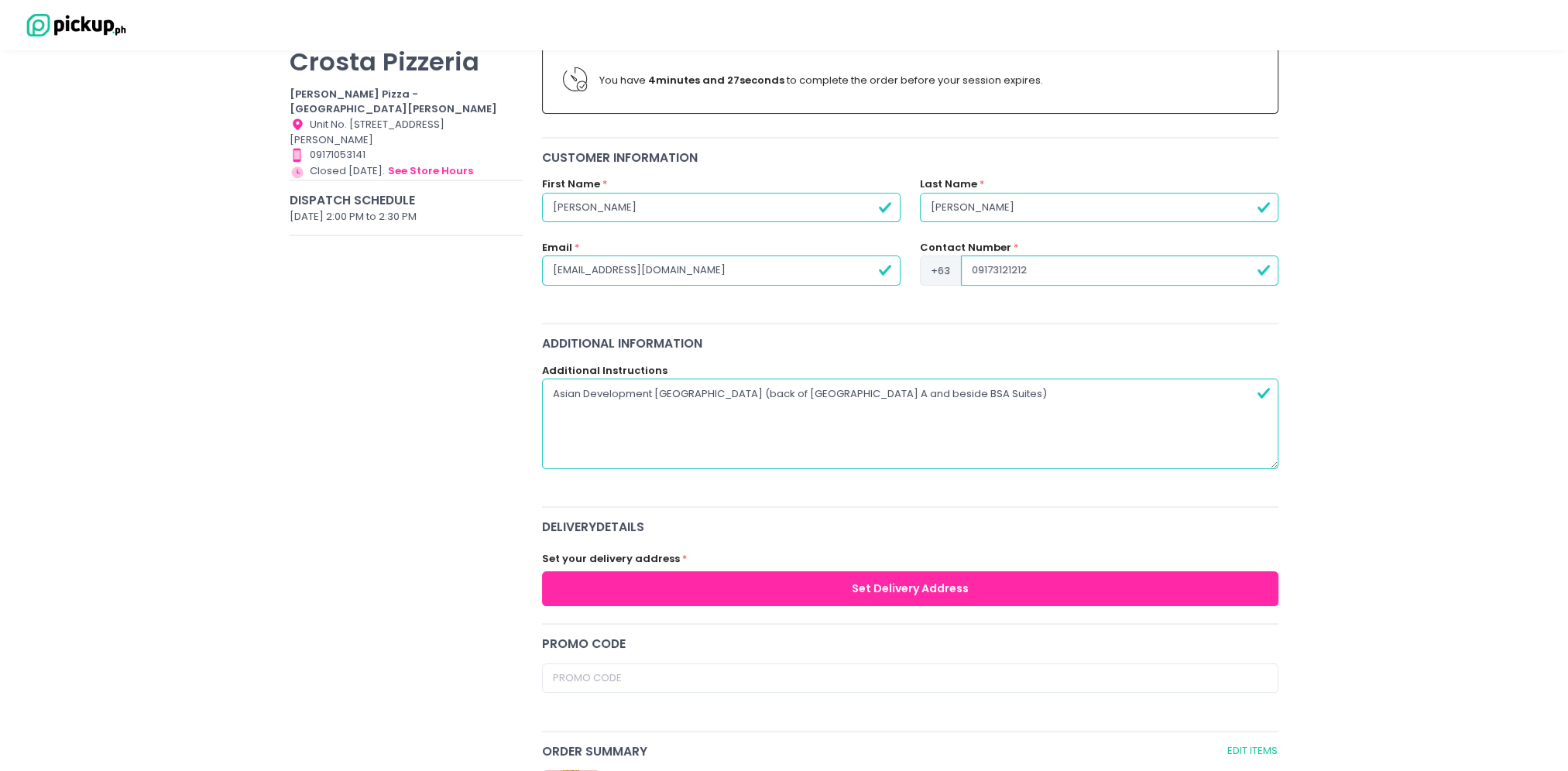
scroll to position [155, 0]
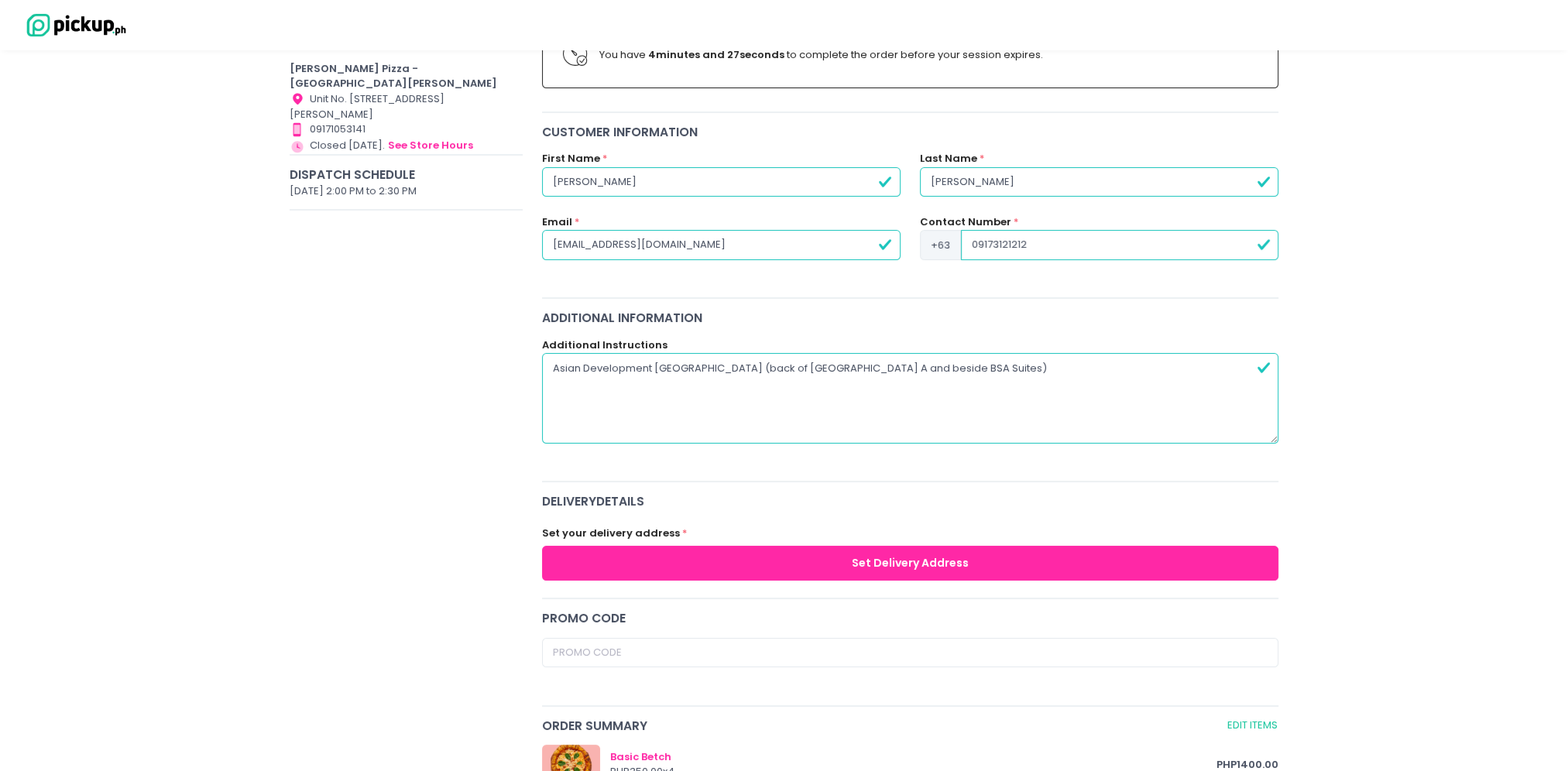
type textarea "Asian Development [GEOGRAPHIC_DATA] (back of [GEOGRAPHIC_DATA] A and beside BSA…"
click at [896, 557] on button "Set Delivery Address" at bounding box center [910, 563] width 737 height 35
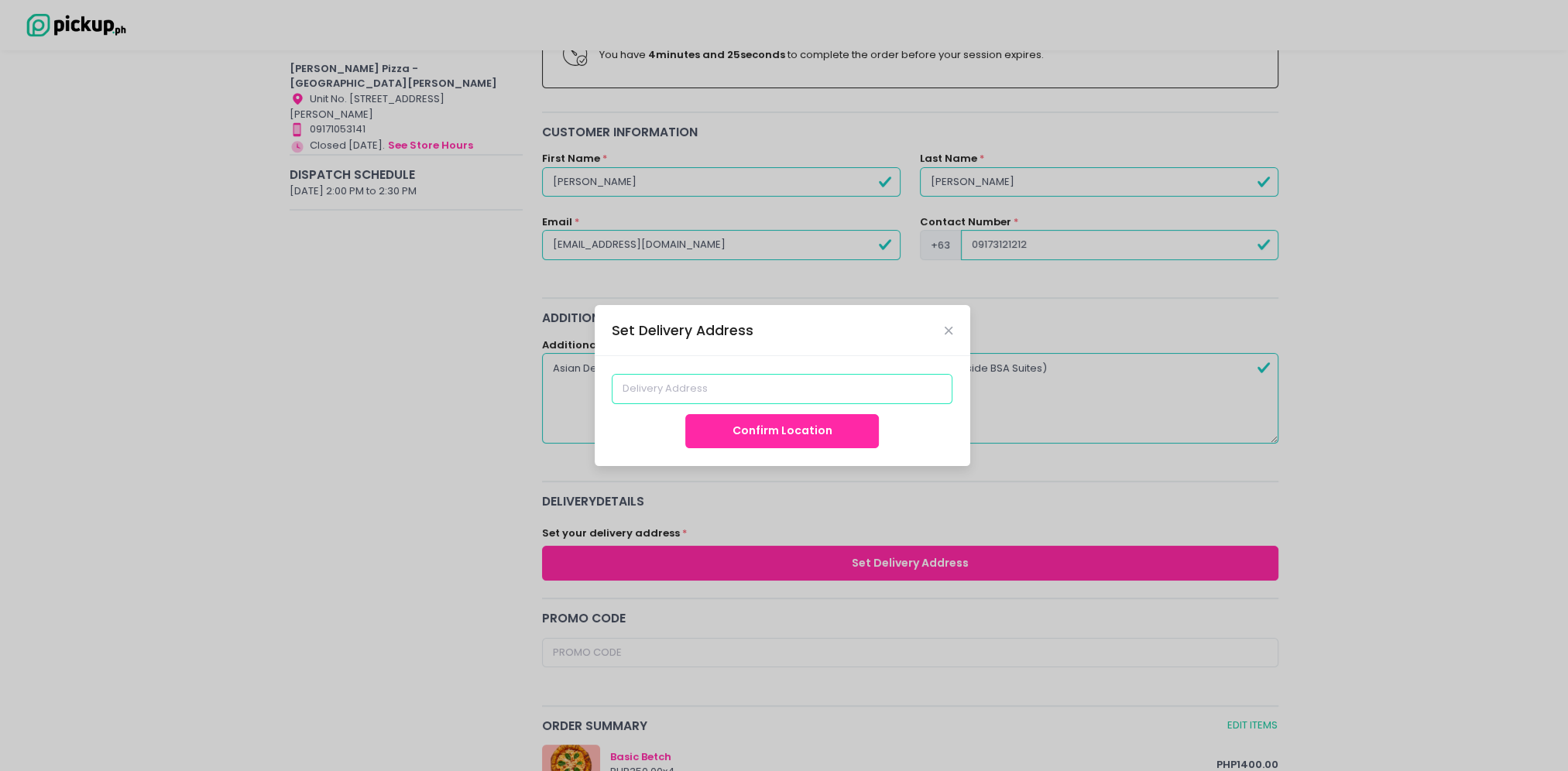
click at [750, 386] on input at bounding box center [782, 388] width 341 height 30
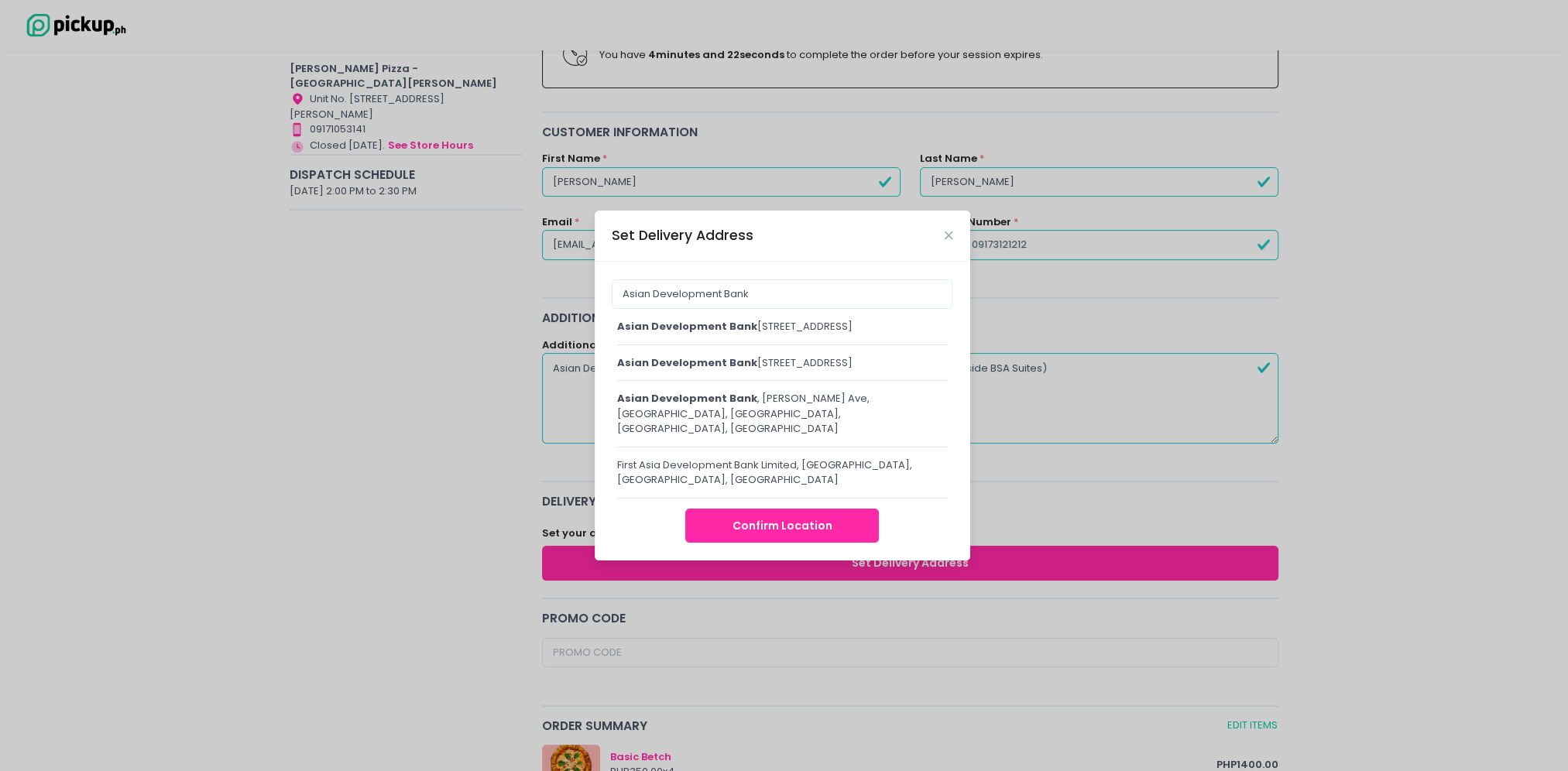
click at [743, 370] on span "Asian Development Bank" at bounding box center [687, 362] width 140 height 14
type input "Asian Development Bank, [GEOGRAPHIC_DATA], [GEOGRAPHIC_DATA], [GEOGRAPHIC_DATA]…"
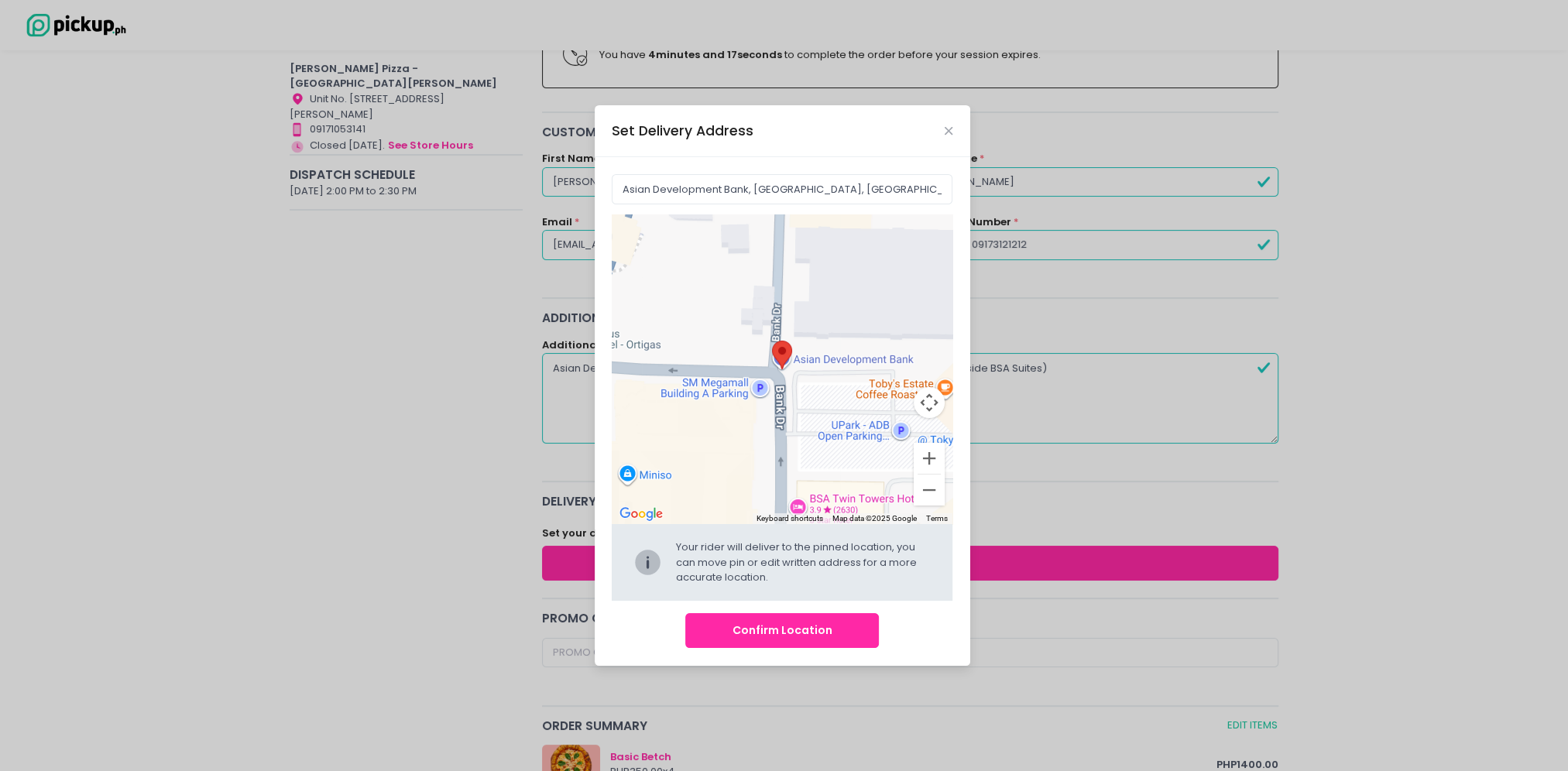
click at [802, 635] on button "Confirm Location" at bounding box center [781, 630] width 193 height 35
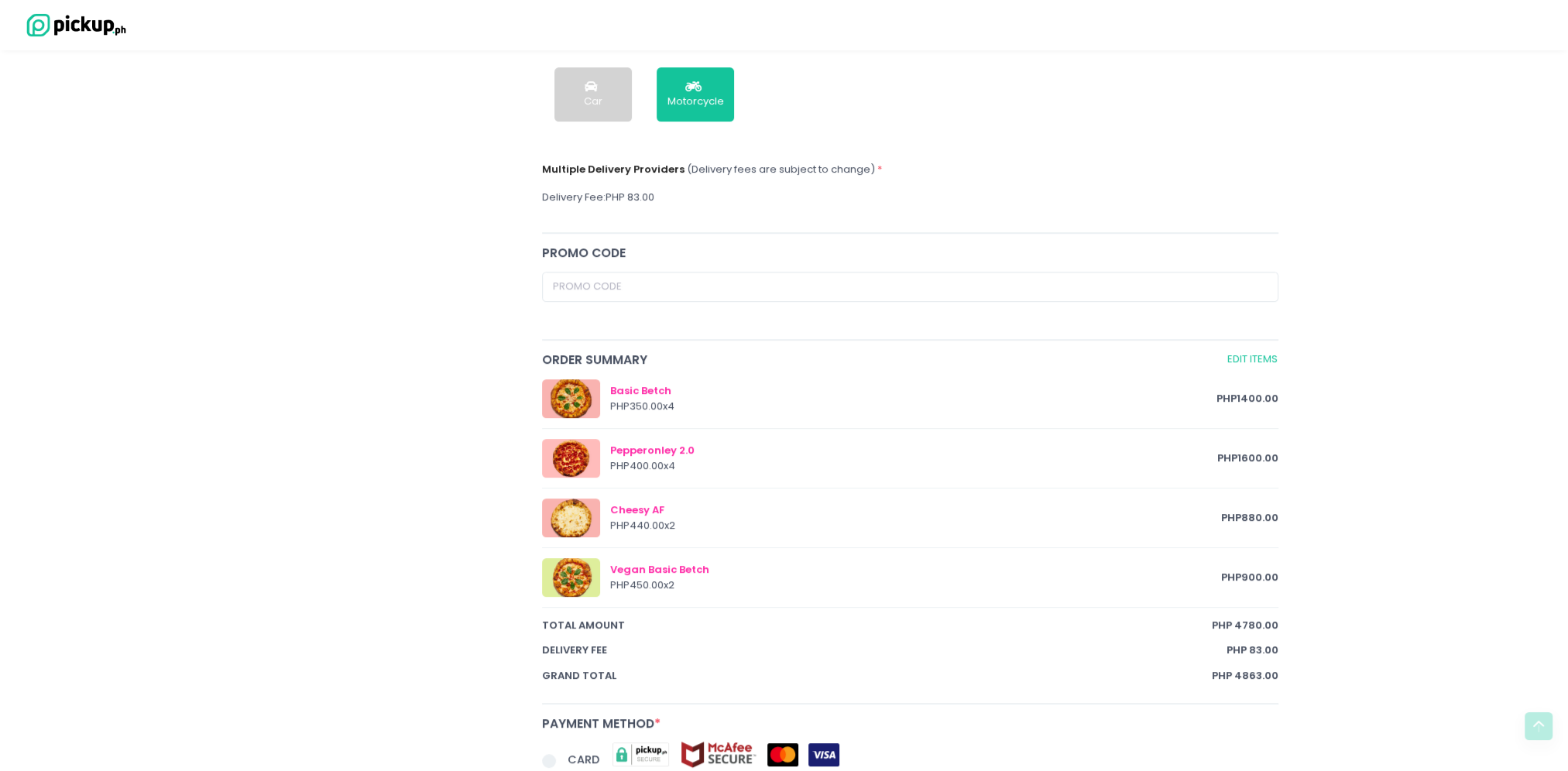
scroll to position [863, 0]
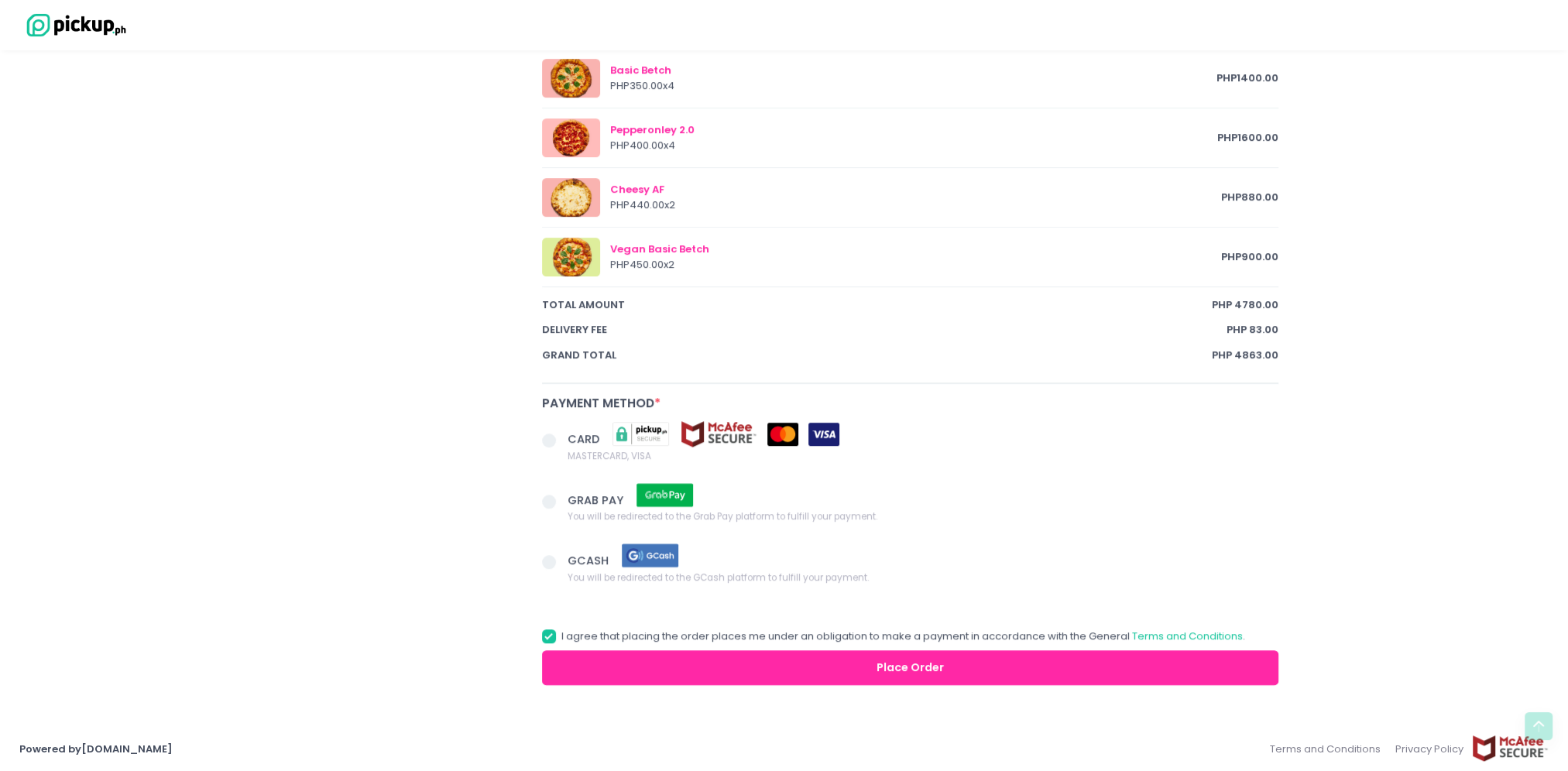
click at [554, 437] on span at bounding box center [549, 440] width 14 height 14
click at [562, 437] on input "CARD MASTERCARD, VISA" at bounding box center [566, 438] width 10 height 10
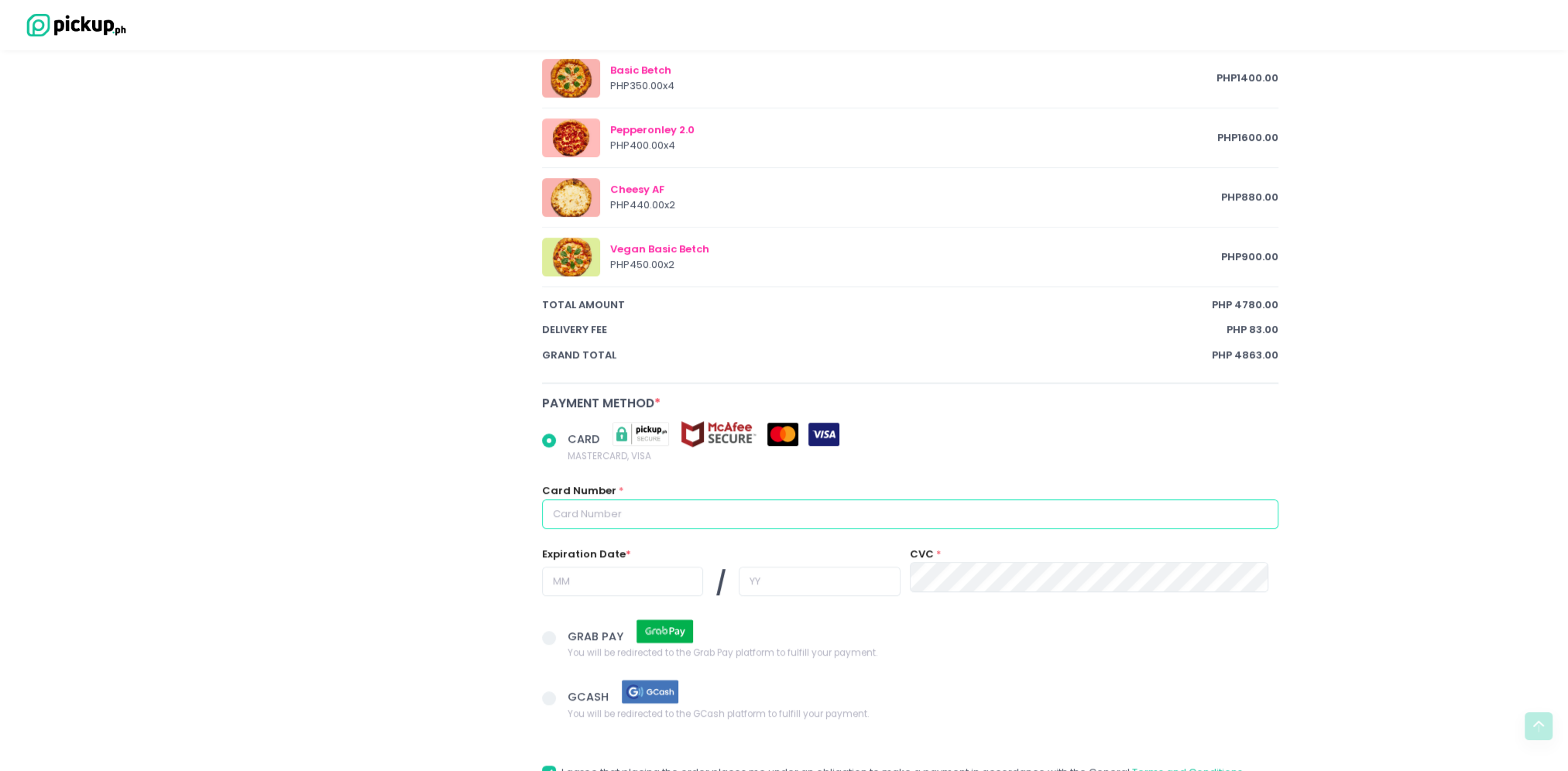
click at [720, 510] on input "text" at bounding box center [910, 514] width 737 height 30
radio input "true"
type input "5"
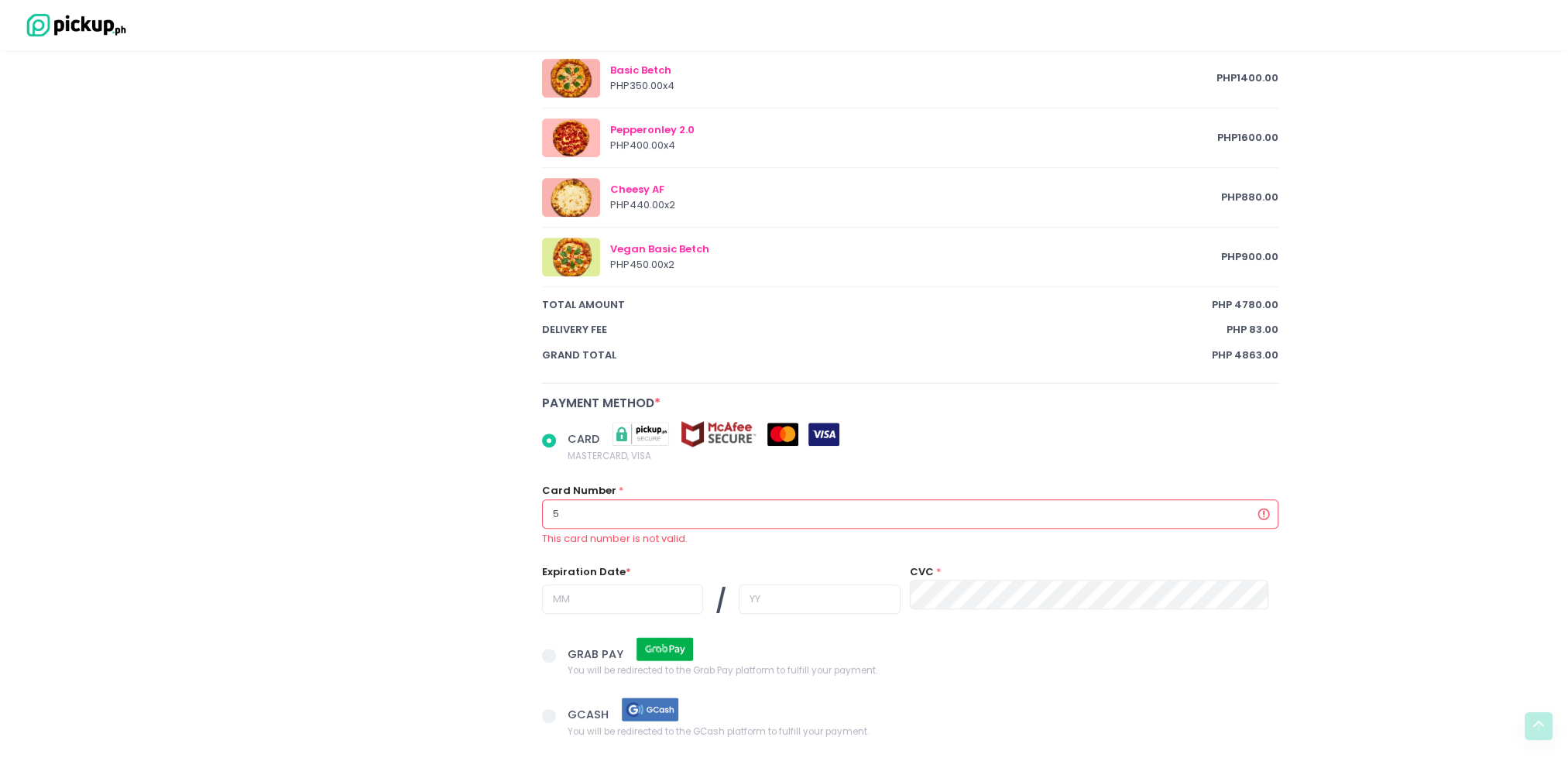
radio input "true"
type input "54"
radio input "true"
type input "546"
radio input "true"
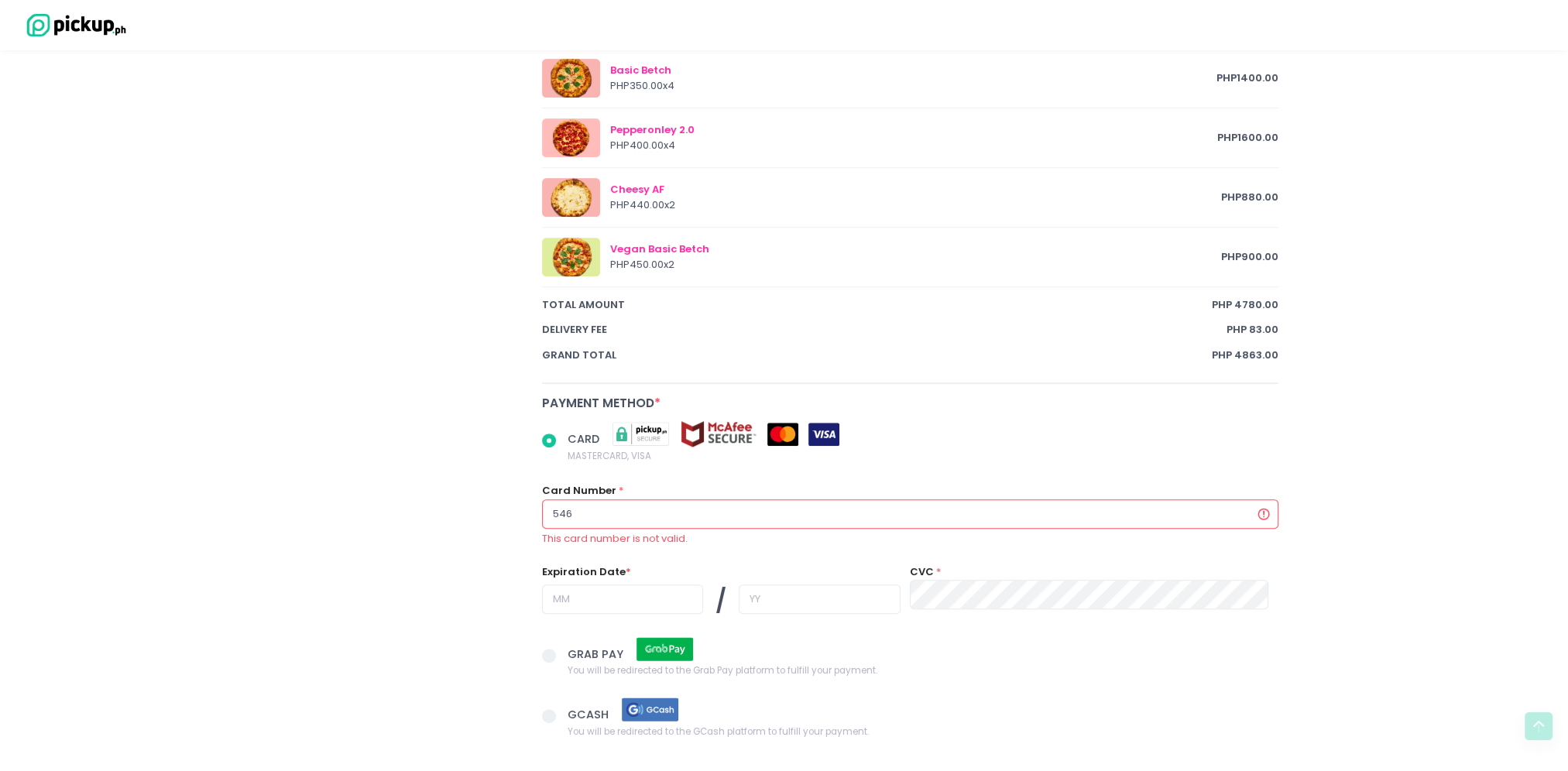
type input "5464"
radio input "true"
type input "54649"
radio input "true"
type input "546498"
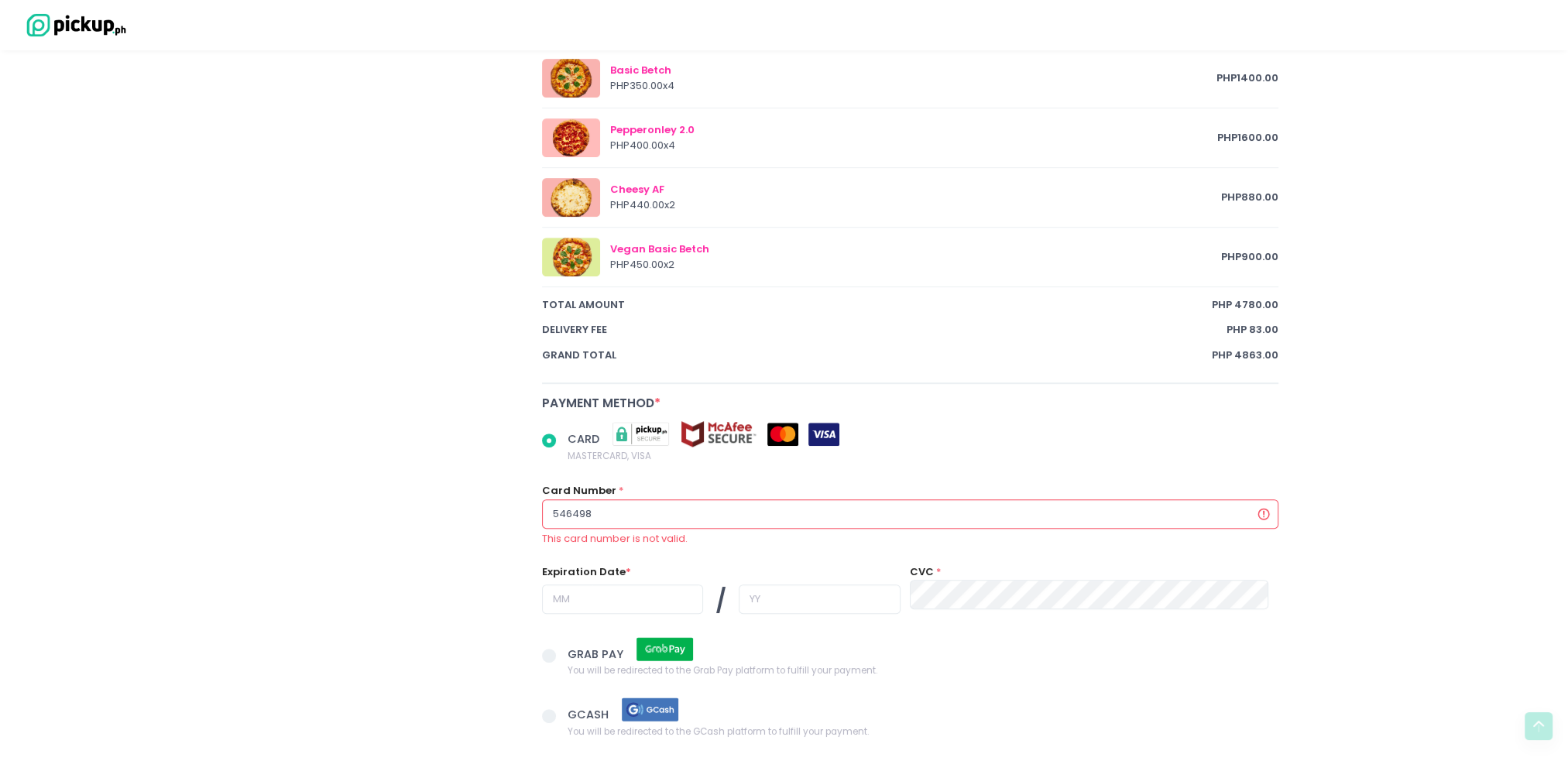
radio input "true"
type input "54649851"
radio input "true"
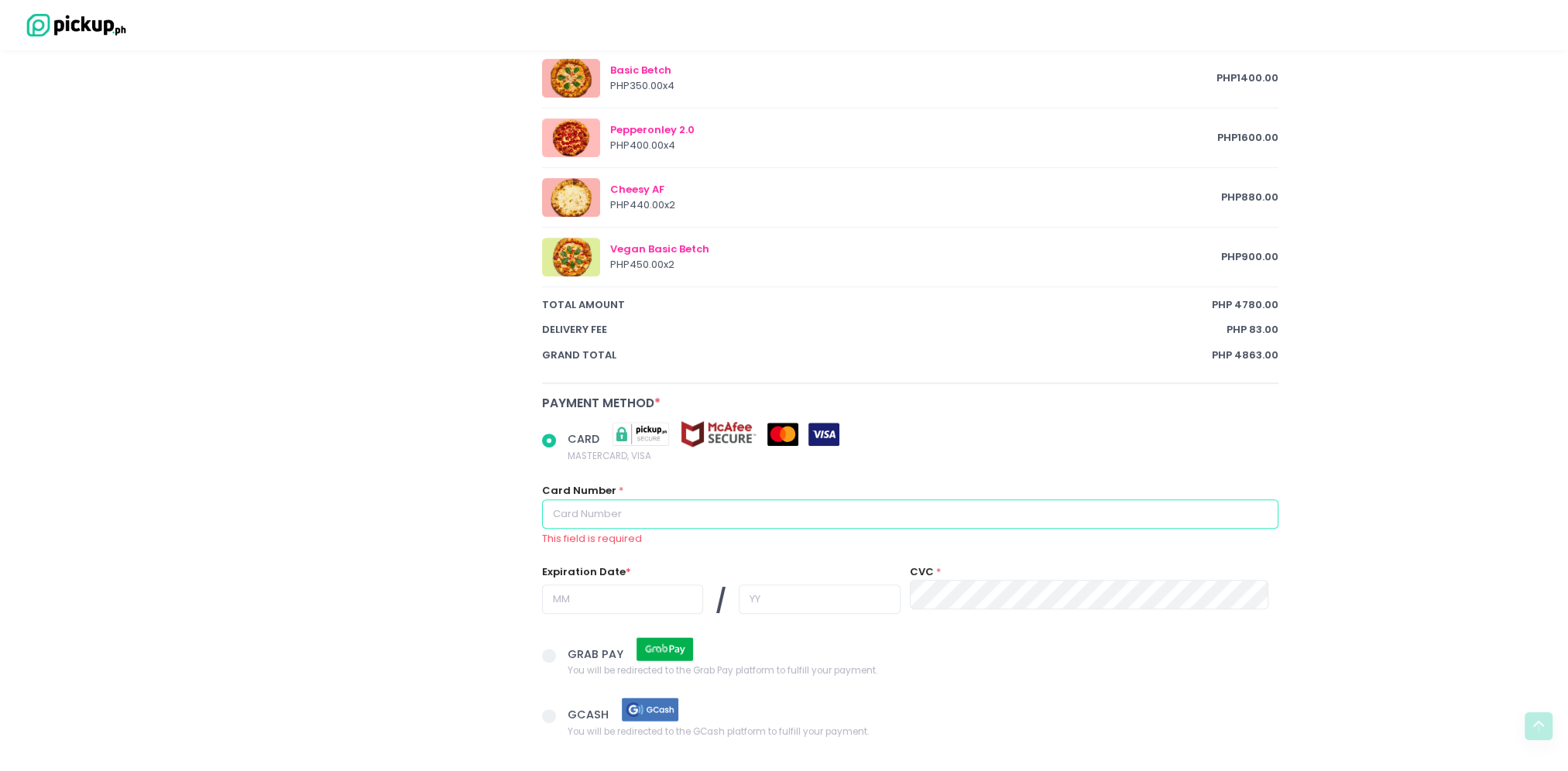
radio input "true"
type input "5"
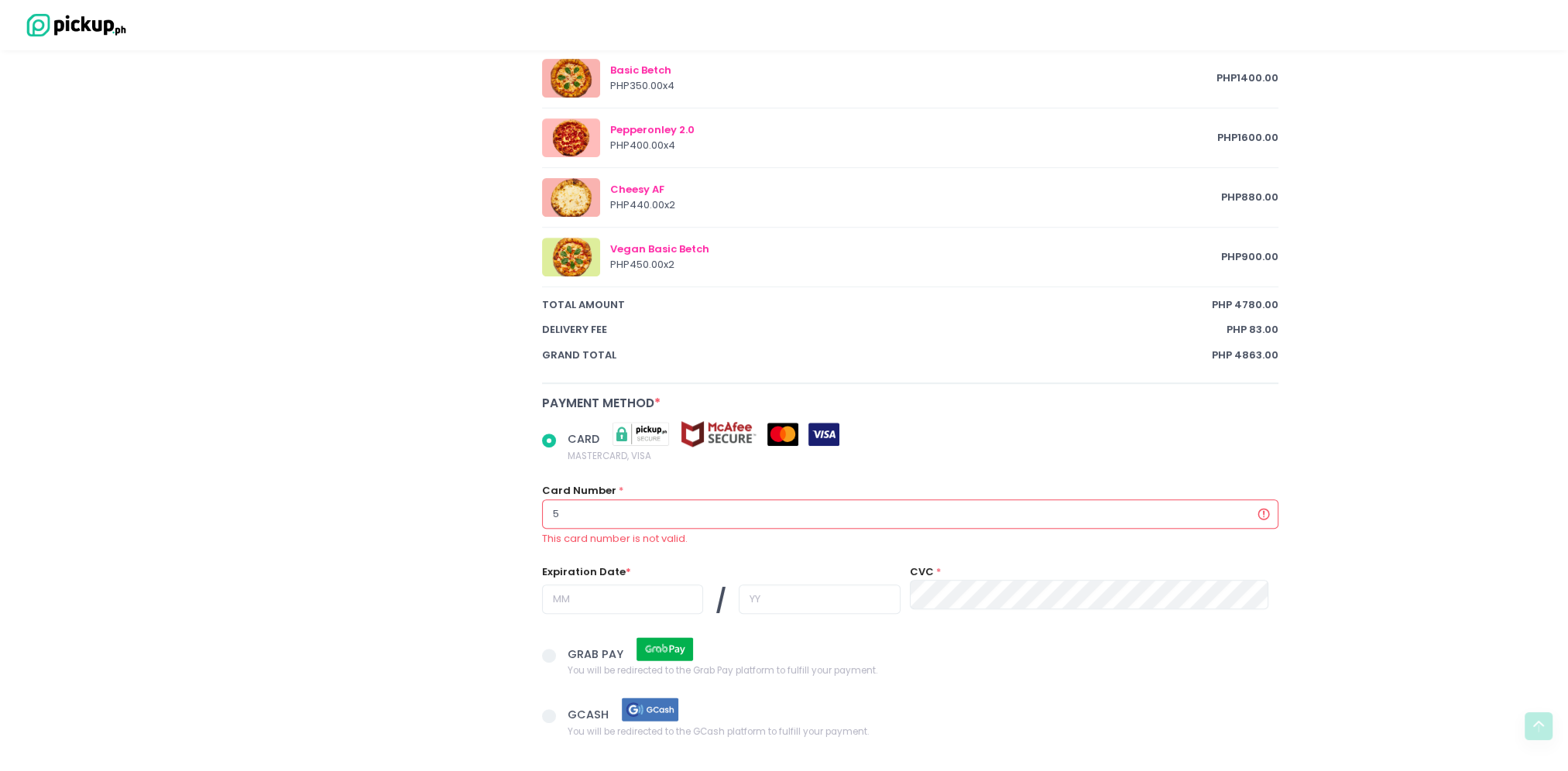
radio input "true"
type input "54"
radio input "true"
type input "546"
radio input "true"
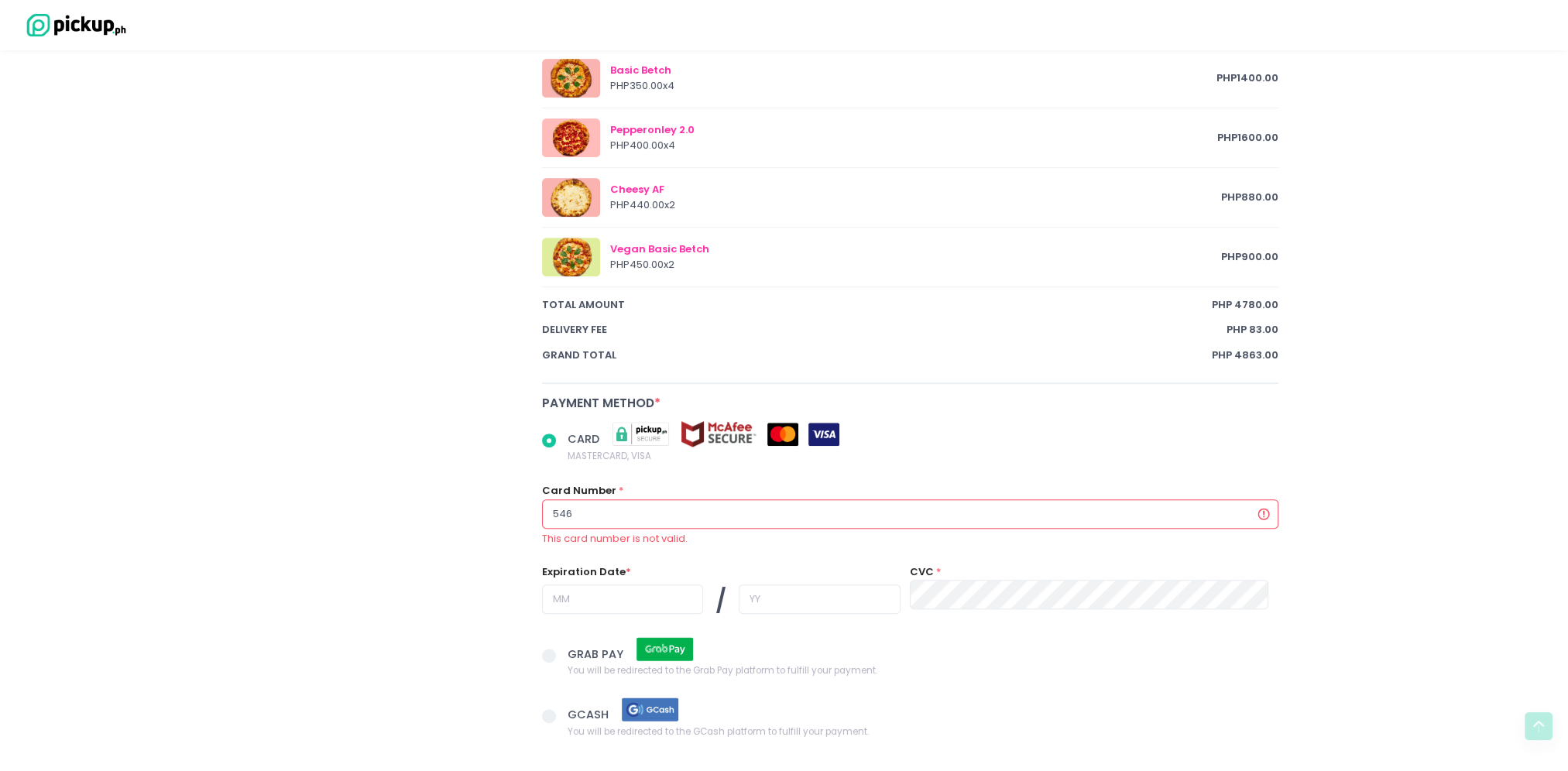
type input "5464"
radio input "true"
type input "54649"
radio input "true"
type input "546498"
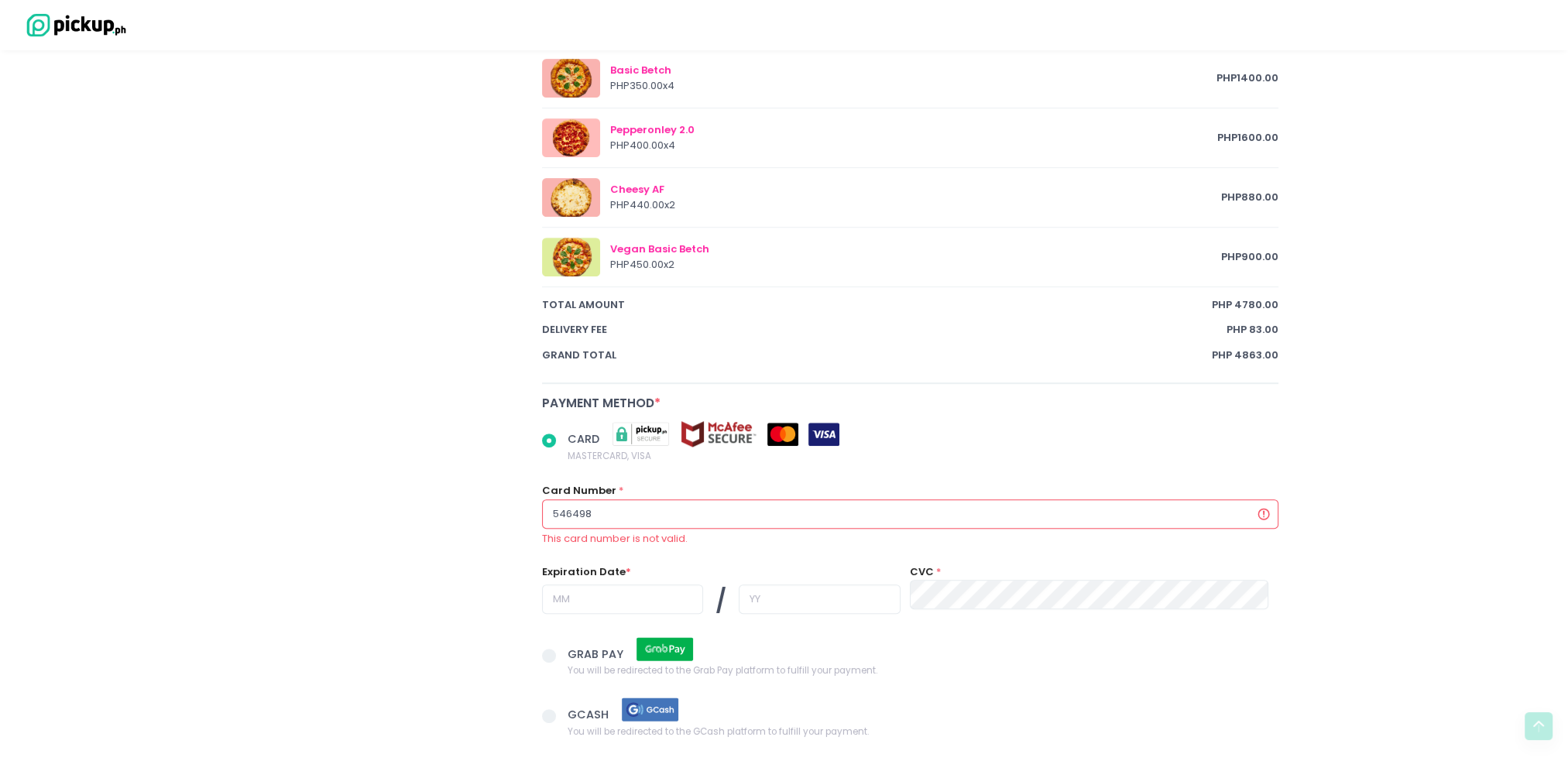
radio input "true"
type input "5464985"
radio input "true"
type input "54649851"
radio input "true"
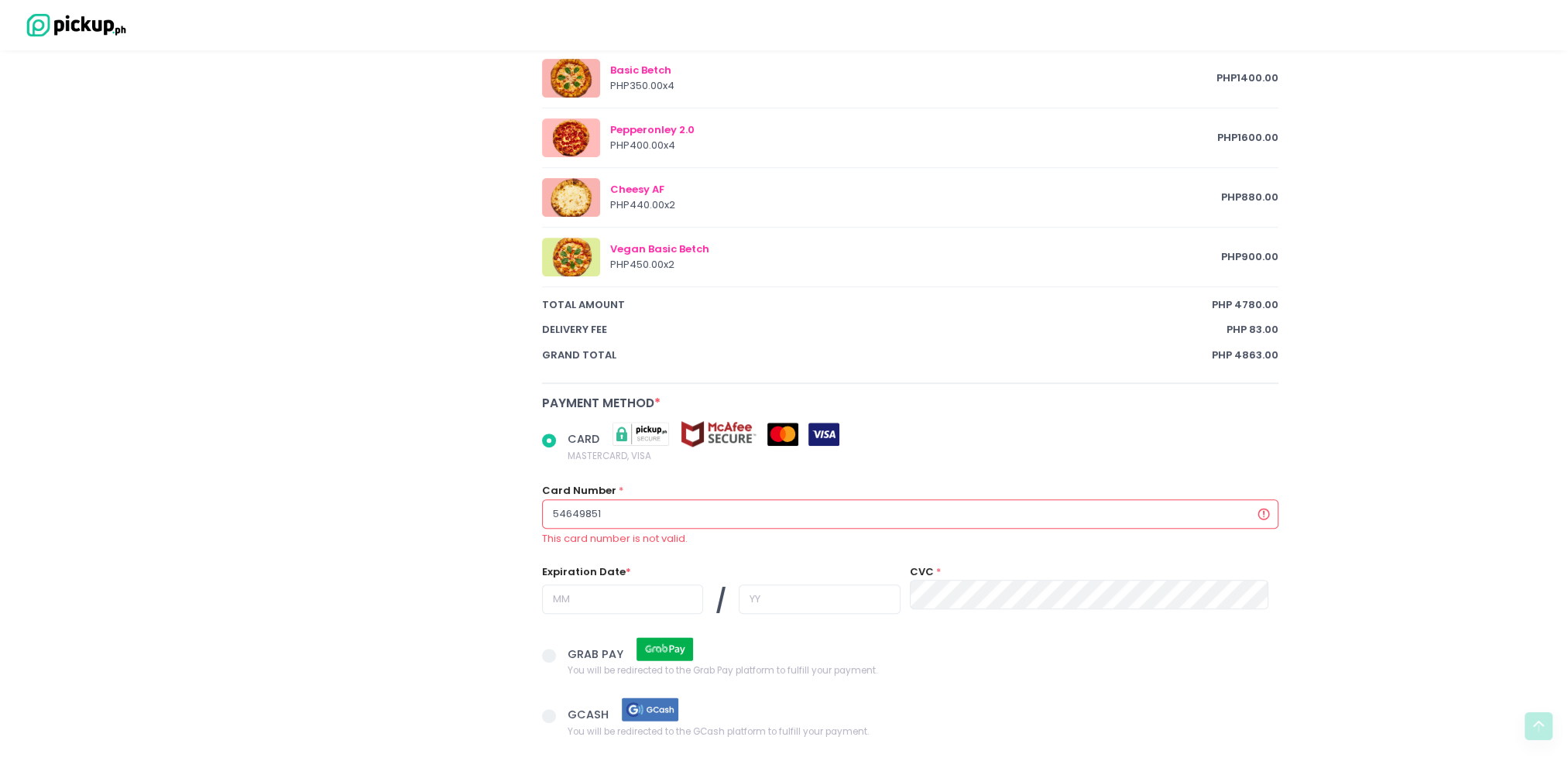
type input "546498514"
radio input "true"
type input "5464985143"
radio input "true"
type input "54649851434"
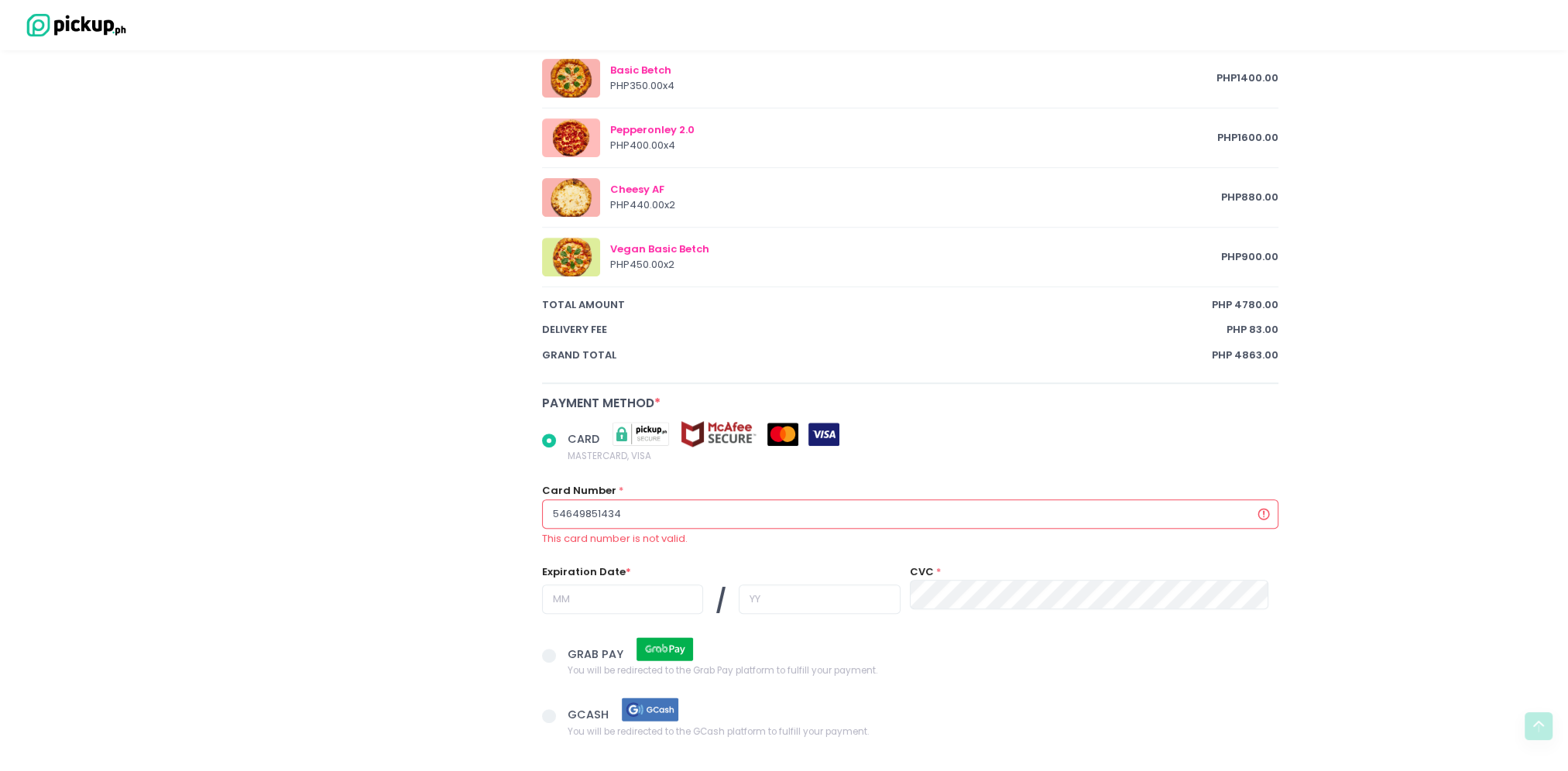
radio input "true"
type input "546498514349"
radio input "true"
type input "5464985143496"
radio input "true"
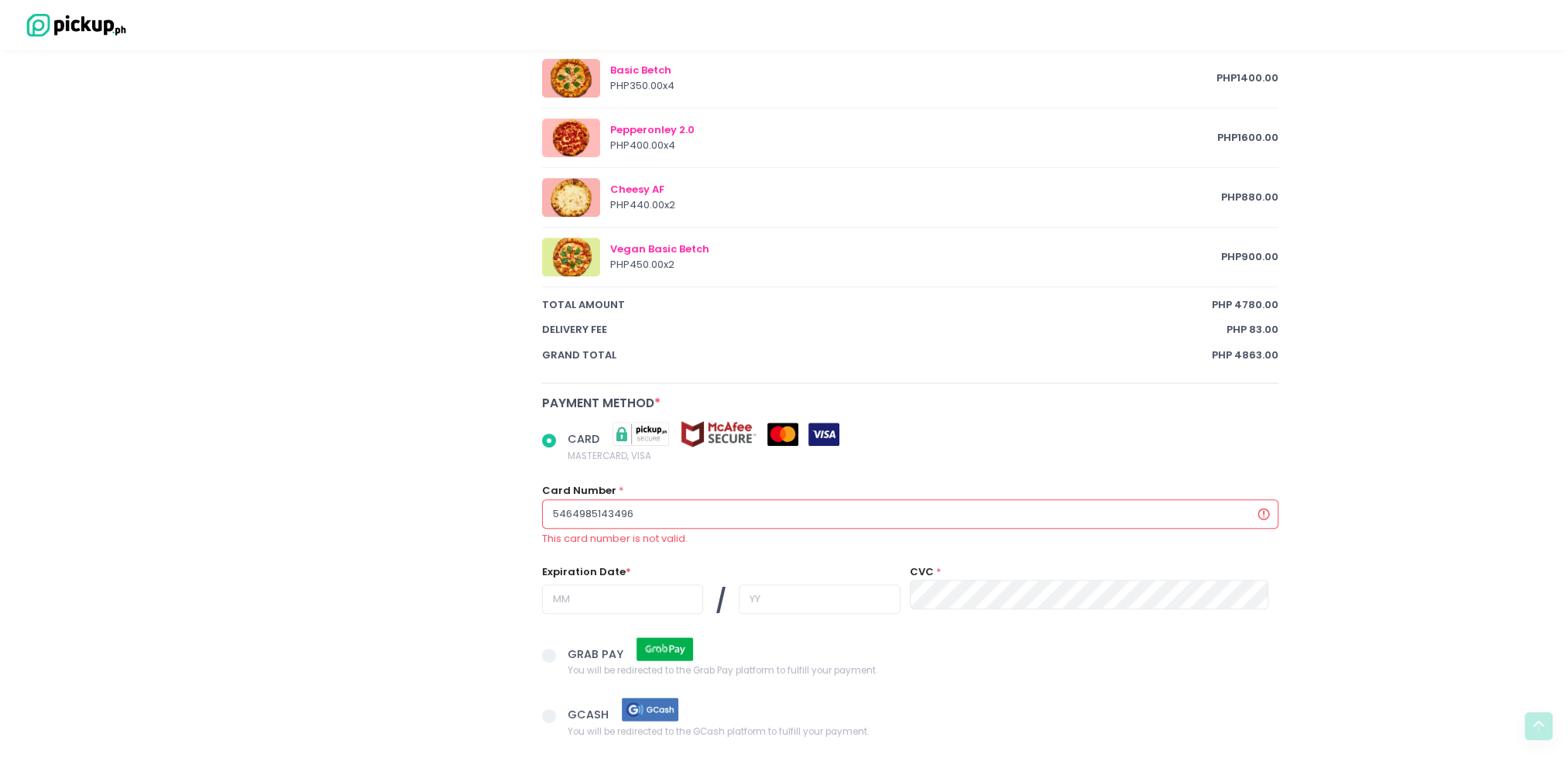
type input "54649851434969"
radio input "true"
type input "546498514349695"
radio input "true"
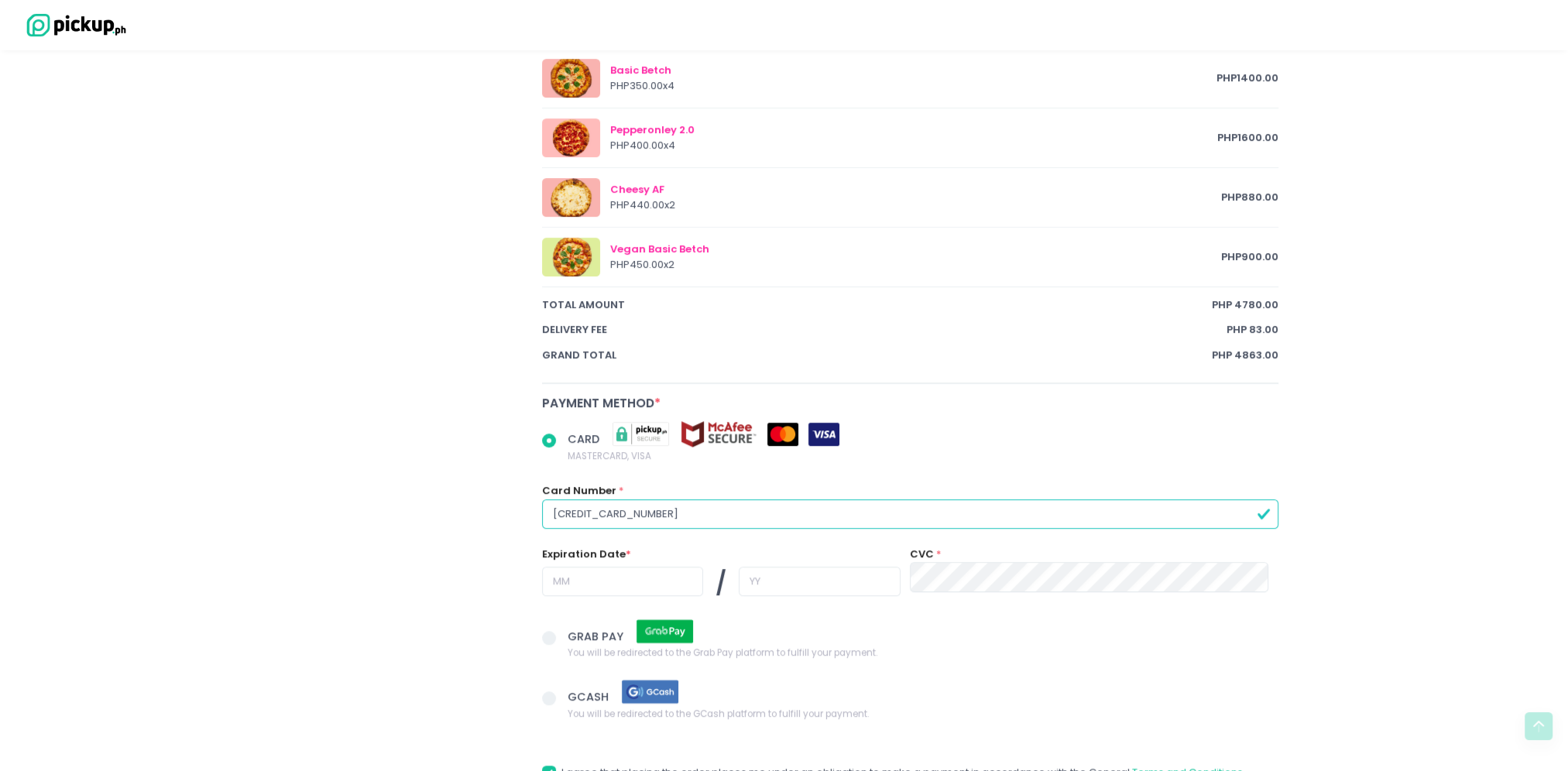
type input "[CREDIT_CARD_NUMBER]"
click at [627, 585] on input "text" at bounding box center [622, 581] width 161 height 30
radio input "true"
type input "0"
radio input "true"
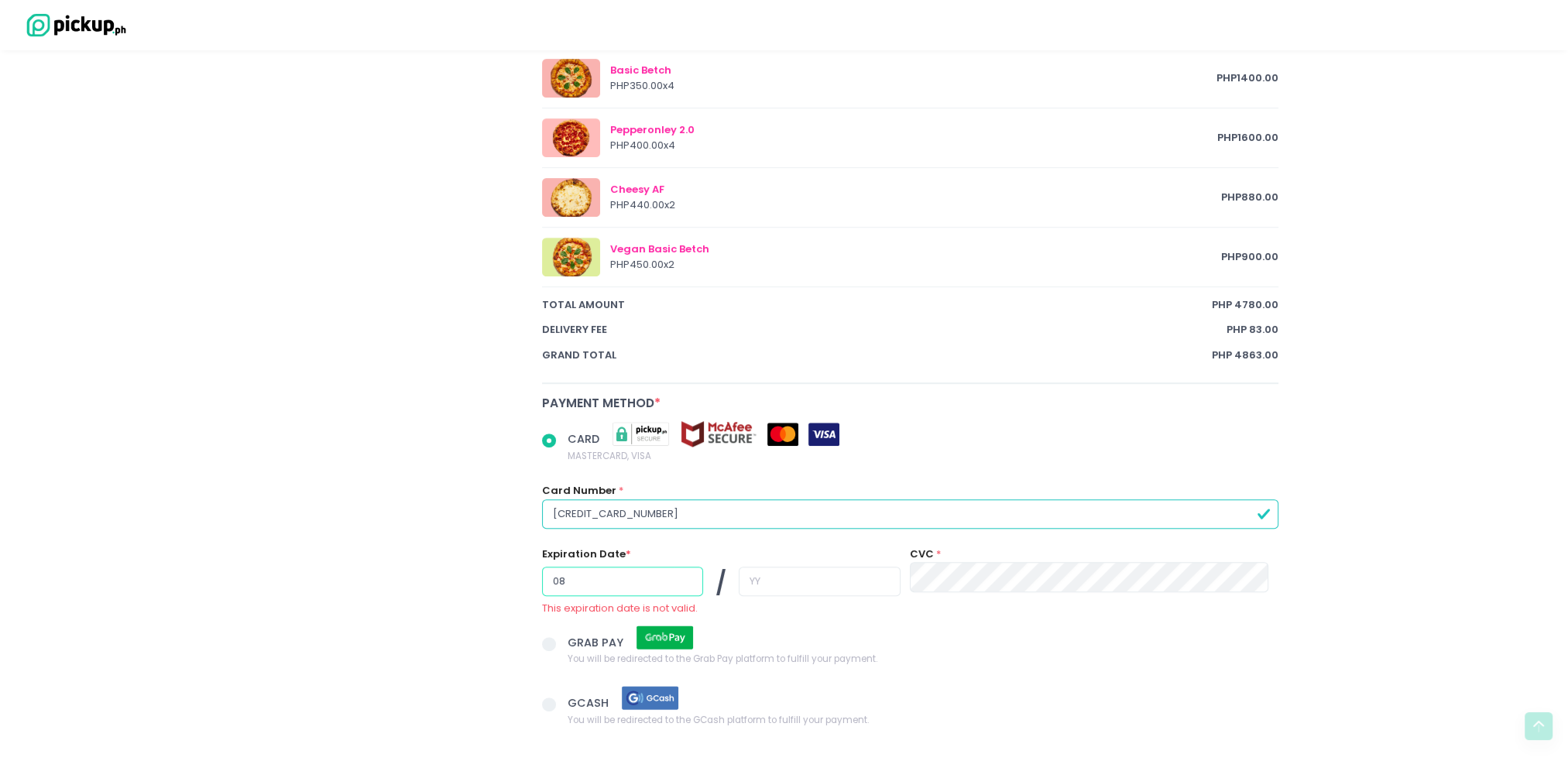
type input "08"
click at [739, 580] on input "text" at bounding box center [819, 581] width 161 height 30
radio input "true"
type input "3"
radio input "true"
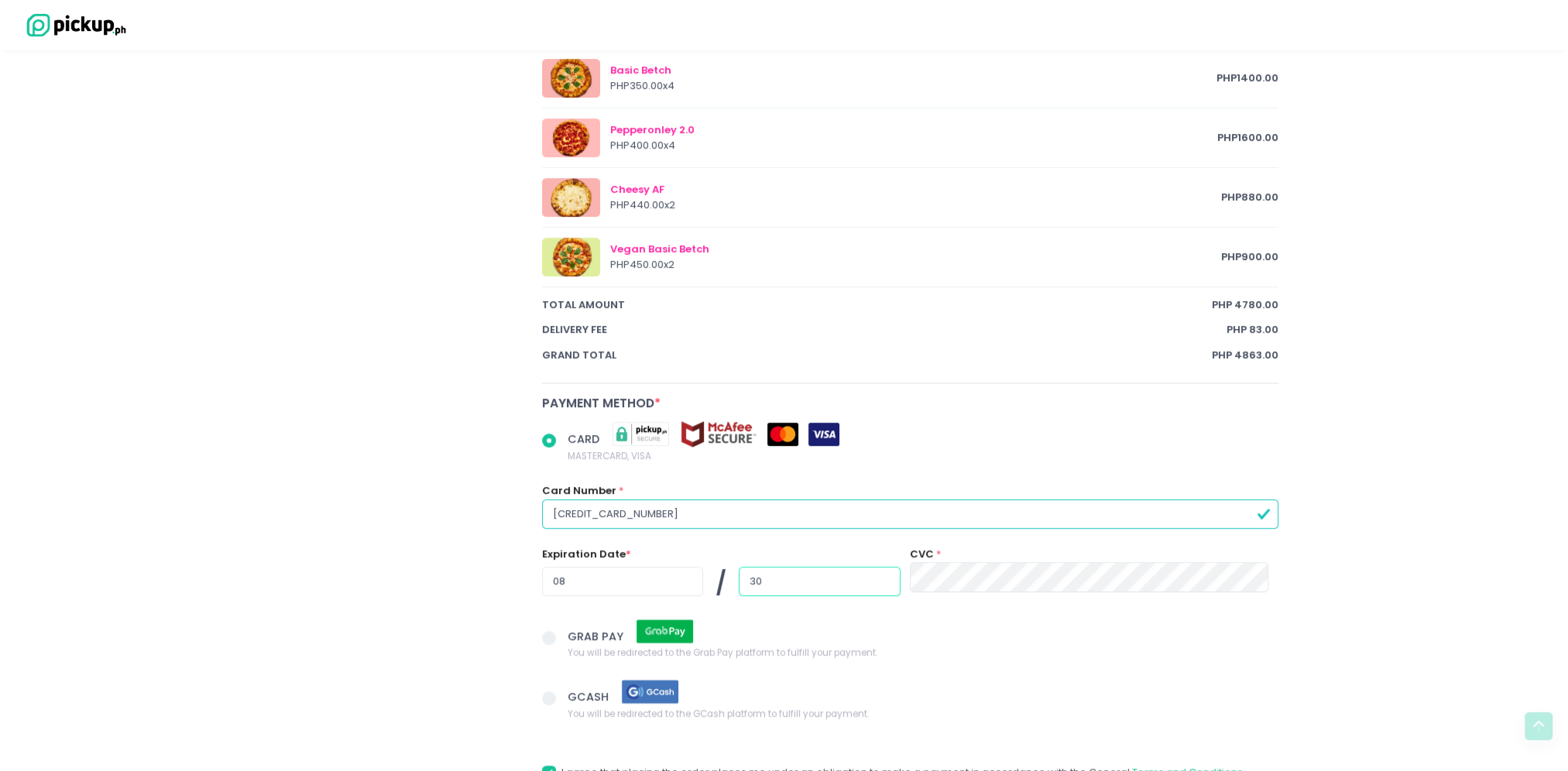
type input "30"
click at [927, 667] on div "GRAB PAY You will be redirected to the Grab Pay platform to fulfill your paymen…" at bounding box center [910, 650] width 757 height 61
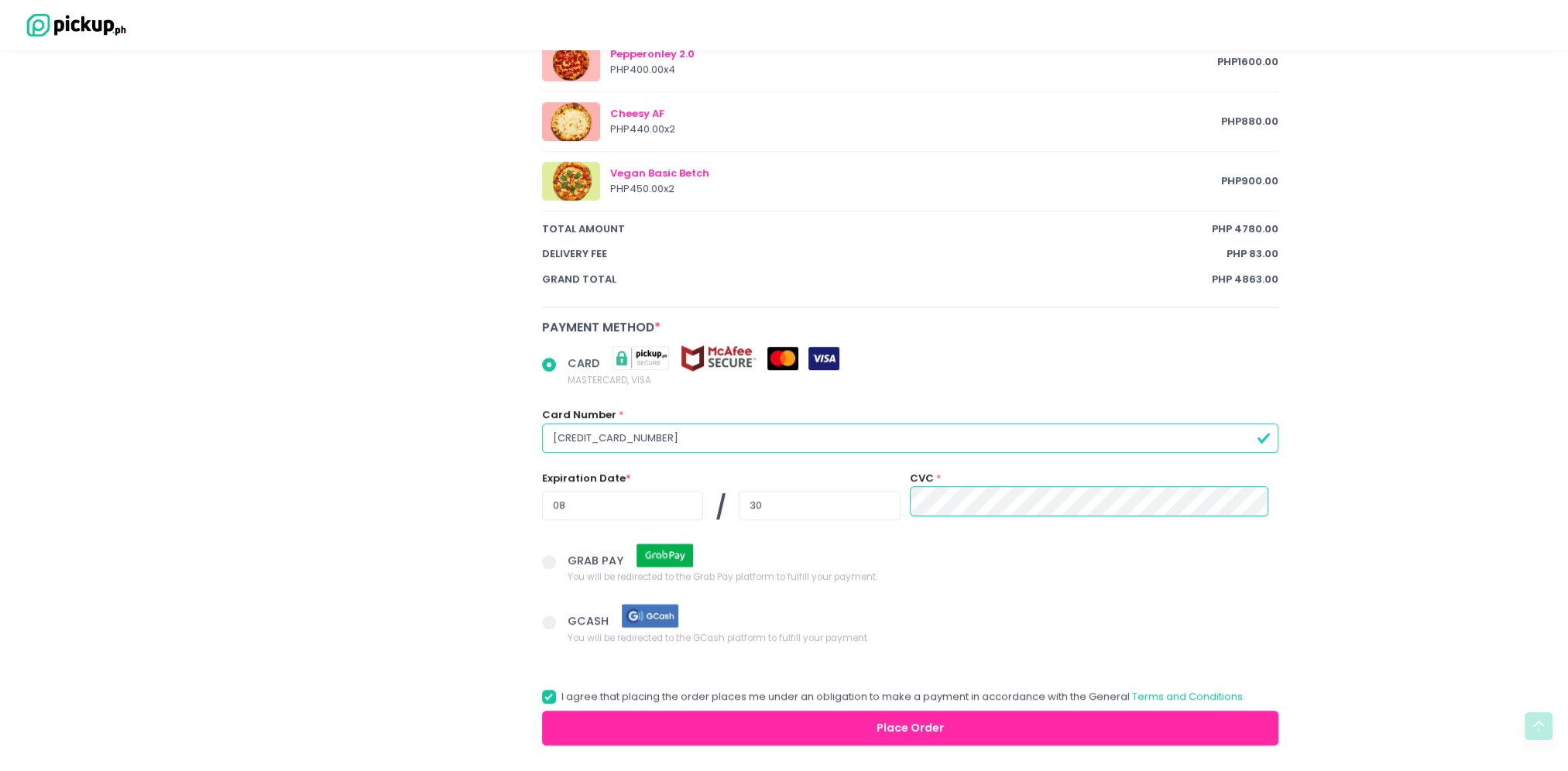
scroll to position [999, 0]
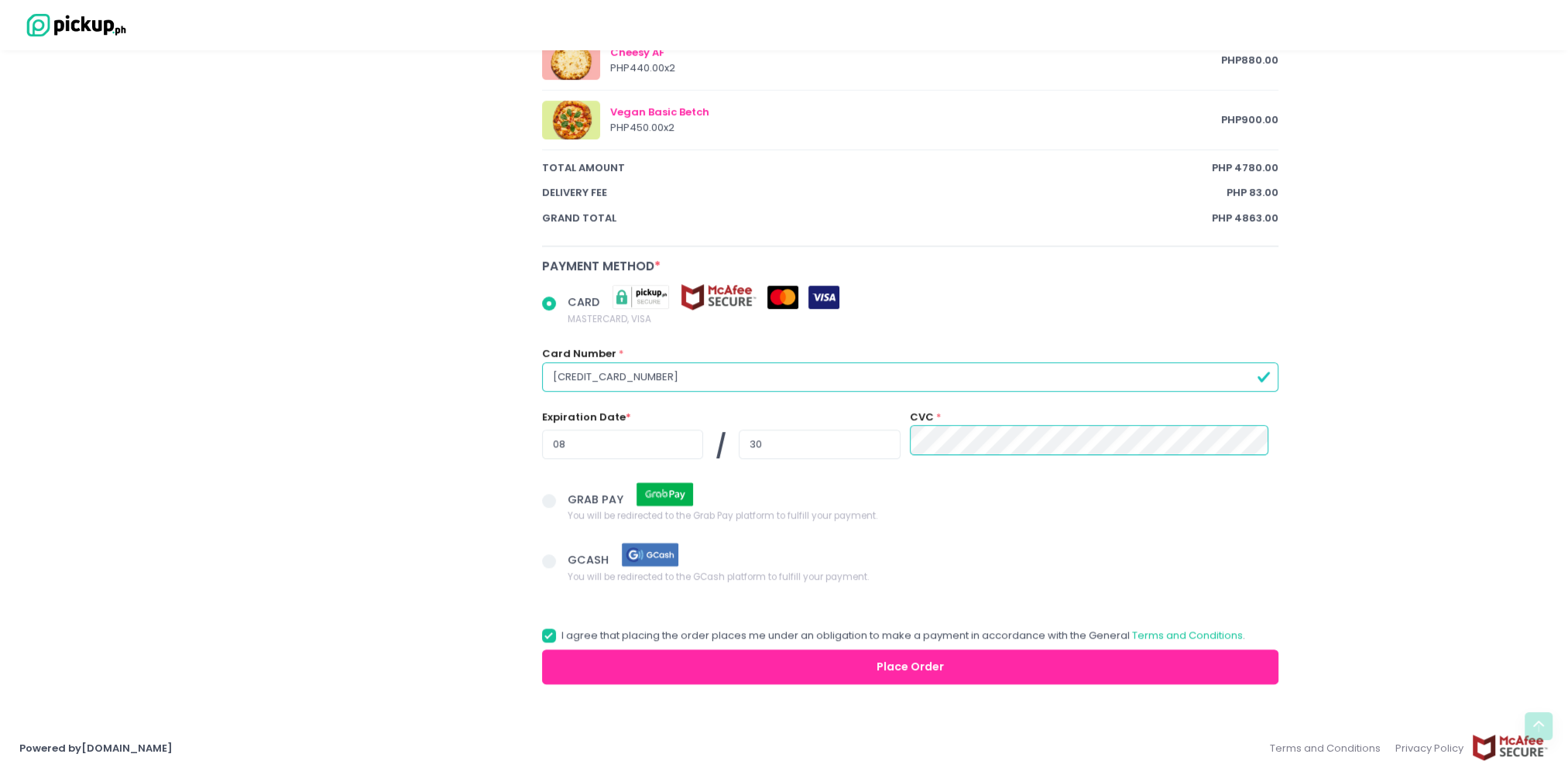
click at [932, 666] on button "Place Order" at bounding box center [910, 667] width 737 height 35
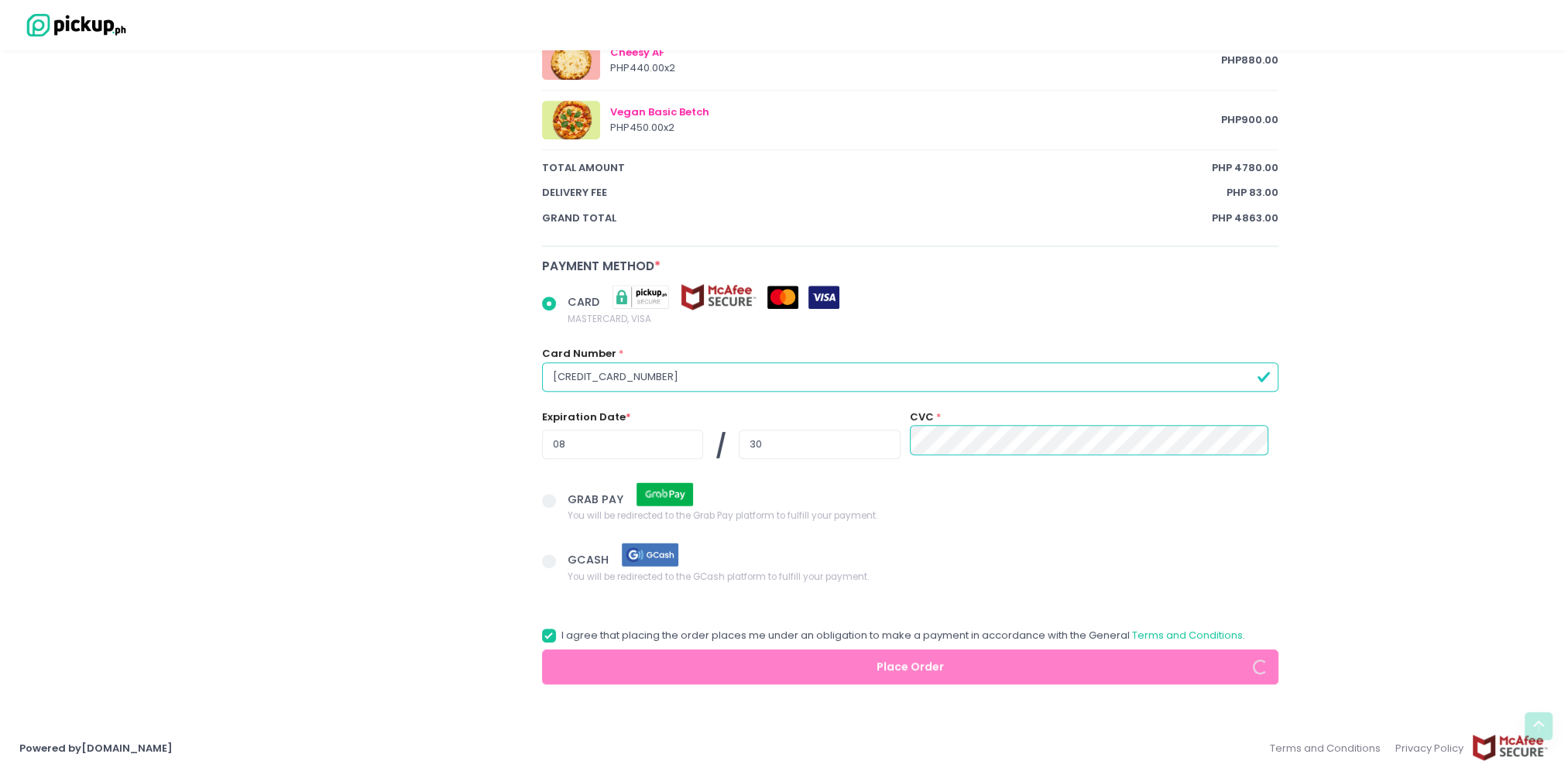
radio input "true"
select select "[DATE]"
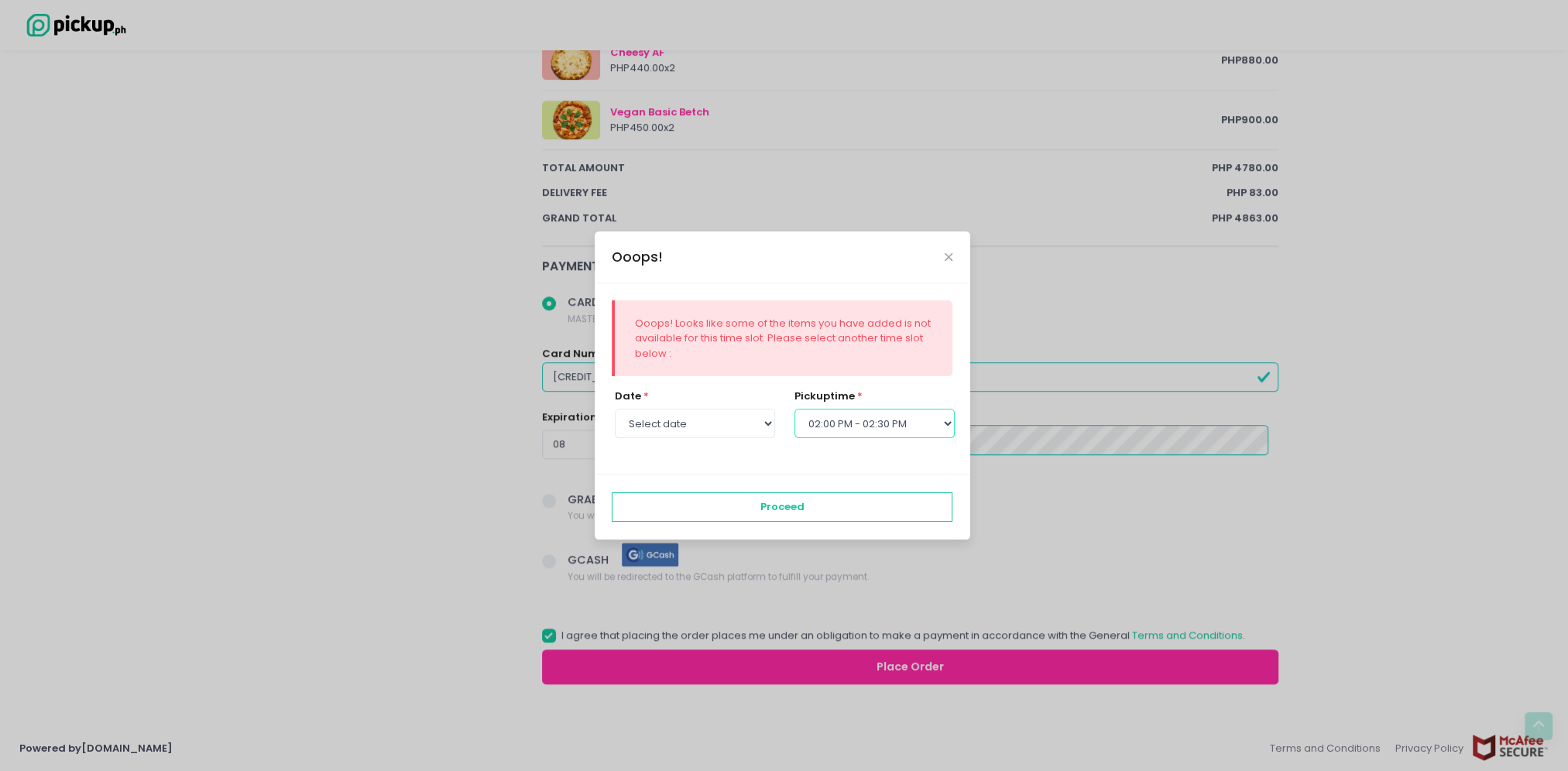
click at [944, 418] on select "Select pickup time 12:00 PM - 12:30 PM 12:30 PM - 01:00 PM 01:00 PM - 01:30 PM …" at bounding box center [874, 423] width 160 height 30
click at [946, 424] on select "Select pickup time 12:00 PM - 12:30 PM 12:30 PM - 01:00 PM 01:00 PM - 01:30 PM …" at bounding box center [874, 423] width 160 height 30
select select "14:30"
click at [794, 409] on select "Select pickup time 12:00 PM - 12:30 PM 12:30 PM - 01:00 PM 01:00 PM - 01:30 PM …" at bounding box center [874, 423] width 160 height 30
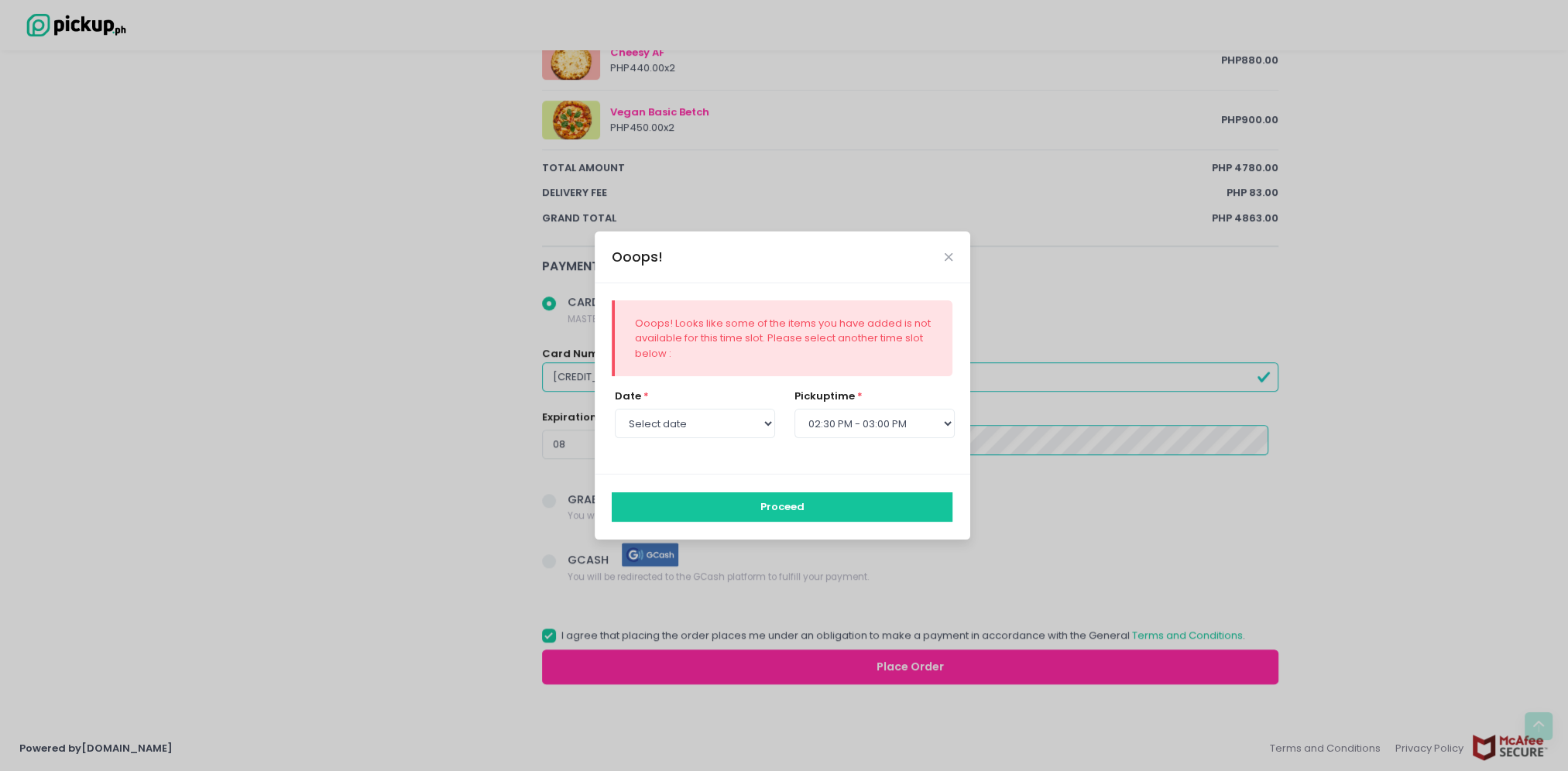
click at [779, 502] on button "Proceed" at bounding box center [782, 507] width 341 height 30
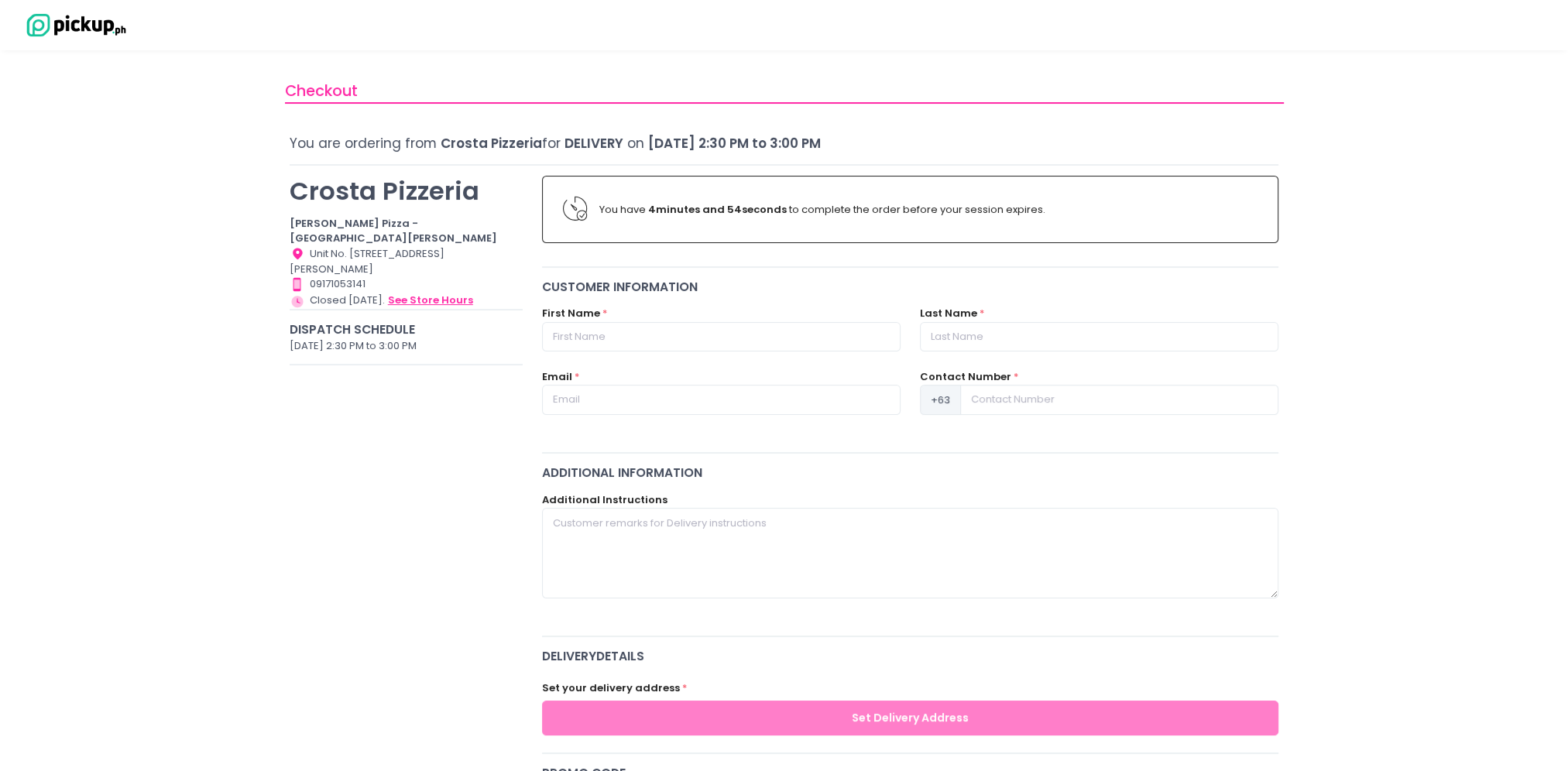
click at [439, 292] on button "see store hours" at bounding box center [430, 300] width 86 height 17
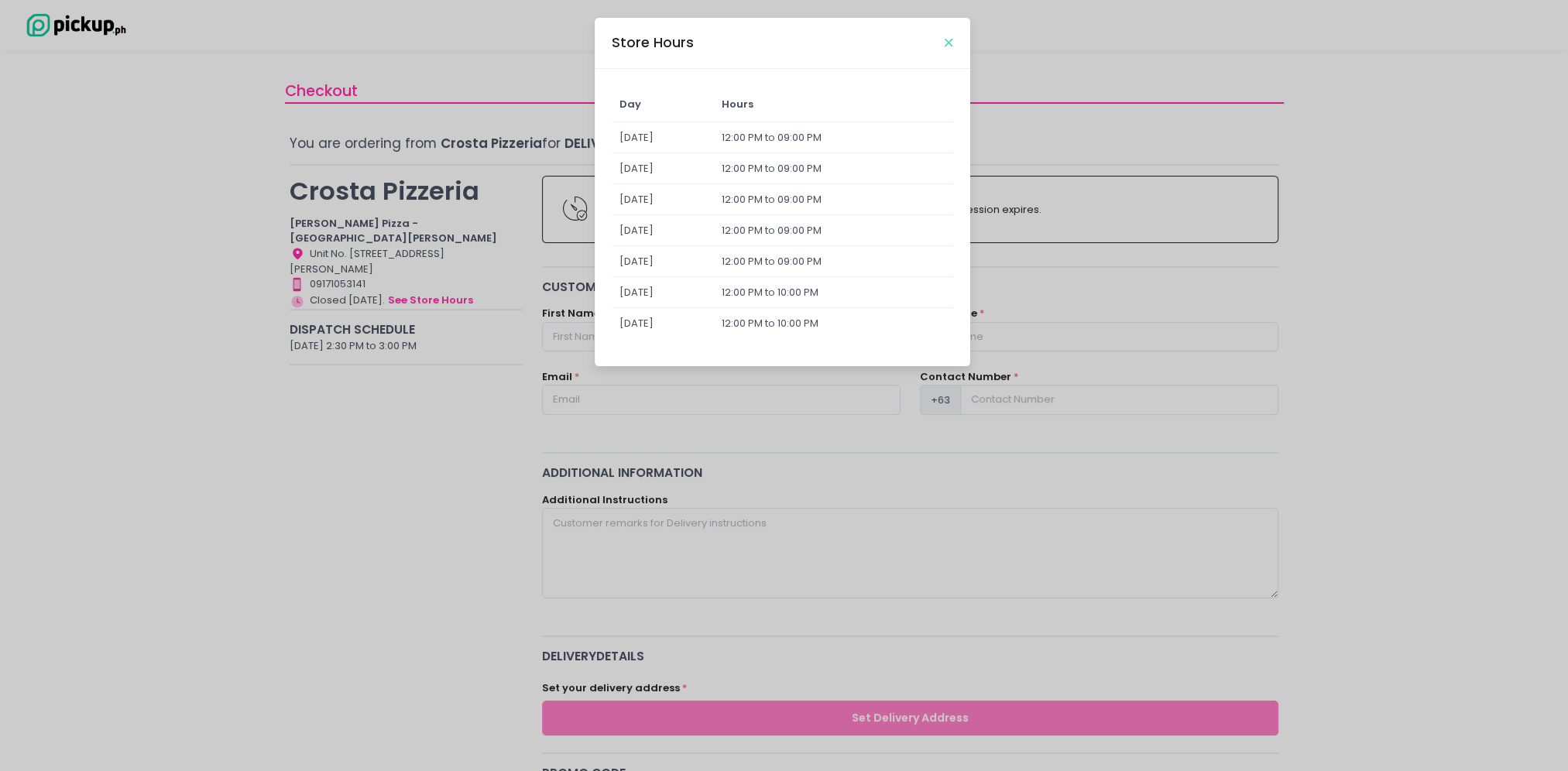
click at [946, 43] on icon "Close" at bounding box center [948, 42] width 8 height 12
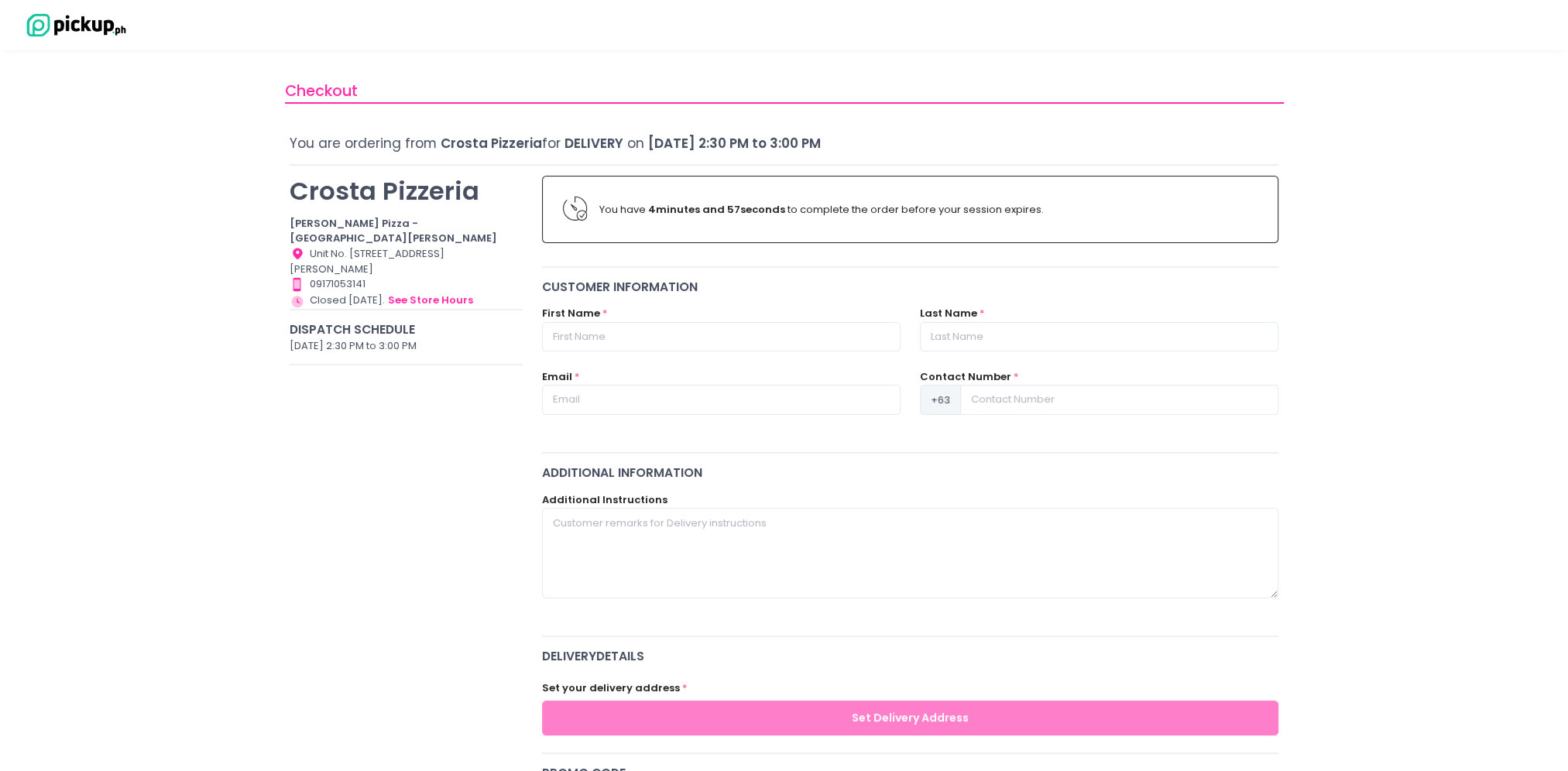
click at [38, 20] on img at bounding box center [74, 25] width 109 height 27
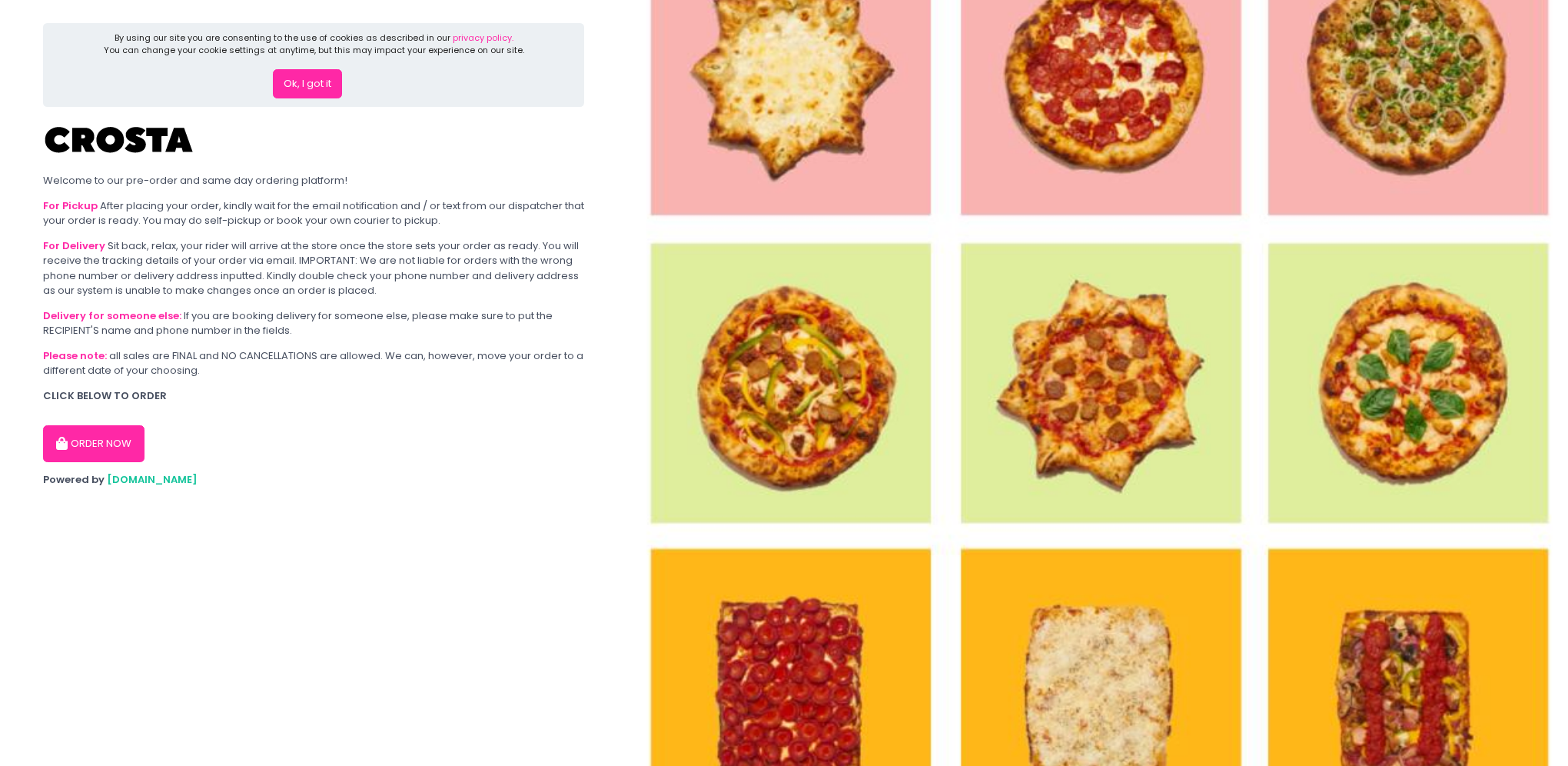
click at [71, 437] on button "ORDER NOW" at bounding box center [94, 443] width 102 height 37
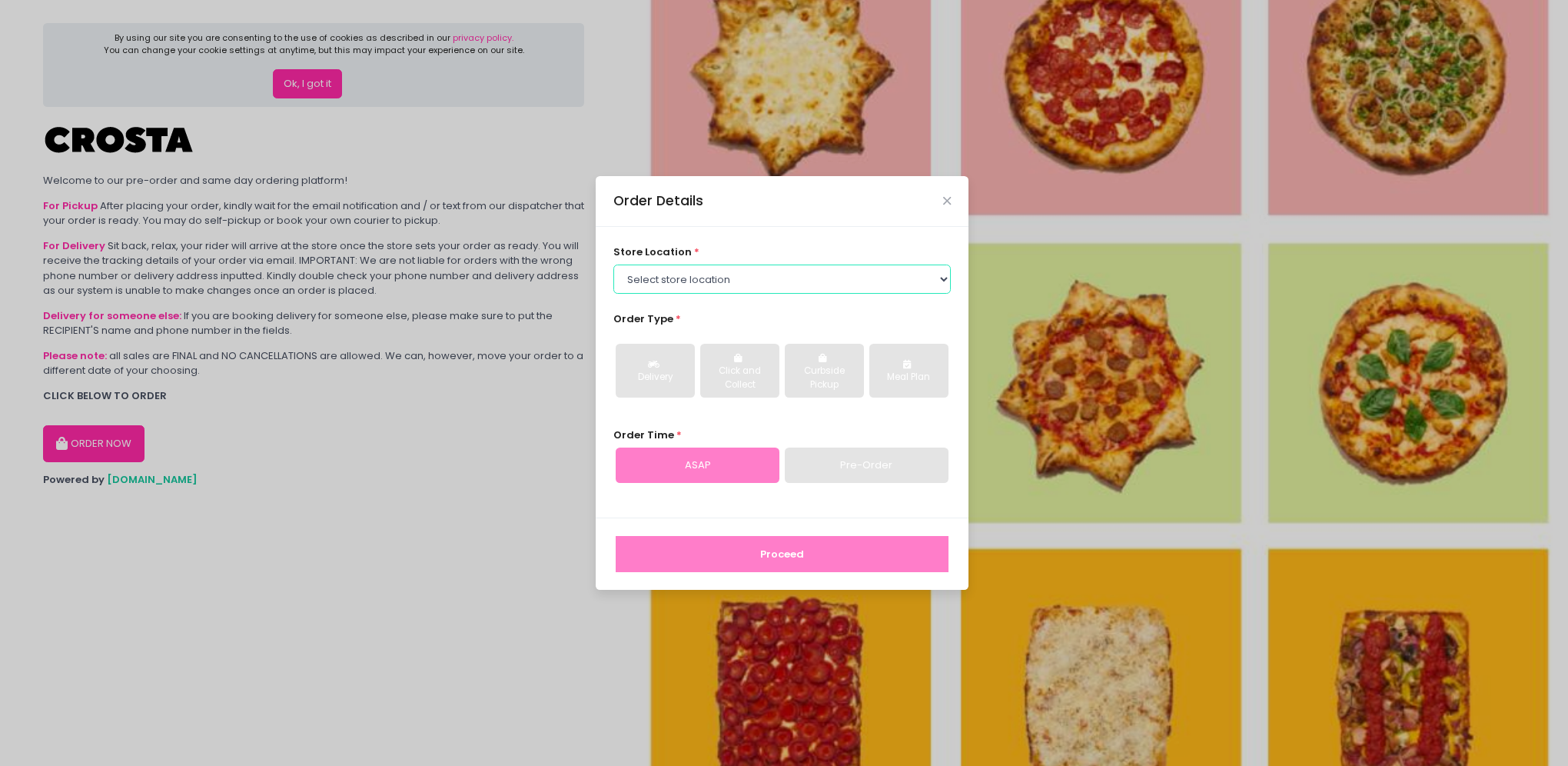
click at [801, 279] on select "Select store location Crosta Pizza - Salcedo Crosta Pizza - San Juan" at bounding box center [782, 279] width 338 height 29
select select "65090bae48156caed44a5eb4"
click at [613, 264] on select "Select store location Crosta Pizza - Salcedo Crosta Pizza - San Juan" at bounding box center [782, 279] width 338 height 29
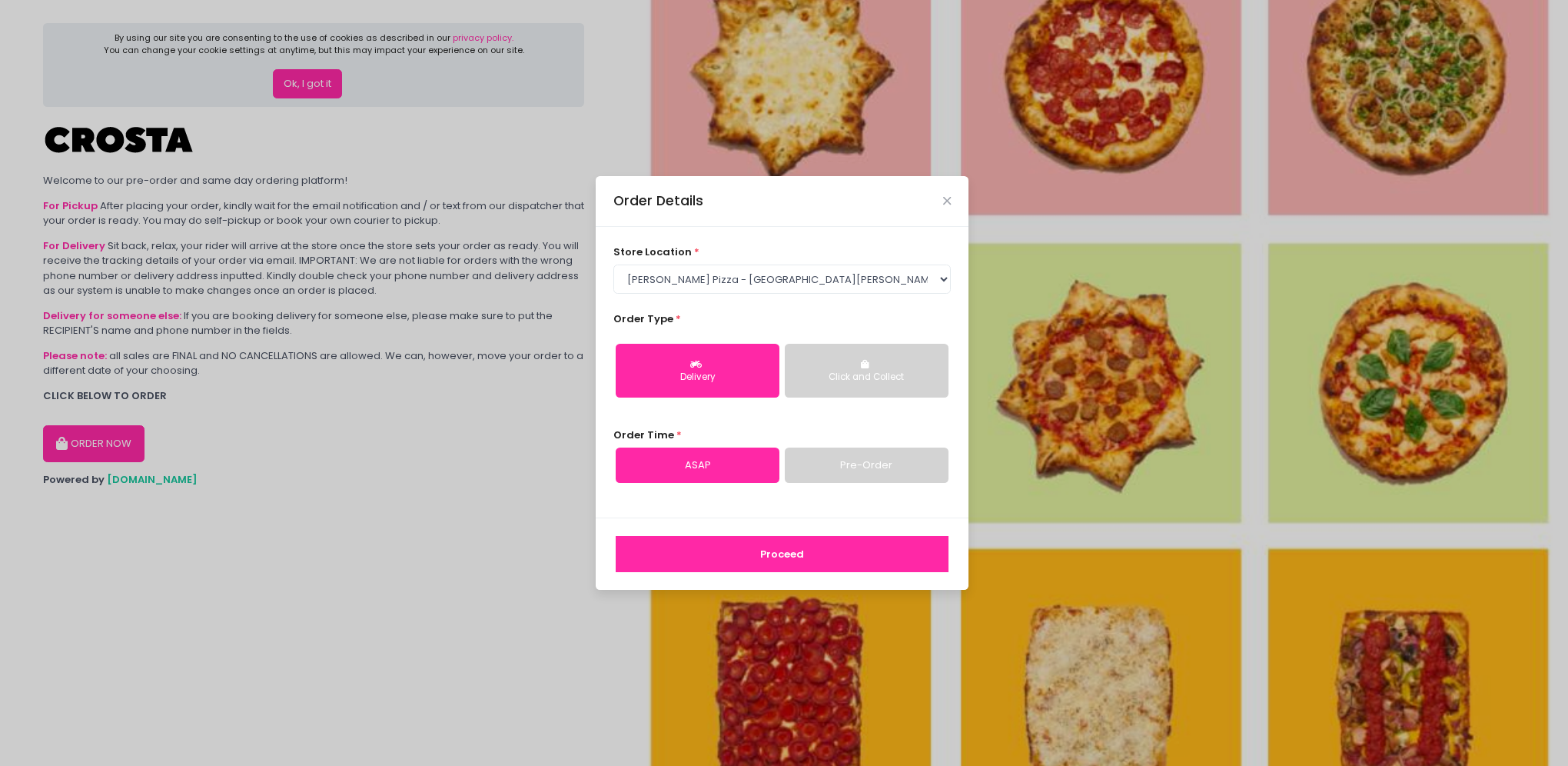
click at [708, 359] on button "Delivery" at bounding box center [697, 371] width 163 height 54
click at [864, 462] on link "Pre-Order" at bounding box center [867, 465] width 163 height 36
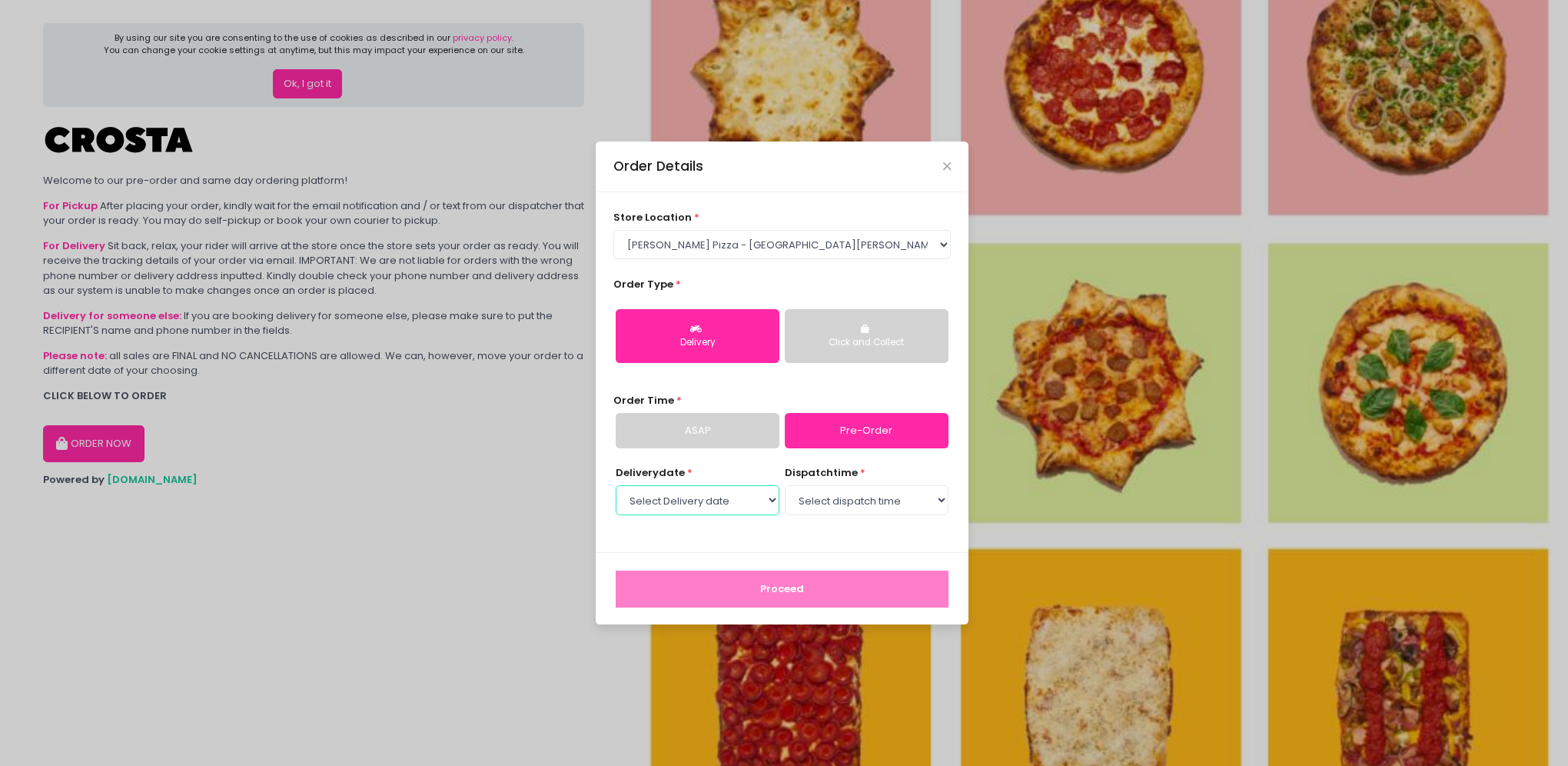
click at [771, 507] on select "Select Delivery date [DATE] [DATE] [DATE] [DATE] [DATE] [DATE]" at bounding box center [697, 500] width 163 height 29
select select "[DATE]"
click at [616, 486] on select "Select Delivery date [DATE] [DATE] [DATE] [DATE] [DATE] [DATE]" at bounding box center [697, 500] width 163 height 29
click at [938, 498] on select "Select dispatch time 12:00 PM - 12:30 PM 12:30 PM - 01:00 PM 01:00 PM - 01:30 P…" at bounding box center [867, 500] width 163 height 29
select select "14:00"
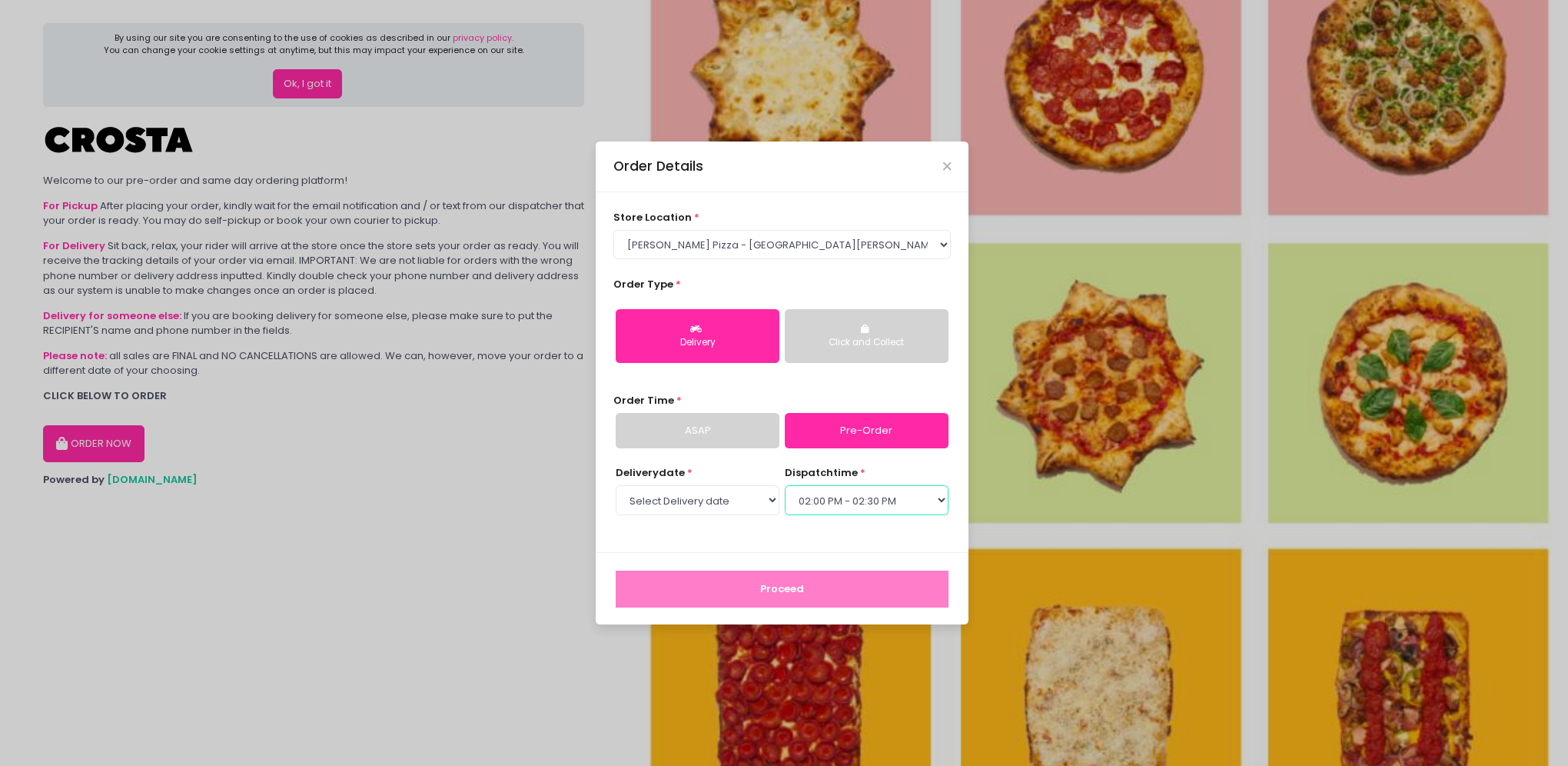
click at [785, 486] on select "Select dispatch time 12:00 PM - 12:30 PM 12:30 PM - 01:00 PM 01:00 PM - 01:30 P…" at bounding box center [867, 500] width 163 height 29
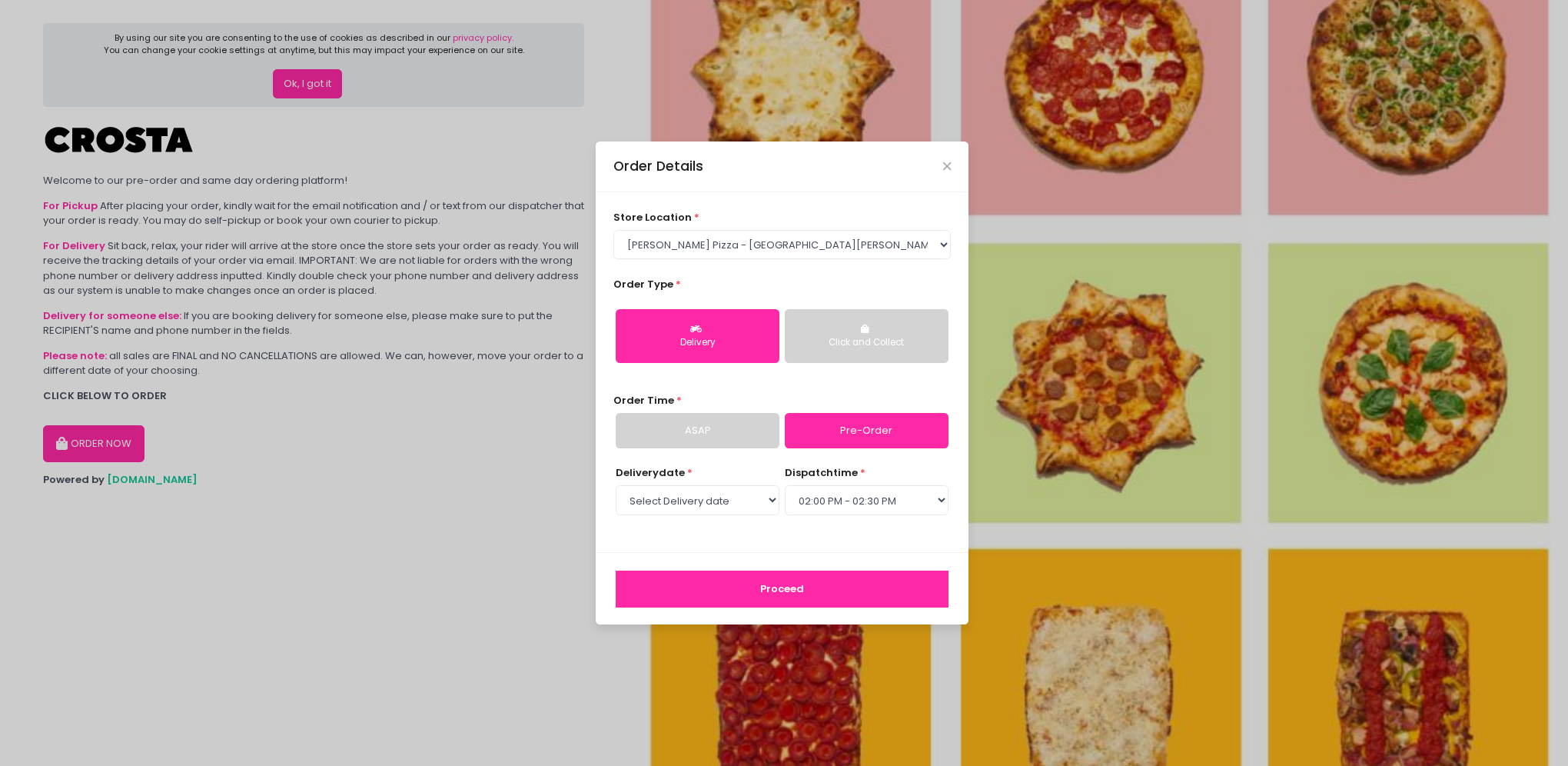
click at [836, 594] on button "Proceed" at bounding box center [782, 588] width 333 height 37
